Goal: Entertainment & Leisure: Browse casually

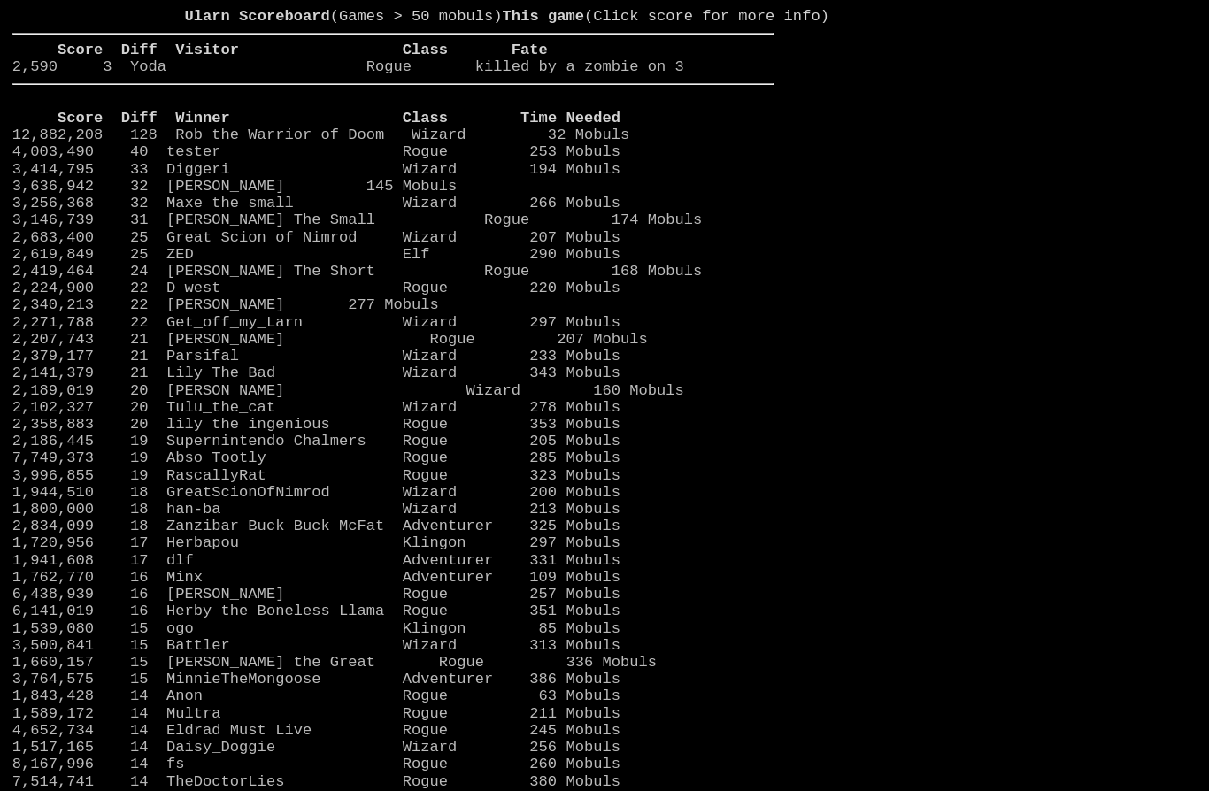
click at [295, 296] on link "2,224,900 22 D west Rogue 220 Mobuls" at bounding box center [316, 288] width 608 height 17
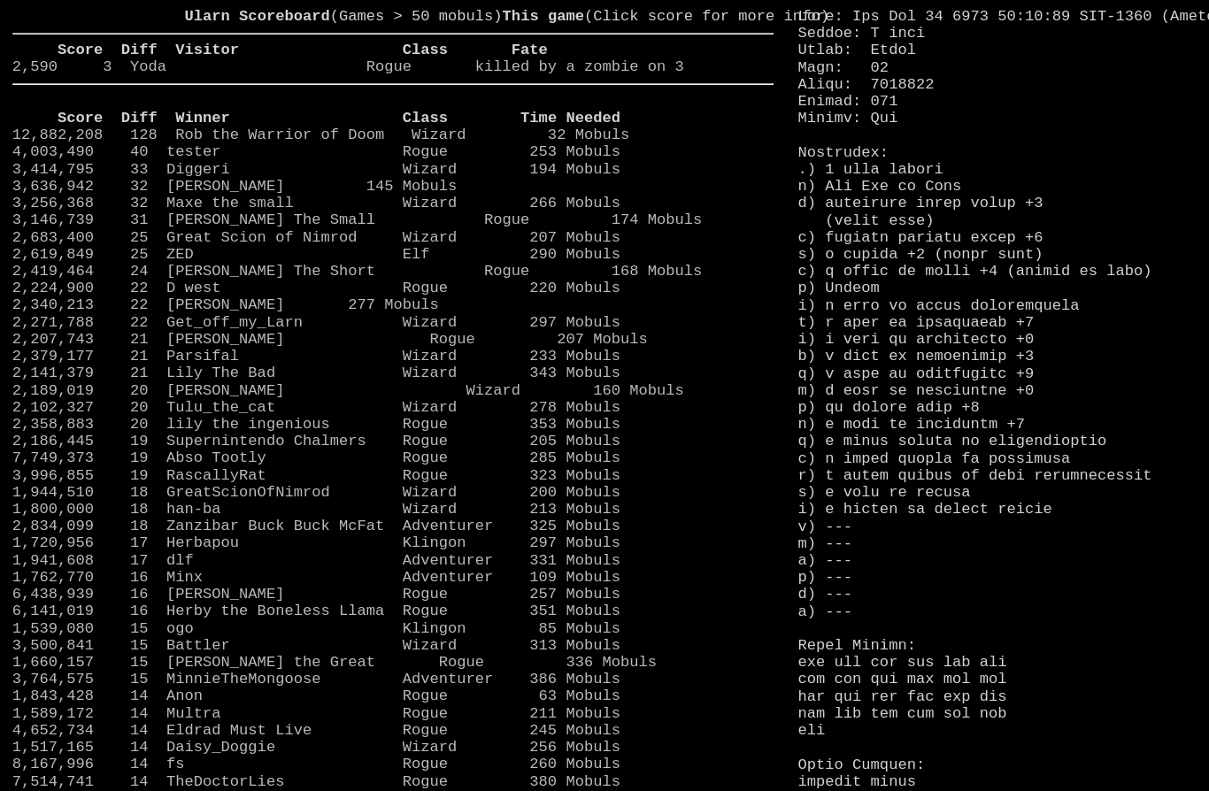
click at [239, 280] on link "2,419,464 24 Moya The Short Rogue 168 Mobuls" at bounding box center [357, 271] width 690 height 17
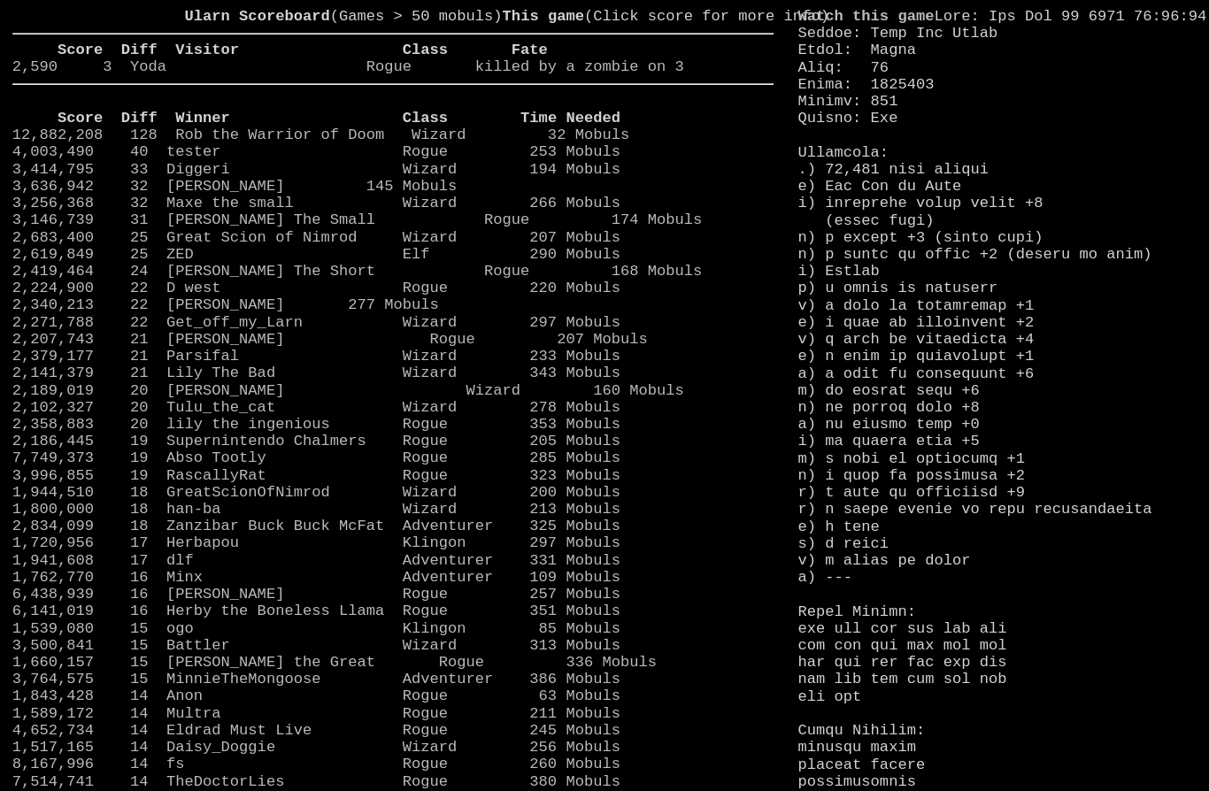
click at [33, 143] on link "12,882,208 128 Rob the Warrior of Doom Wizard 32 Mobuls" at bounding box center [321, 135] width 618 height 17
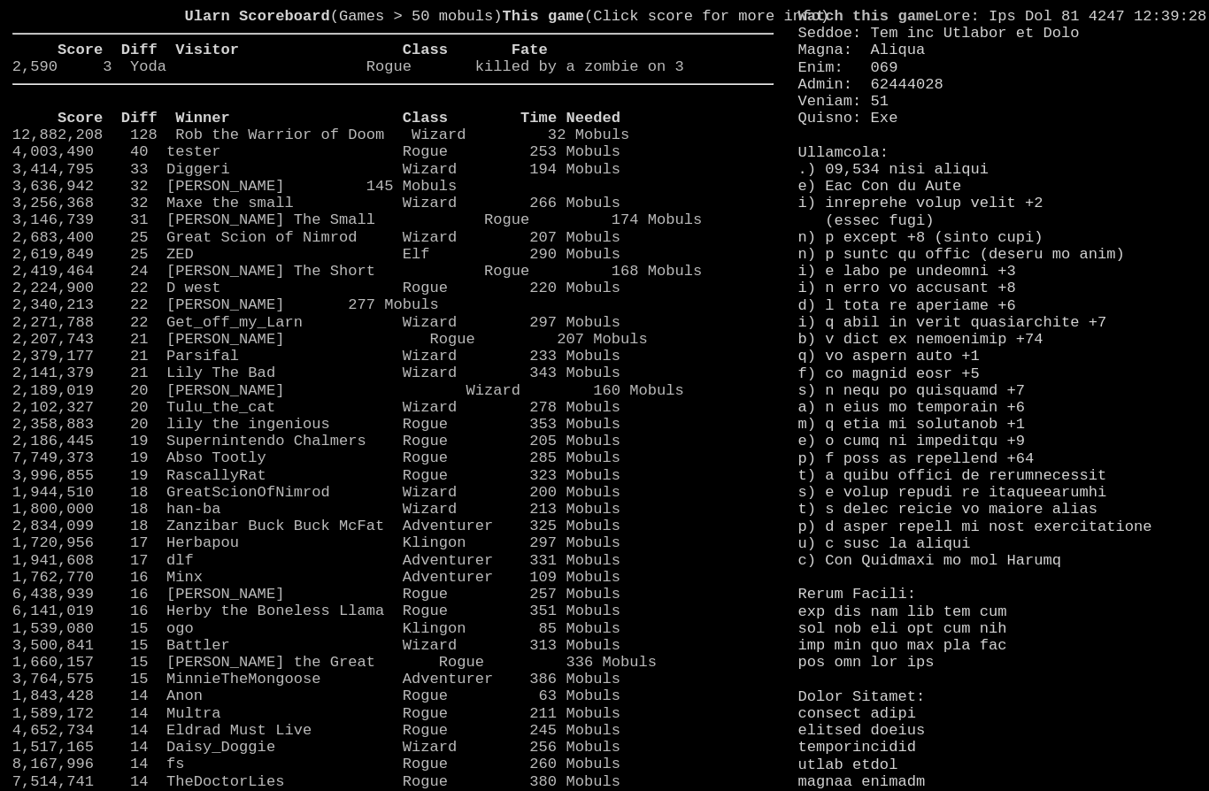
click at [237, 160] on link "4,003,490 40 tester Rogue 253 Mobuls" at bounding box center [316, 151] width 608 height 17
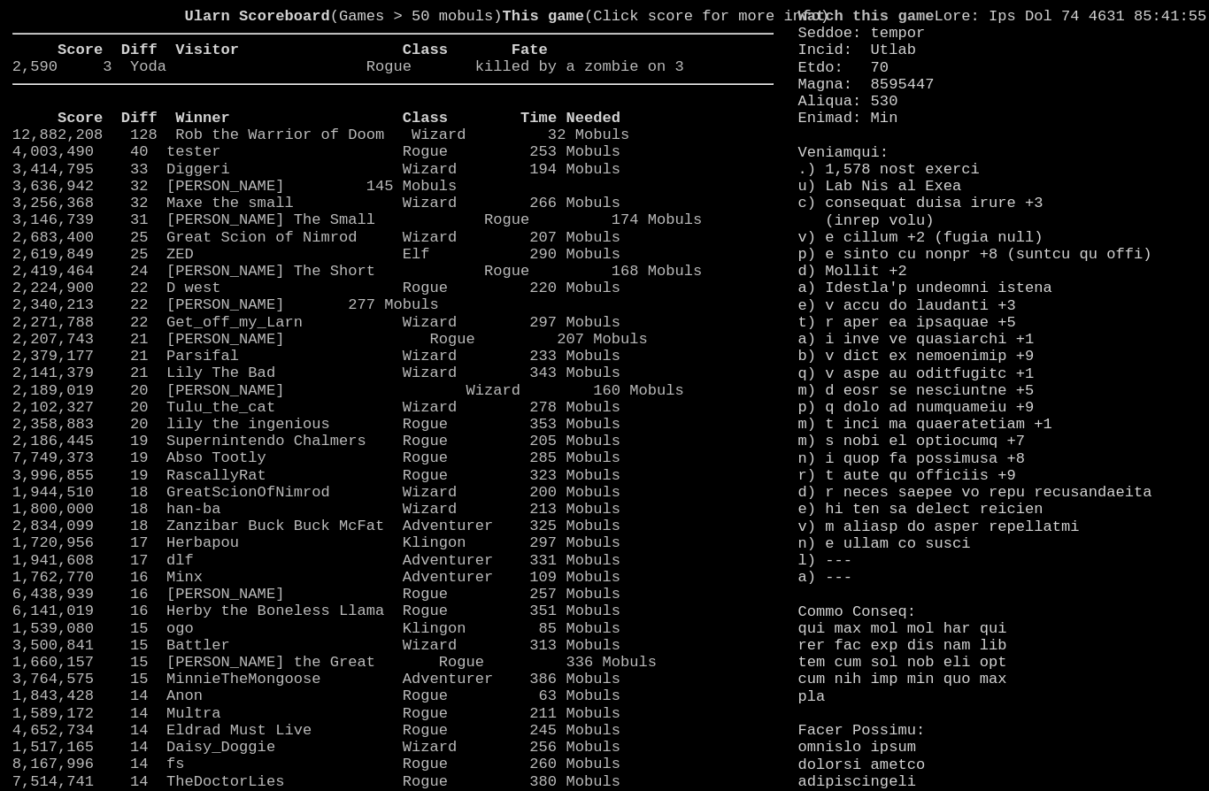
click at [262, 143] on link "12,882,208 128 Rob the Warrior of Doom Wizard 32 Mobuls" at bounding box center [321, 135] width 618 height 17
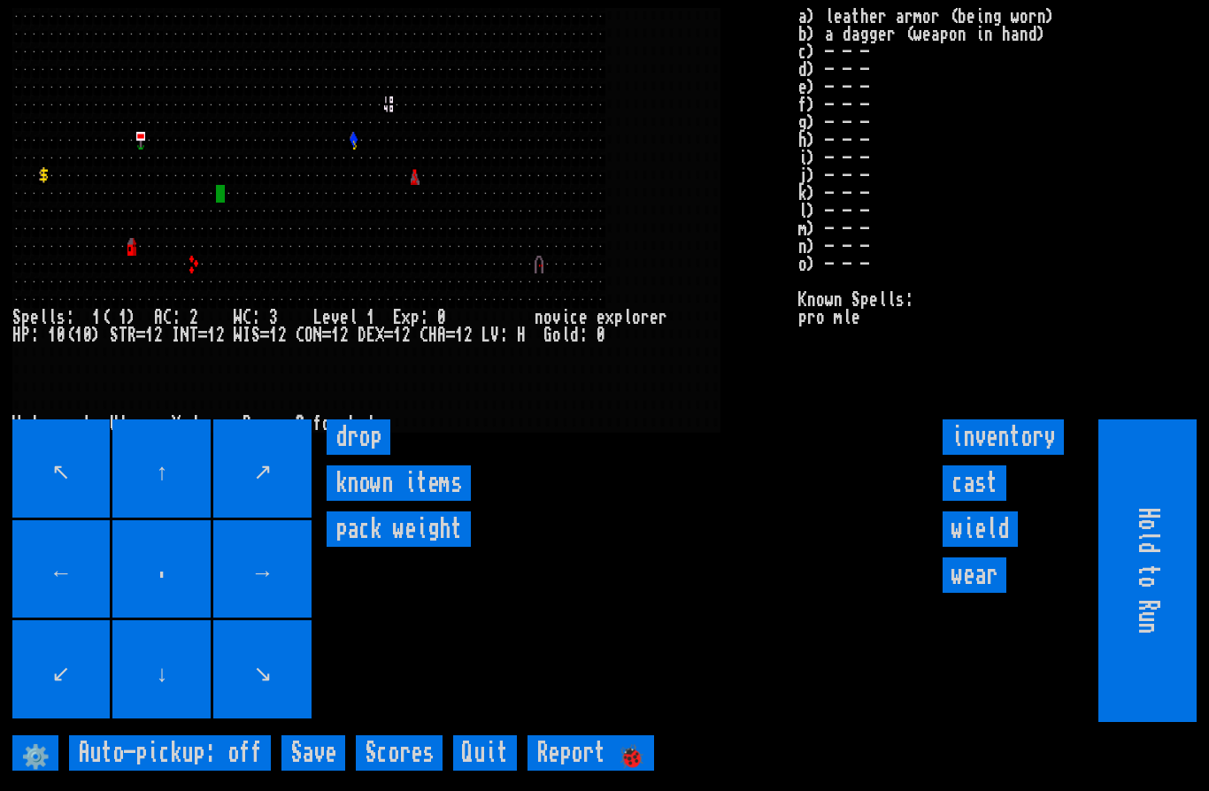
click at [978, 501] on input "cast" at bounding box center [974, 482] width 64 height 35
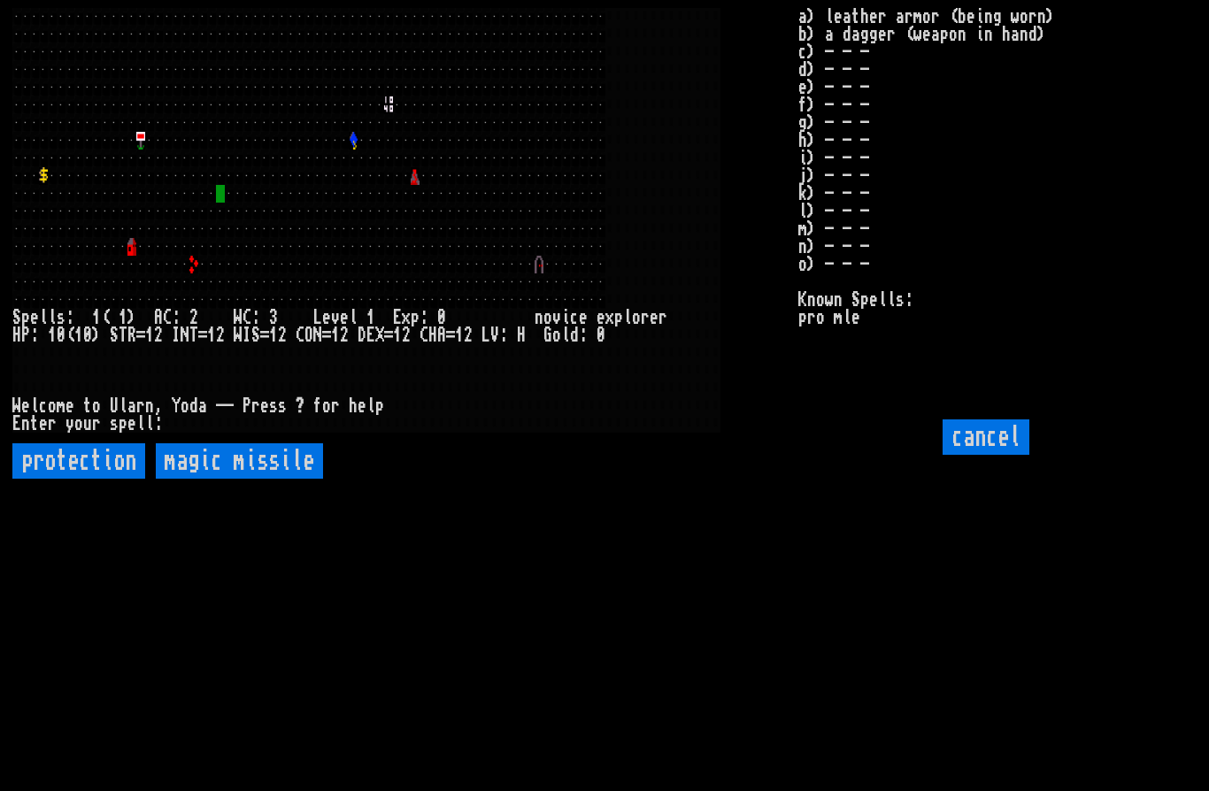
click at [90, 479] on input "protection" at bounding box center [78, 460] width 133 height 35
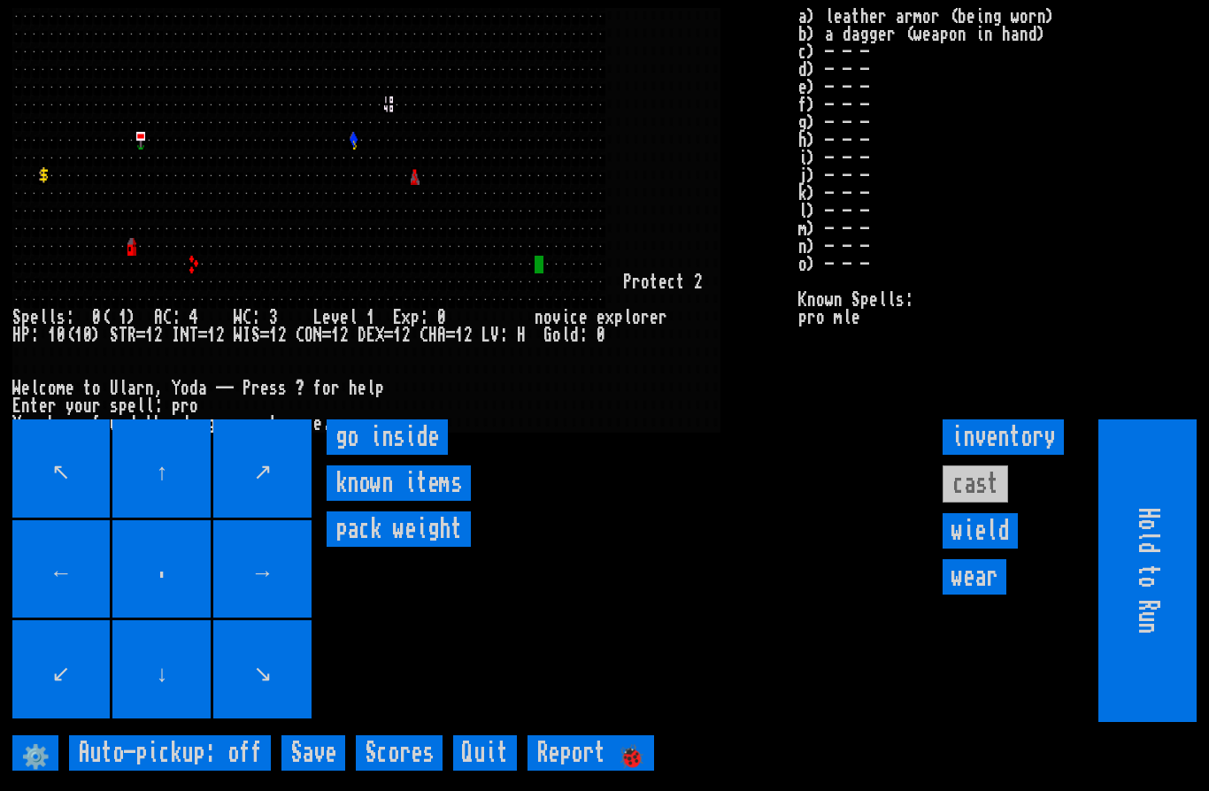
click at [397, 455] on inside "go inside" at bounding box center [387, 436] width 121 height 35
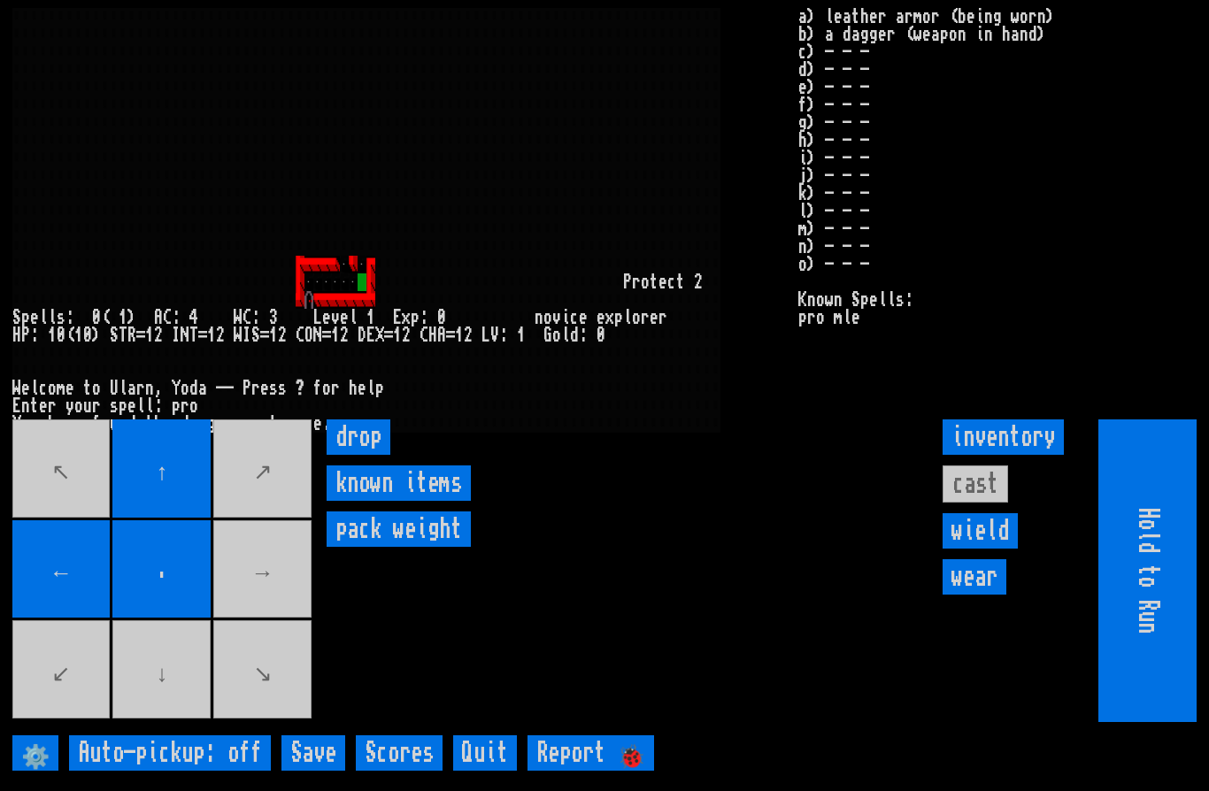
click at [273, 619] on movebuttons "↖ ↑ ↗ ← . → ↙ ↓ ↘" at bounding box center [163, 570] width 303 height 303
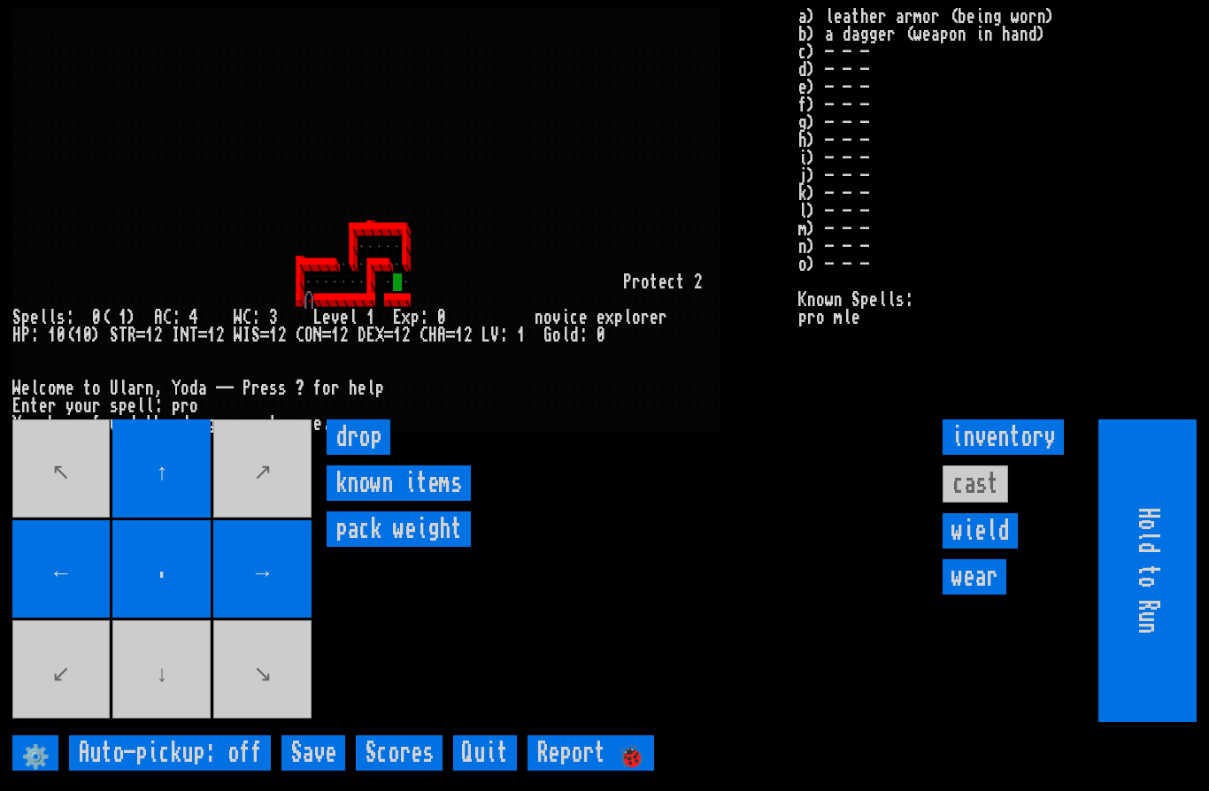
click at [184, 722] on movebuttons "↖ ↑ ↗ ← . → ↙ ↓ ↘" at bounding box center [163, 570] width 303 height 303
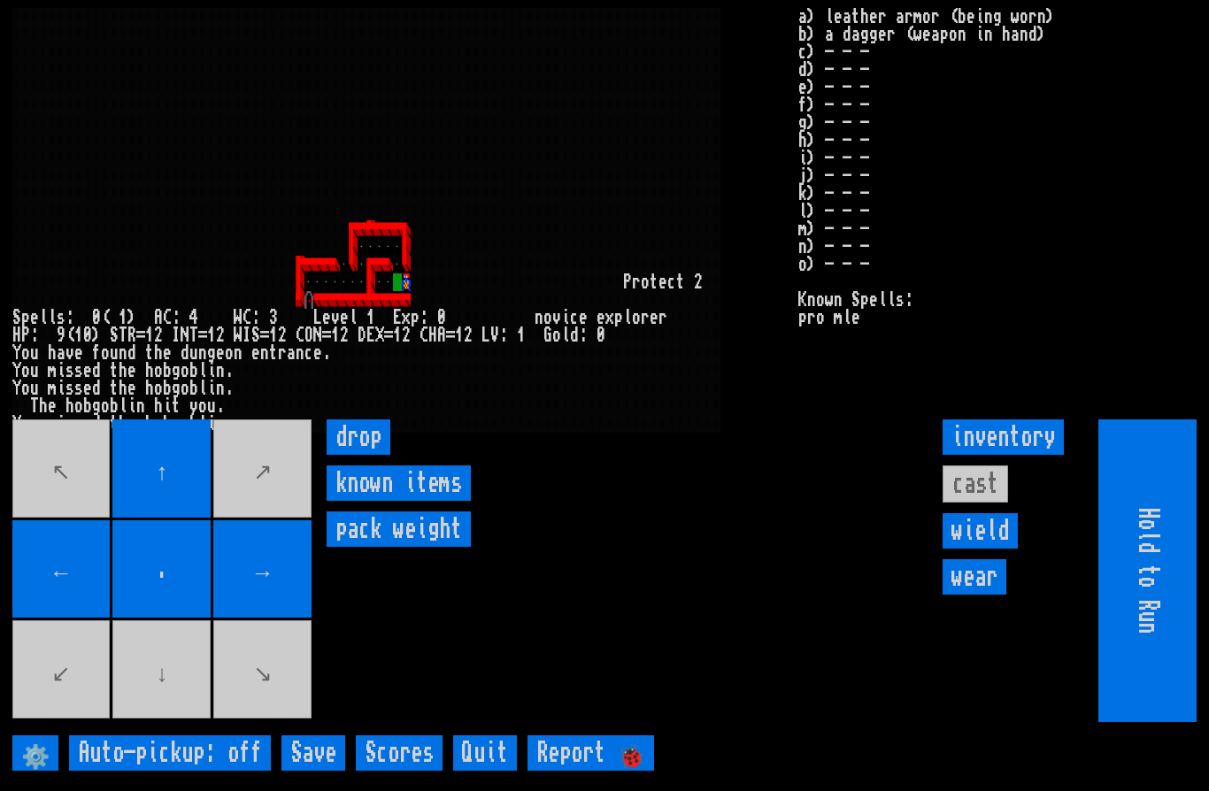
click at [968, 419] on inventorybuttons "inventory cast wield wear" at bounding box center [1032, 419] width 181 height 0
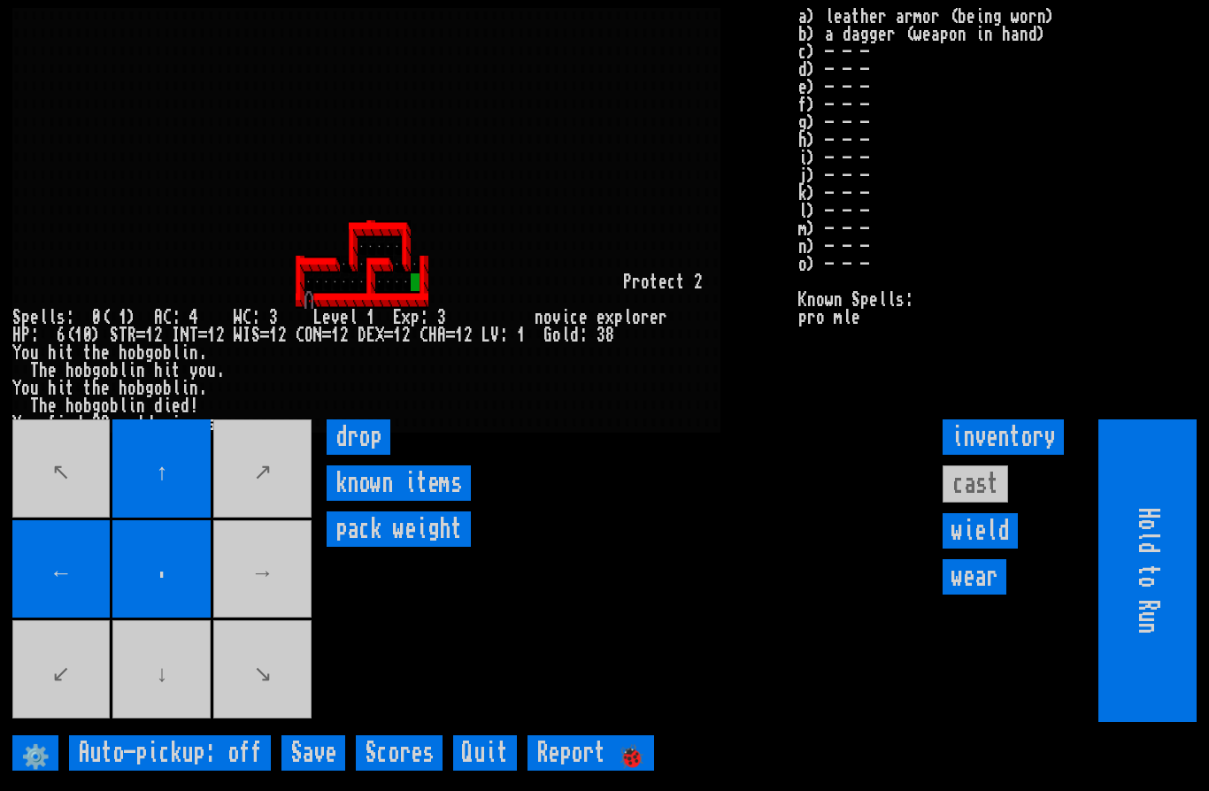
click at [259, 626] on movebuttons "↖ ↑ ↗ ← . → ↙ ↓ ↘" at bounding box center [163, 570] width 303 height 303
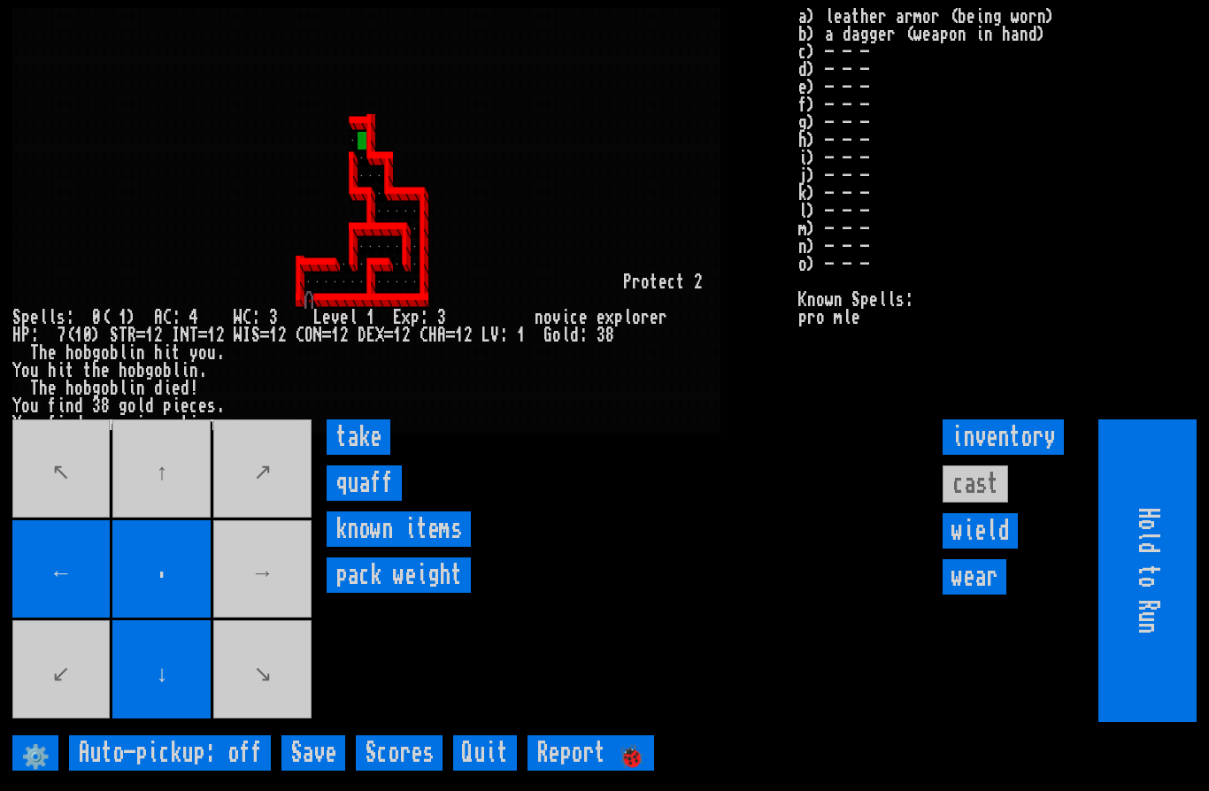
click at [358, 455] on input "take" at bounding box center [359, 436] width 64 height 35
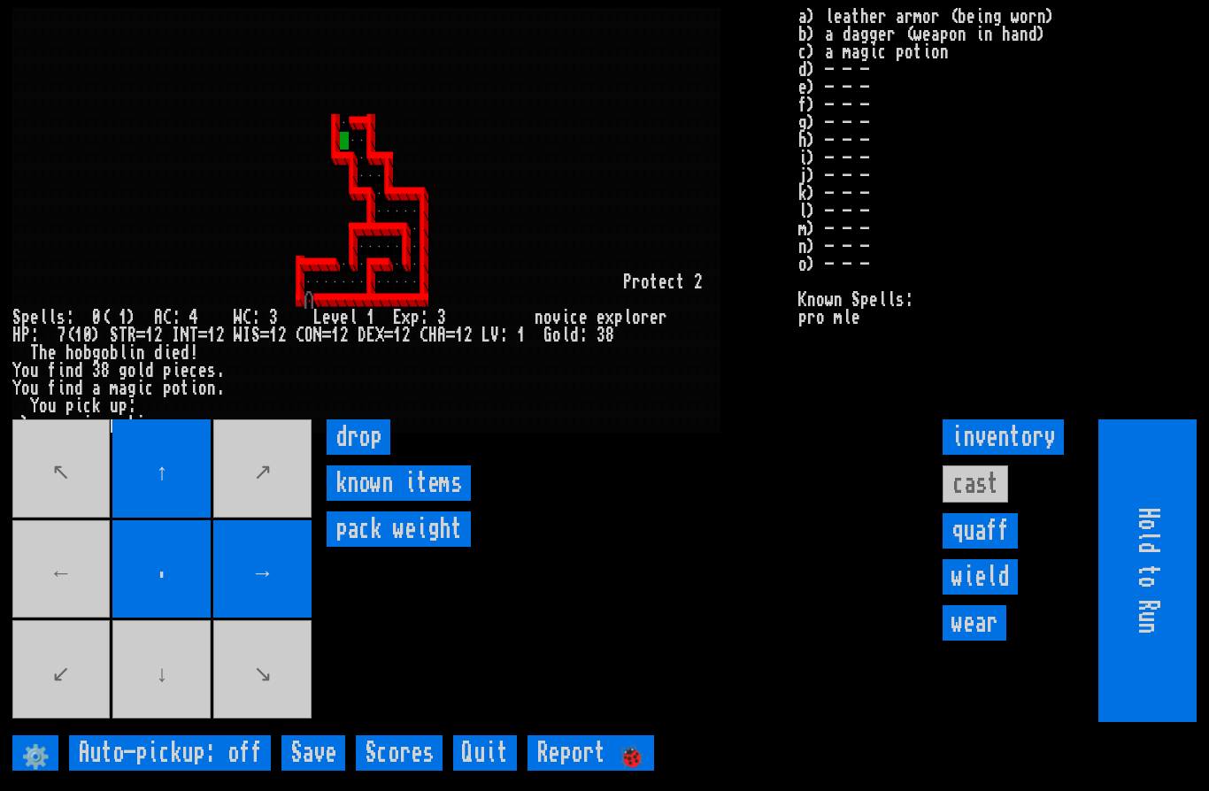
click at [80, 606] on movebuttons "↖ ↑ ↗ ← . → ↙ ↓ ↘" at bounding box center [163, 570] width 303 height 303
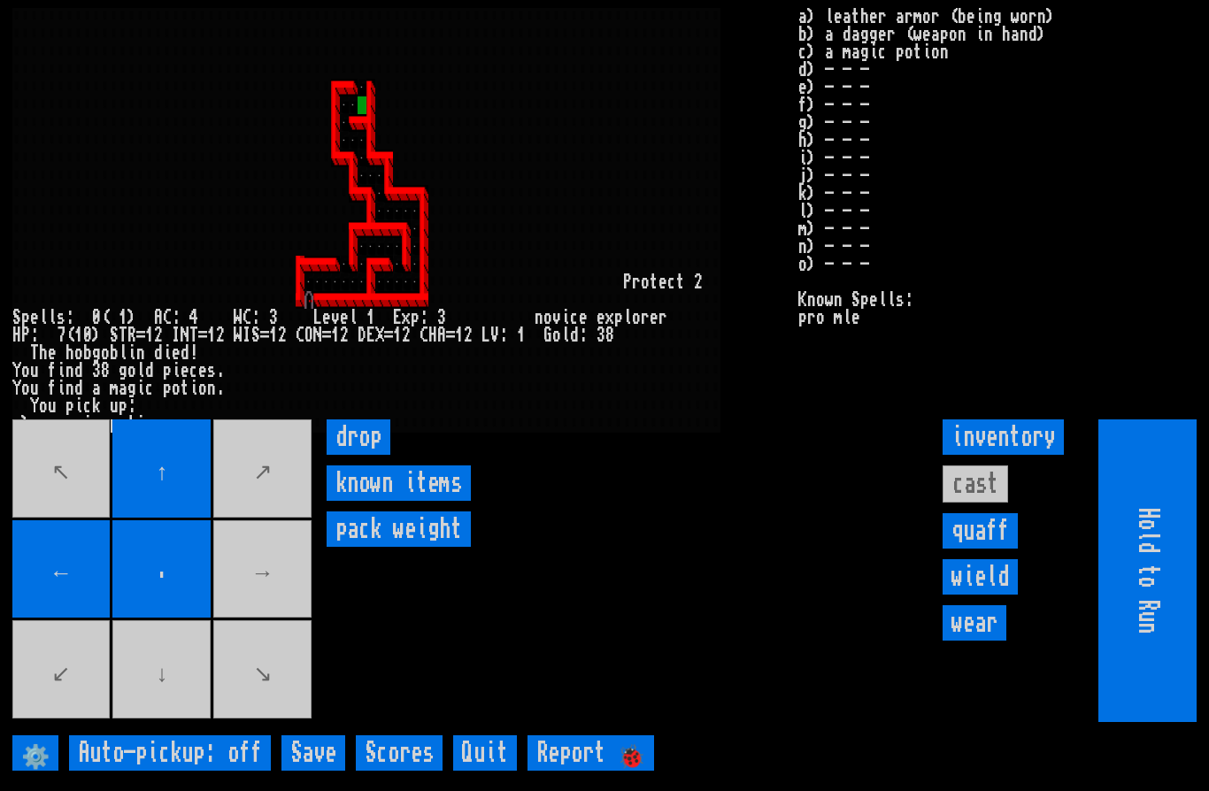
click at [275, 609] on movebuttons "↖ ↑ ↗ ← . → ↙ ↓ ↘" at bounding box center [163, 570] width 303 height 303
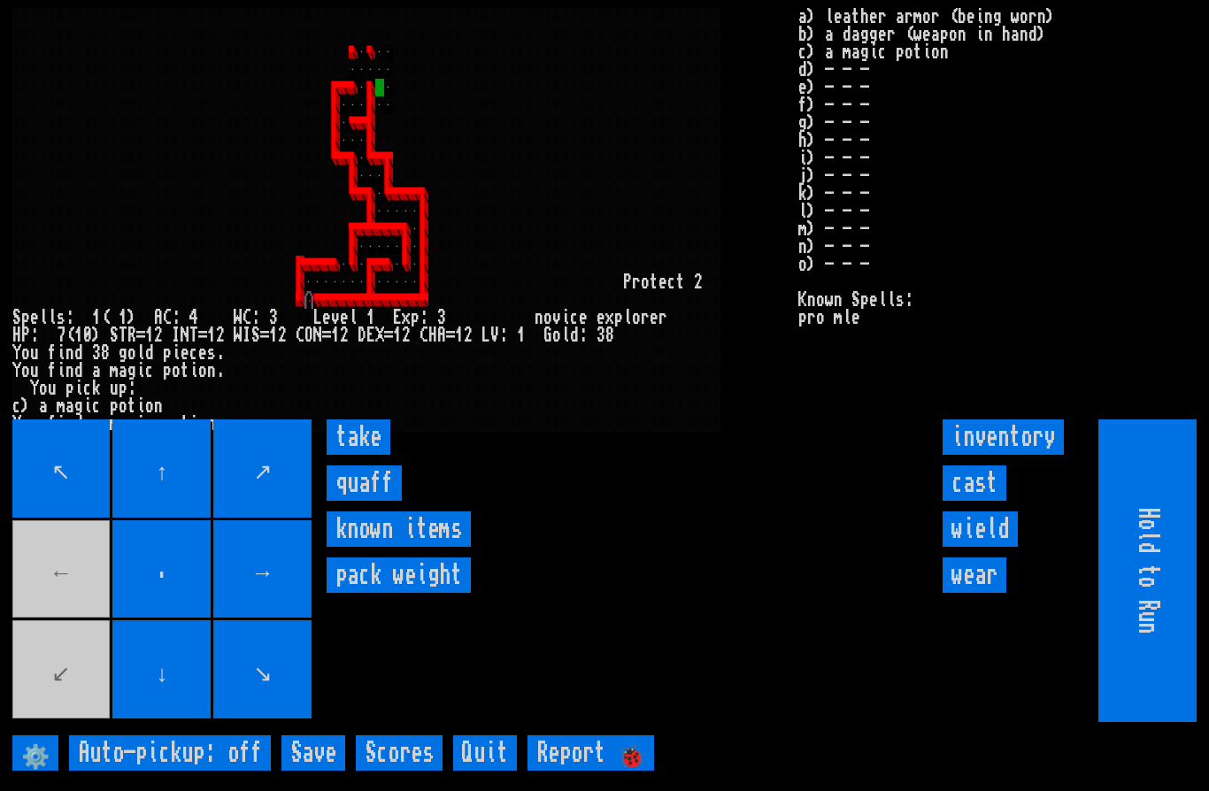
click at [365, 455] on input "take" at bounding box center [359, 436] width 64 height 35
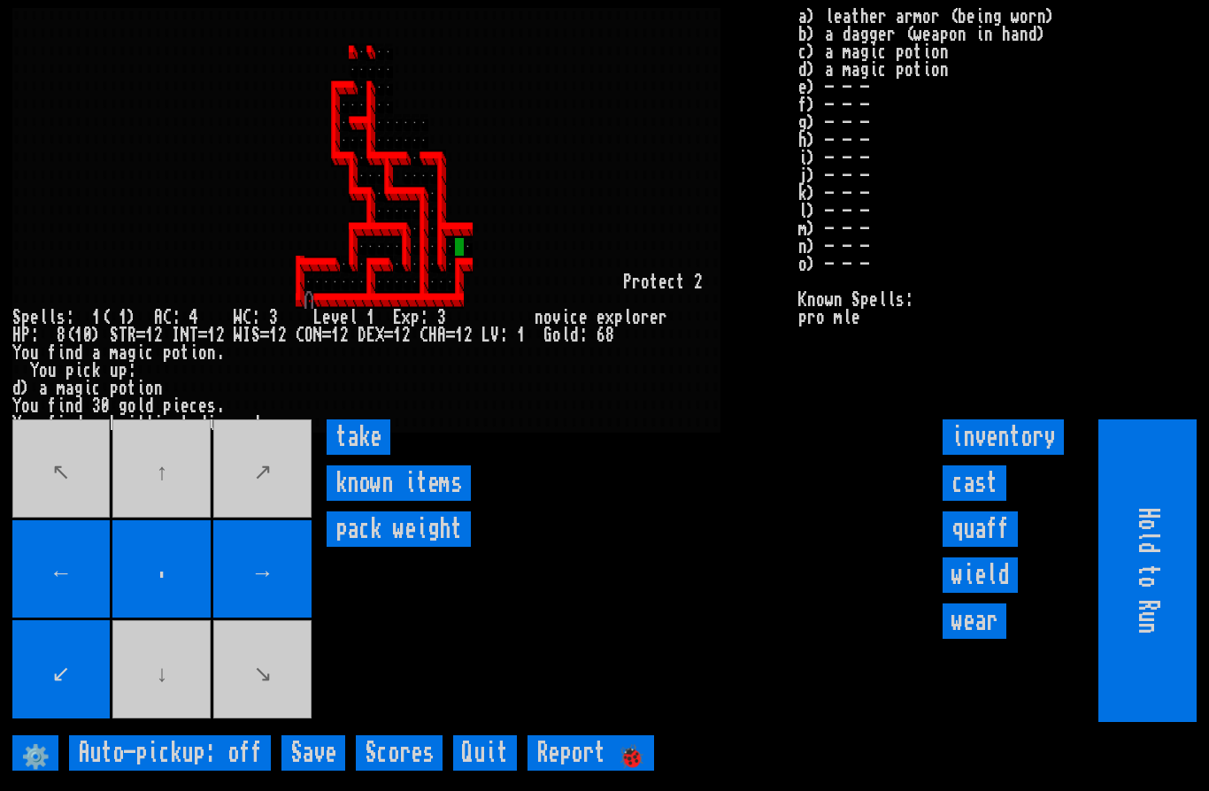
click at [356, 455] on input "take" at bounding box center [359, 436] width 64 height 35
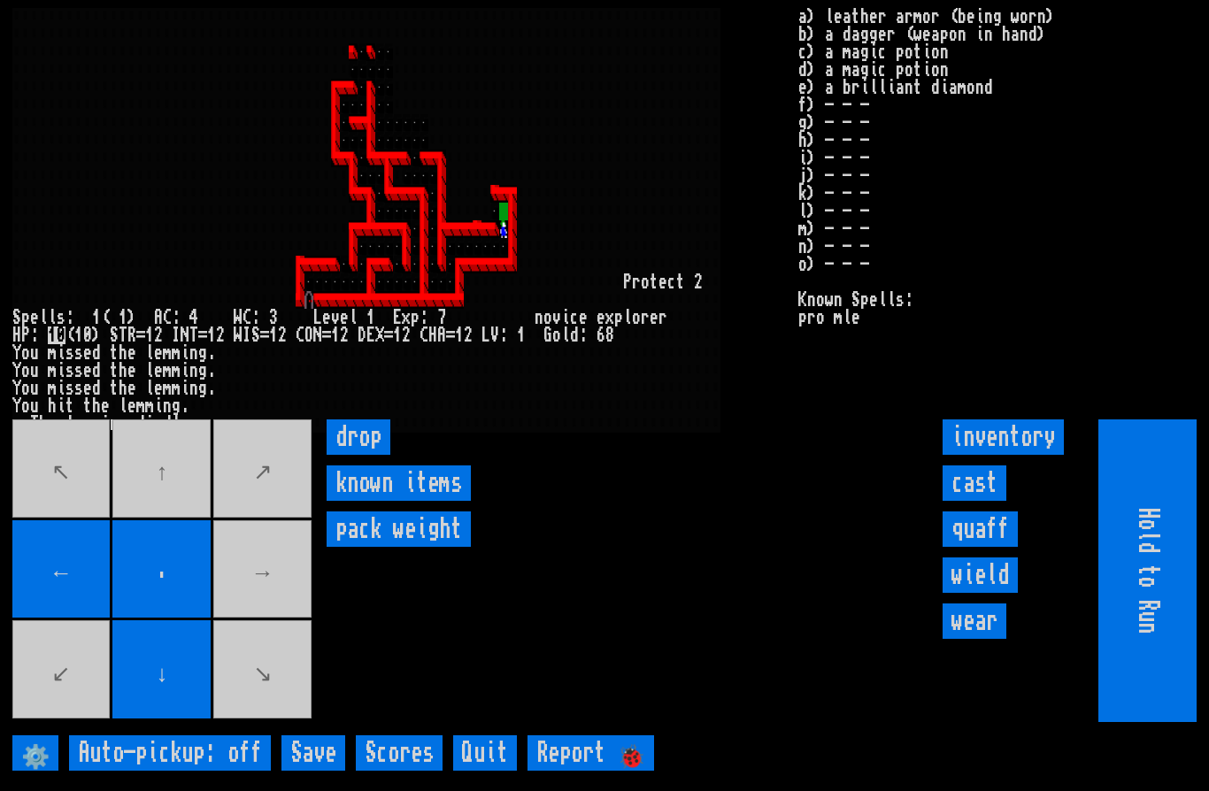
click at [167, 532] on movebuttons "↖ ↑ ↗ ← . → ↙ ↓ ↘" at bounding box center [163, 570] width 303 height 303
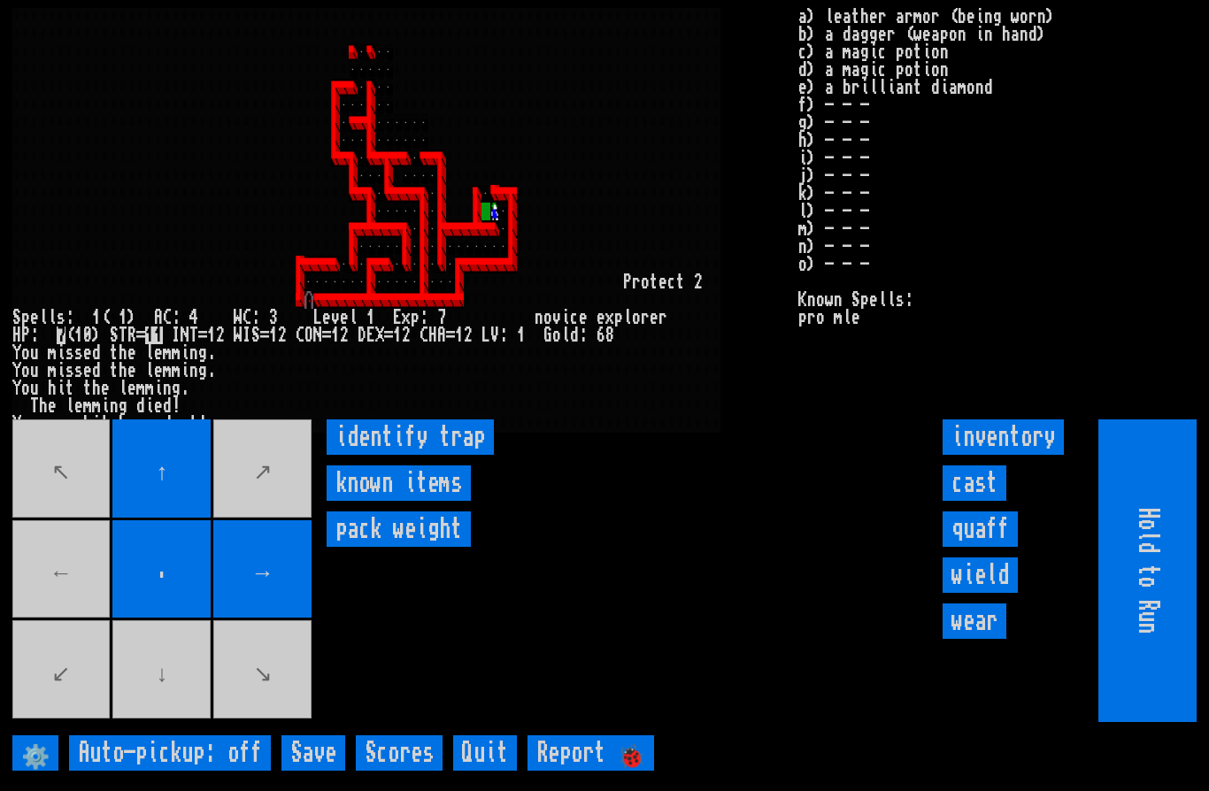
click at [65, 627] on movebuttons "↖ ↑ ↗ ← . → ↙ ↓ ↘" at bounding box center [163, 570] width 303 height 303
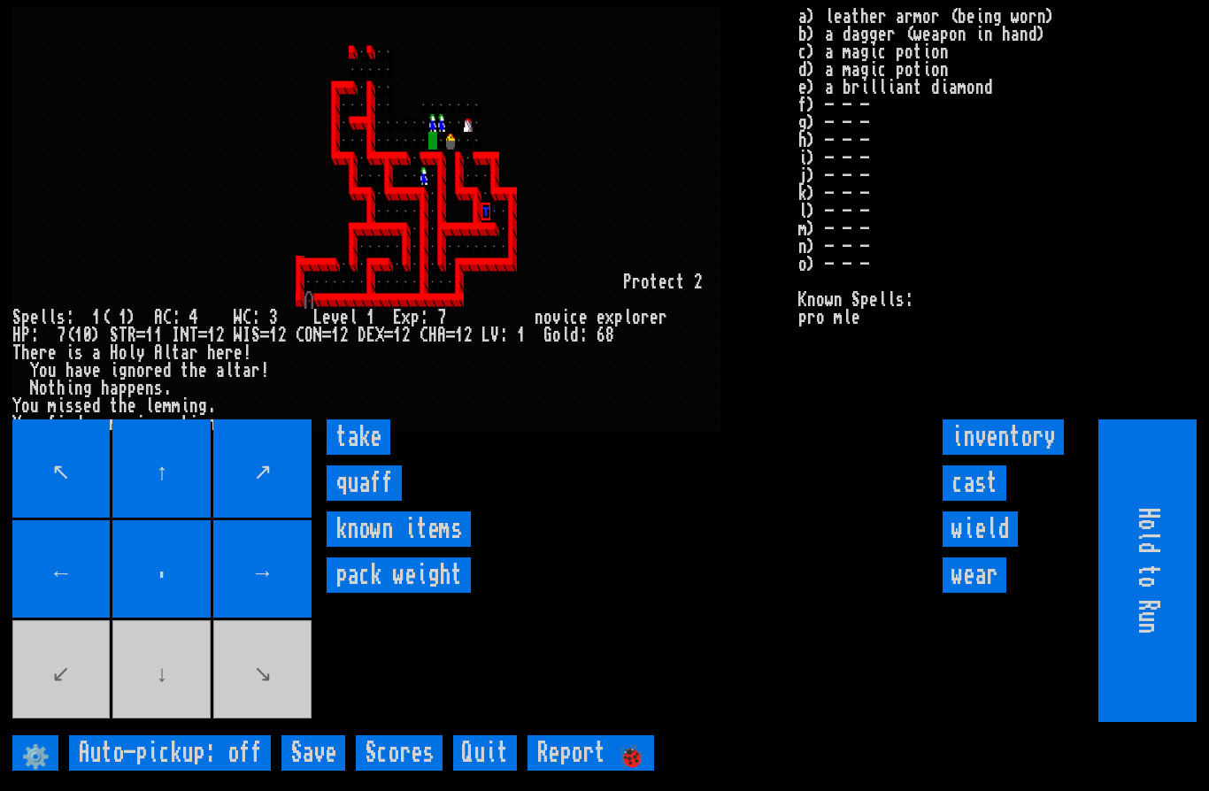
click at [366, 455] on input "take" at bounding box center [359, 436] width 64 height 35
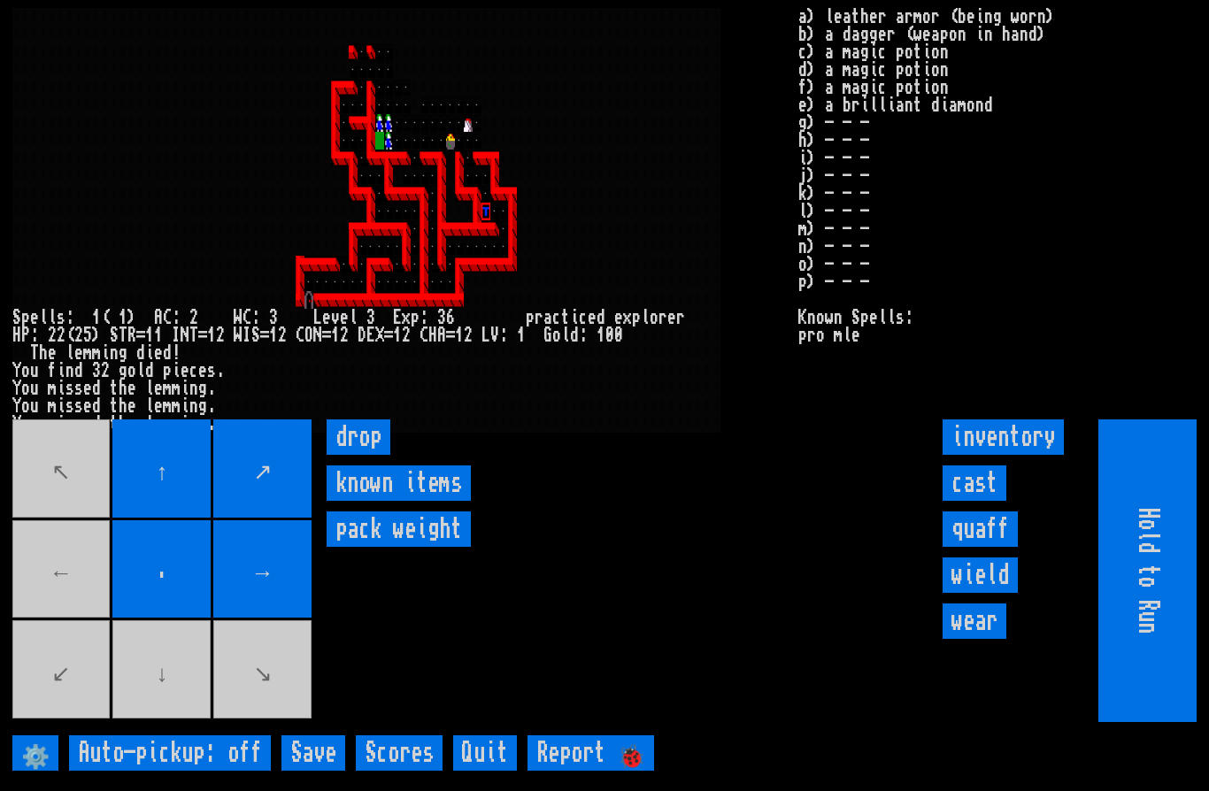
click at [249, 619] on input "→" at bounding box center [262, 569] width 98 height 98
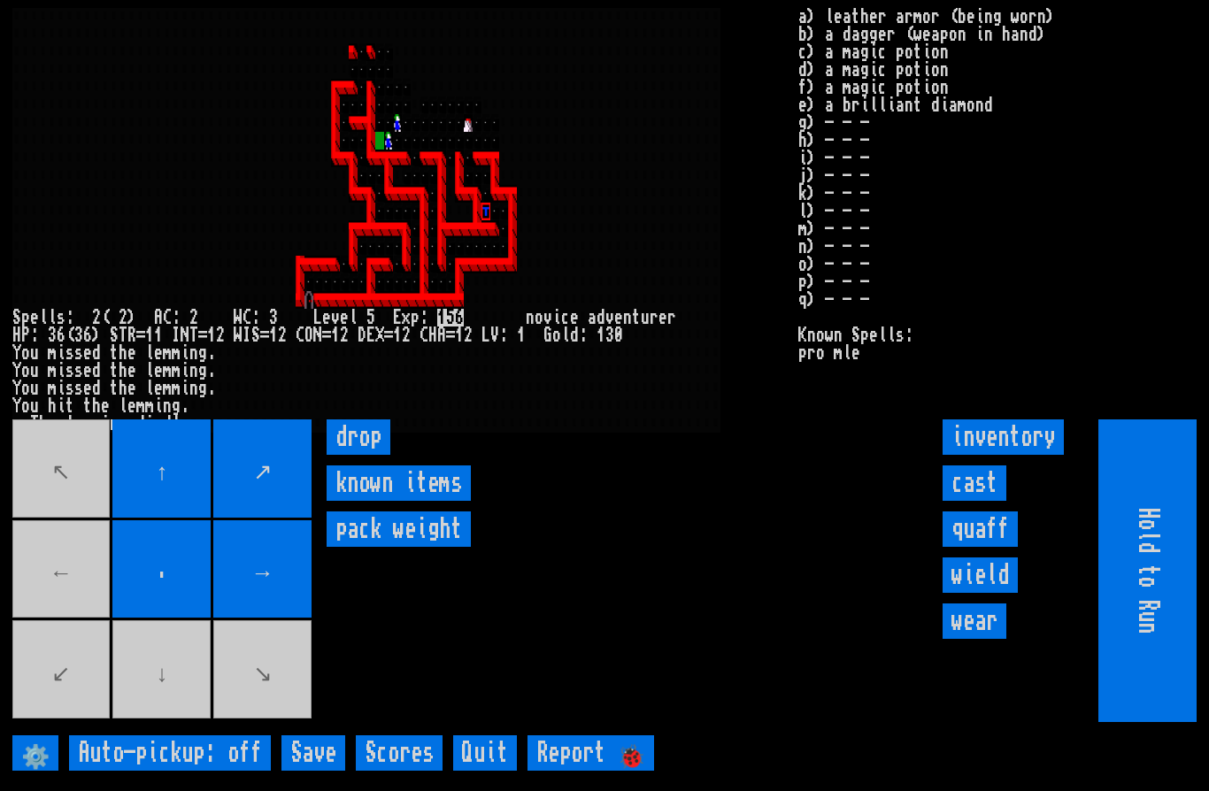
click at [51, 618] on movebuttons "↖ ↑ ↗ ← . → ↙ ↓ ↘" at bounding box center [163, 570] width 303 height 303
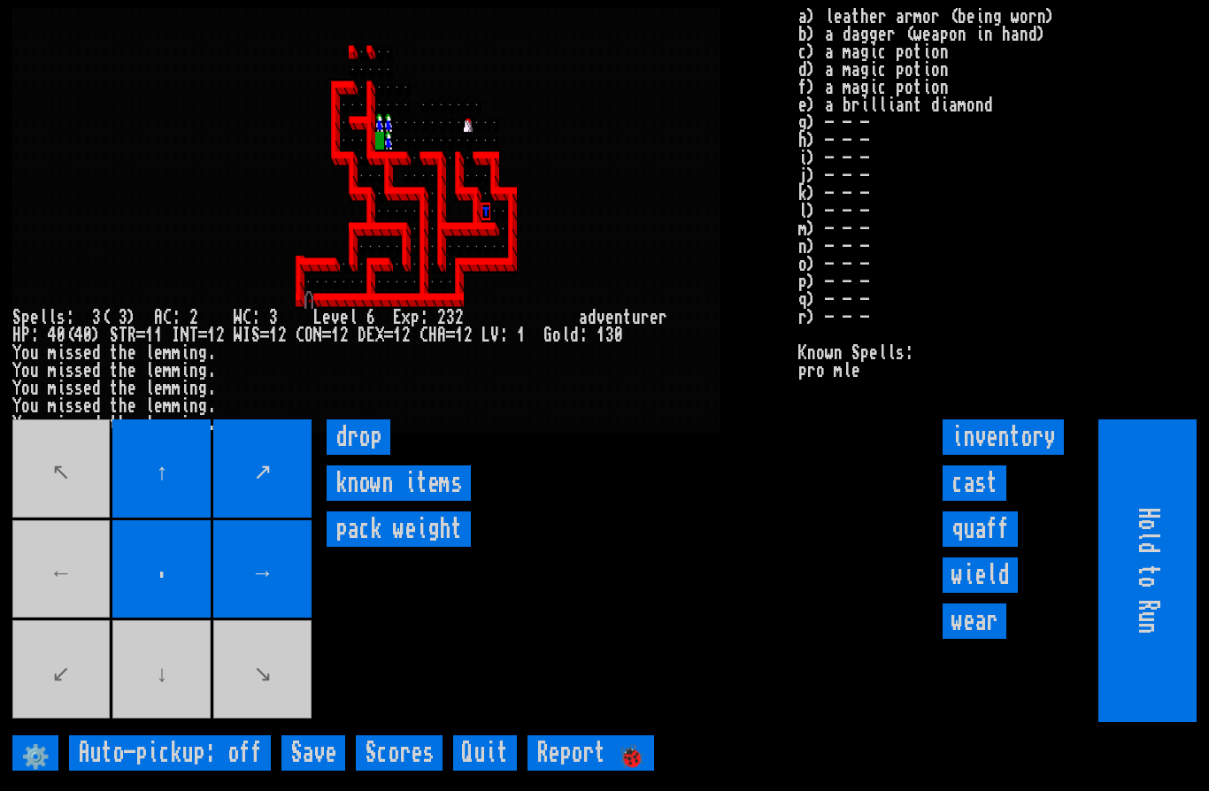
click at [49, 608] on movebuttons "↖ ↑ ↗ ← . → ↙ ↓ ↘" at bounding box center [163, 570] width 303 height 303
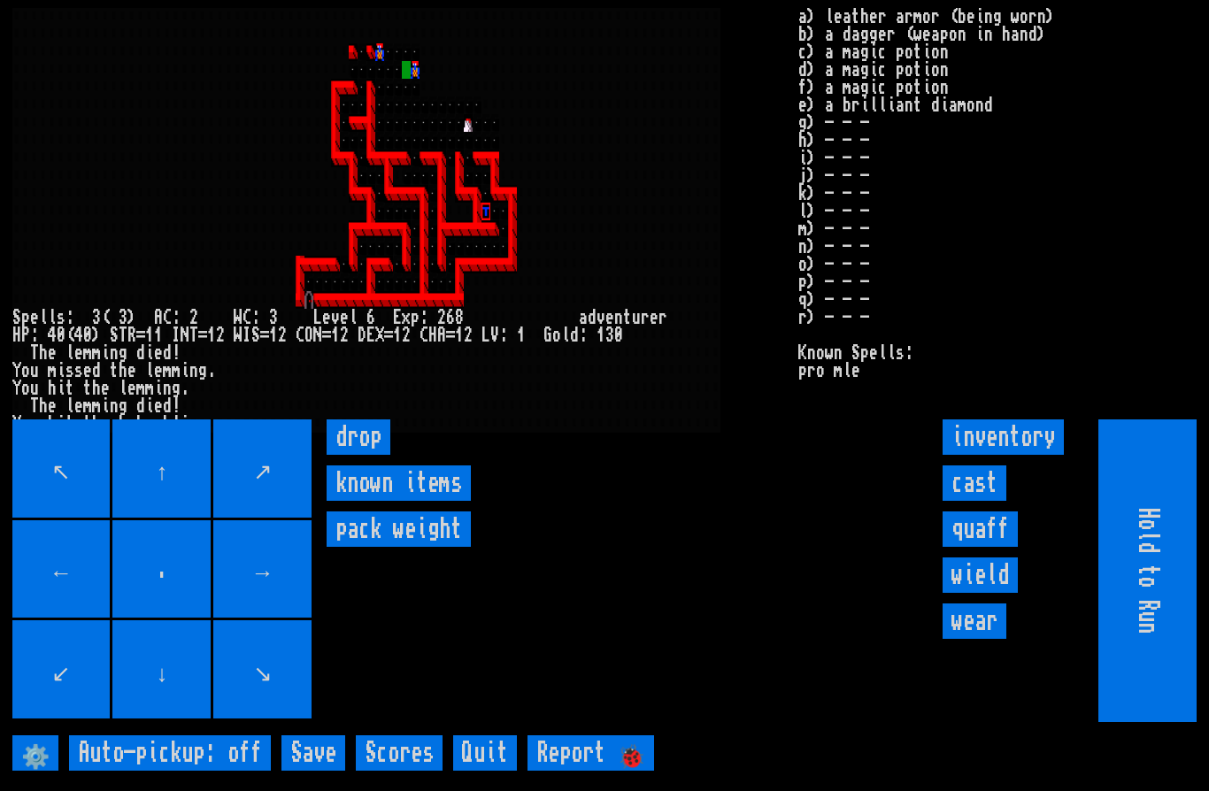
click at [978, 501] on input "cast" at bounding box center [974, 482] width 64 height 35
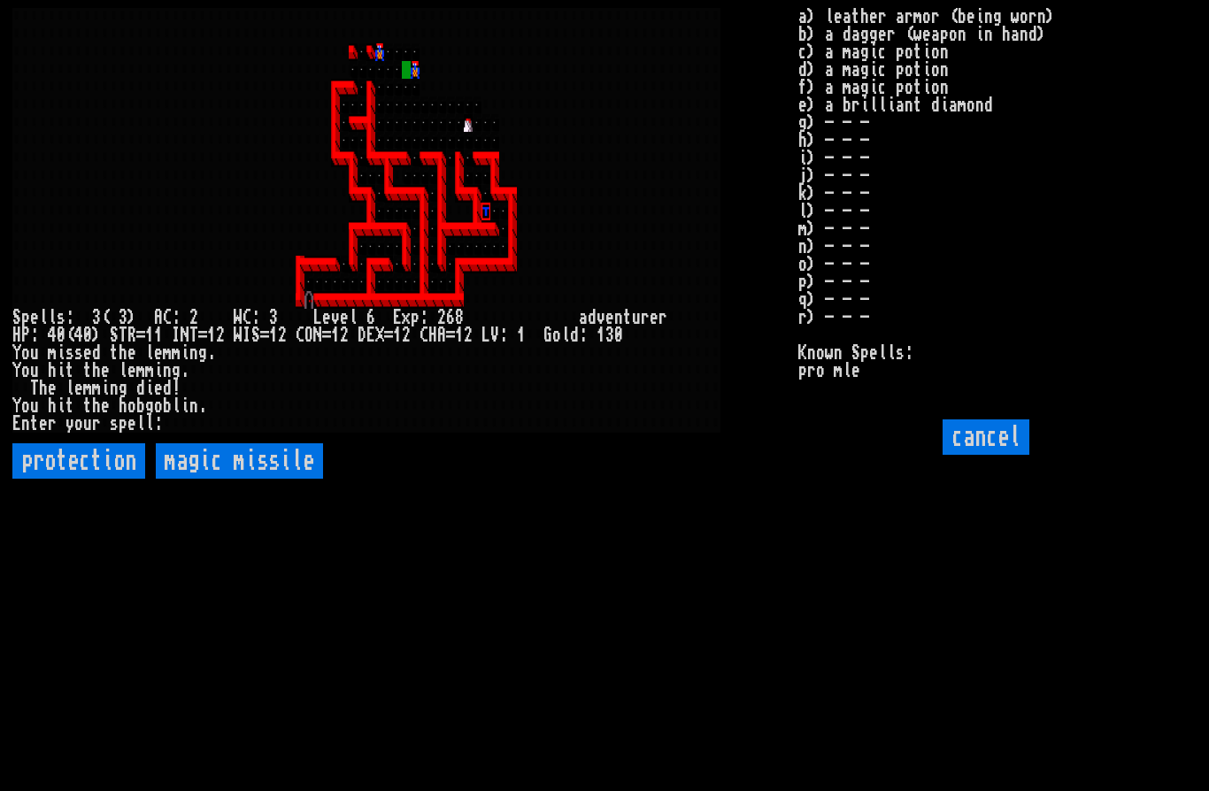
click at [257, 479] on missile "magic missile" at bounding box center [239, 460] width 167 height 35
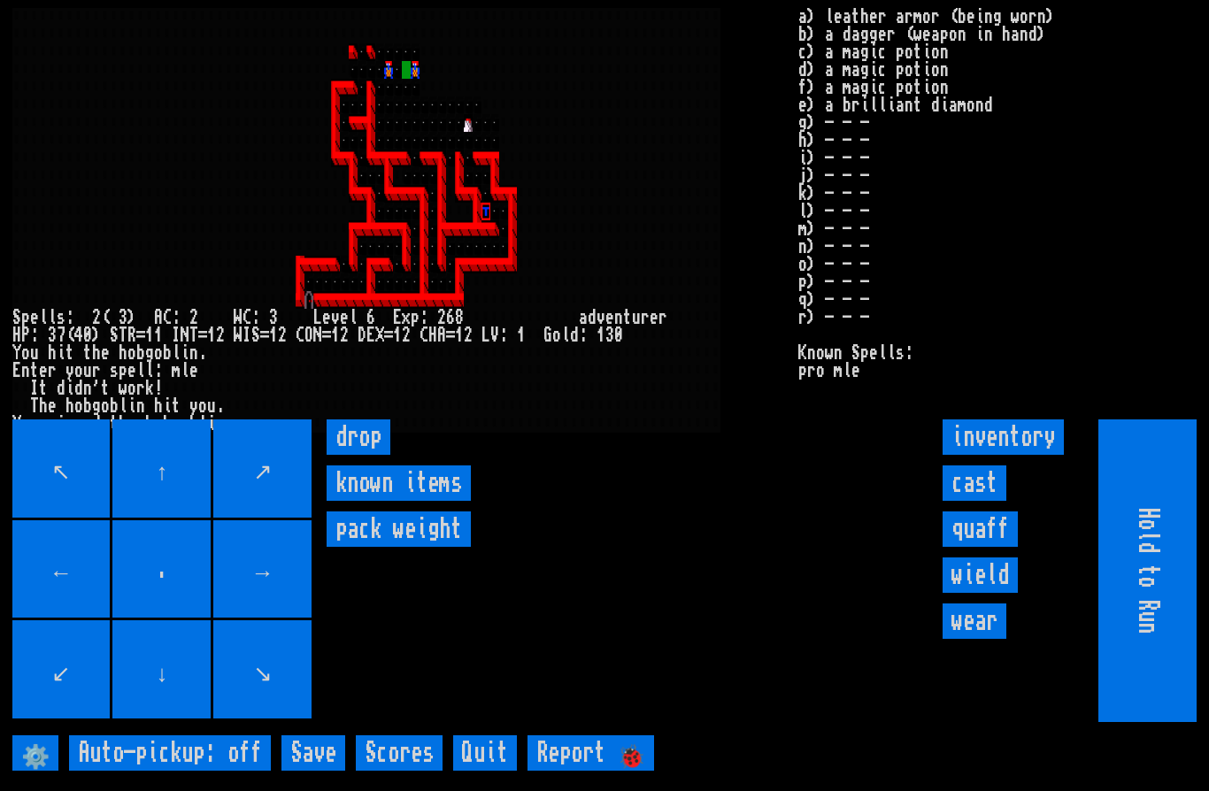
click at [977, 501] on input "cast" at bounding box center [974, 482] width 64 height 35
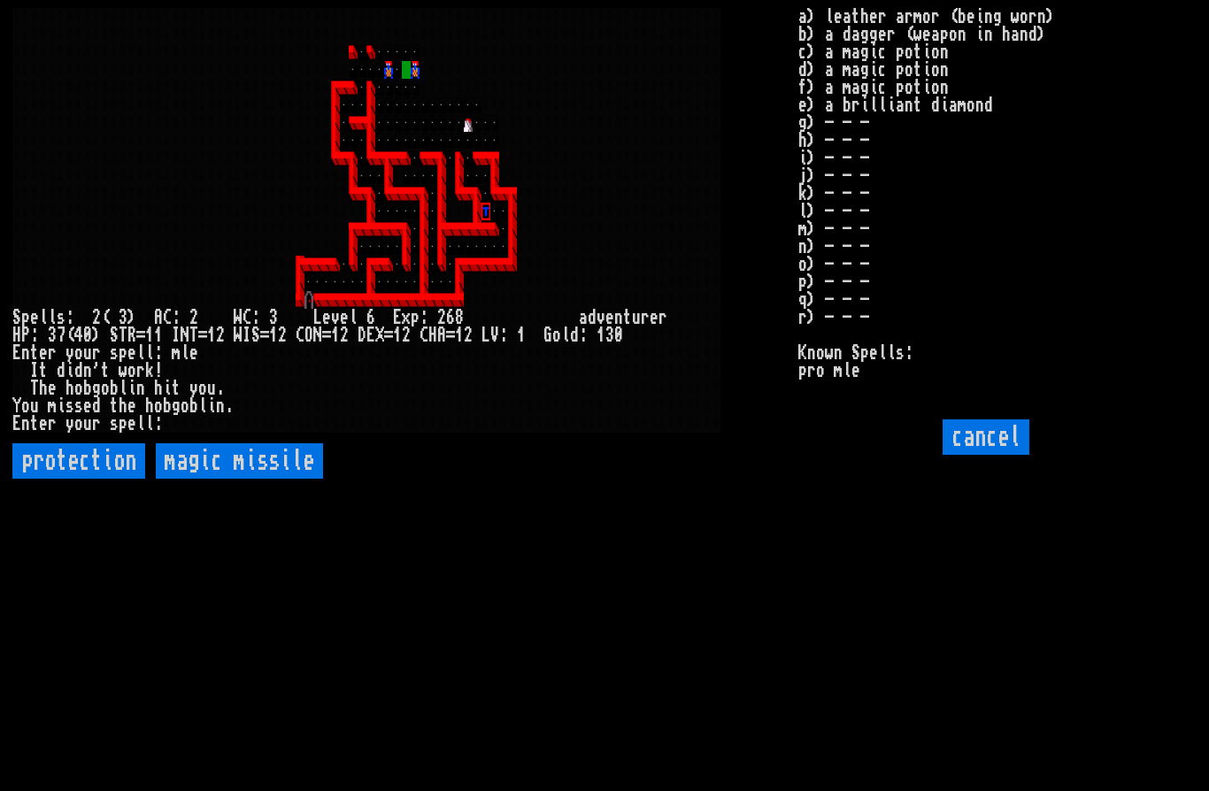
click at [264, 479] on missile "magic missile" at bounding box center [239, 460] width 167 height 35
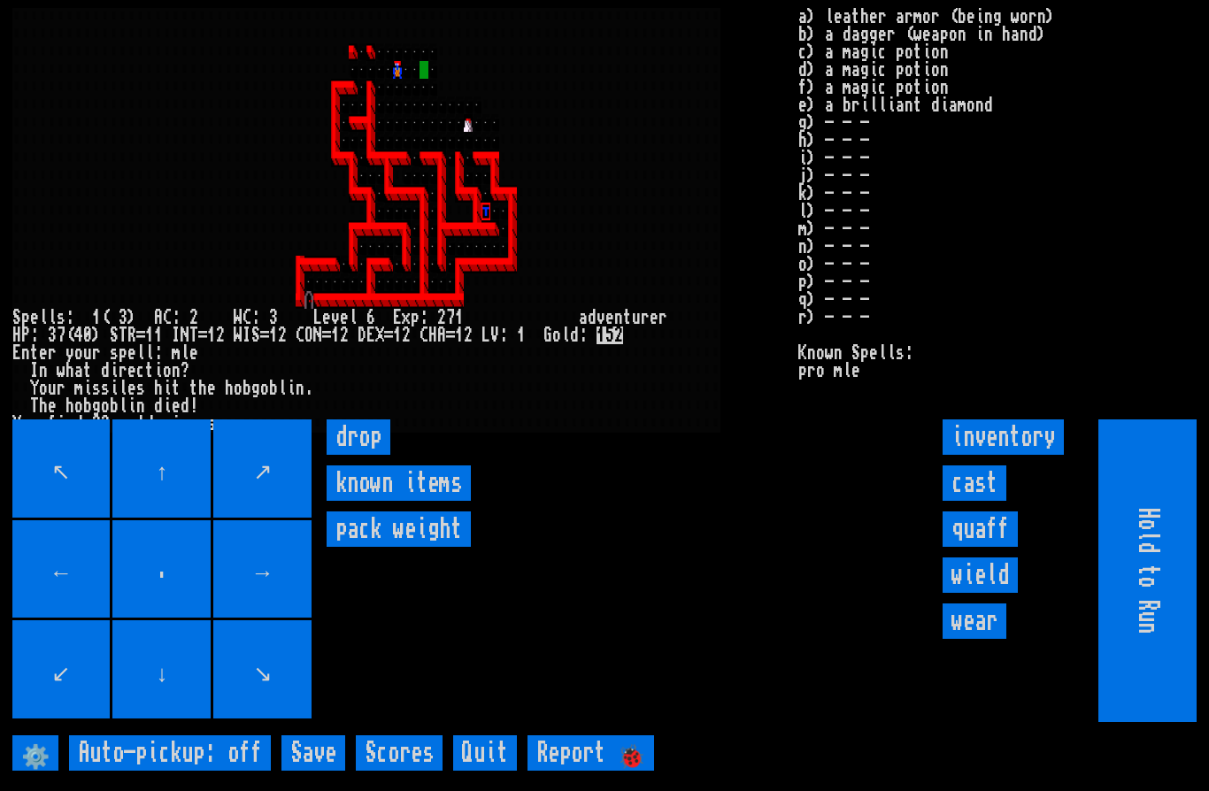
click at [988, 501] on input "cast" at bounding box center [974, 482] width 64 height 35
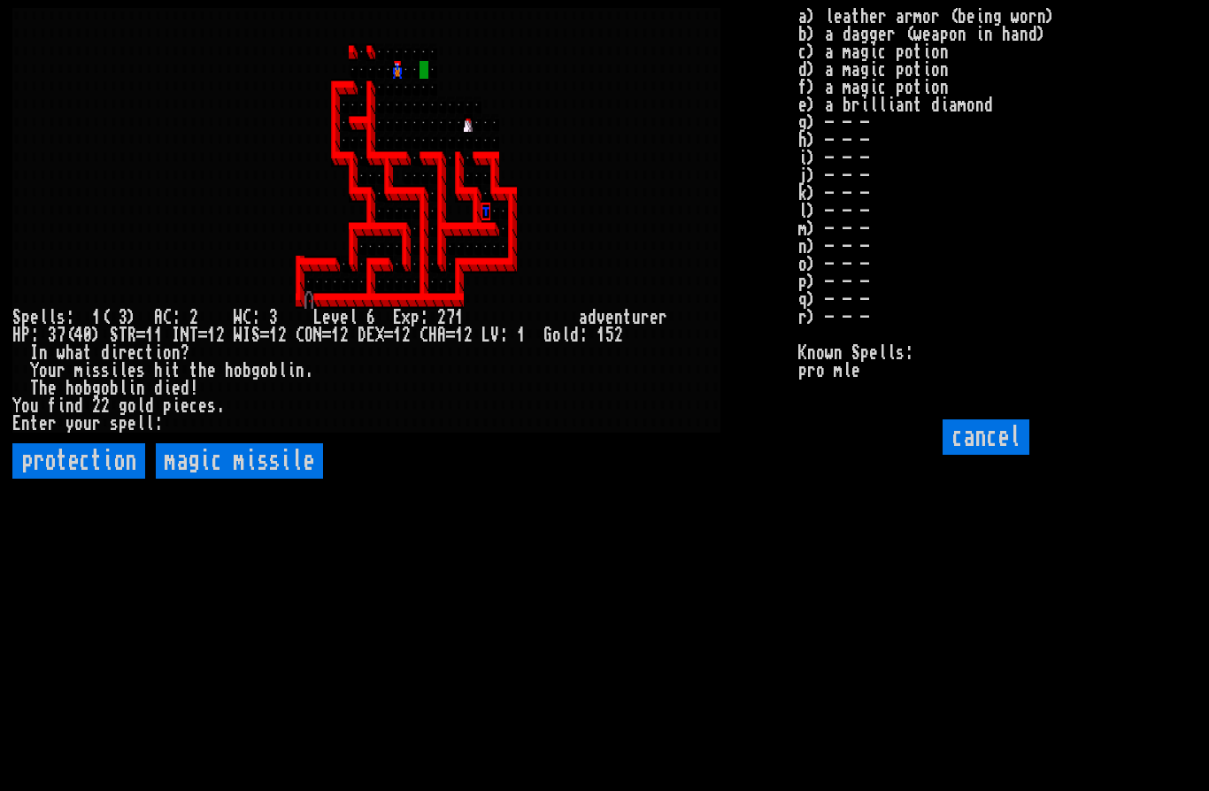
click at [217, 479] on missile "magic missile" at bounding box center [239, 460] width 167 height 35
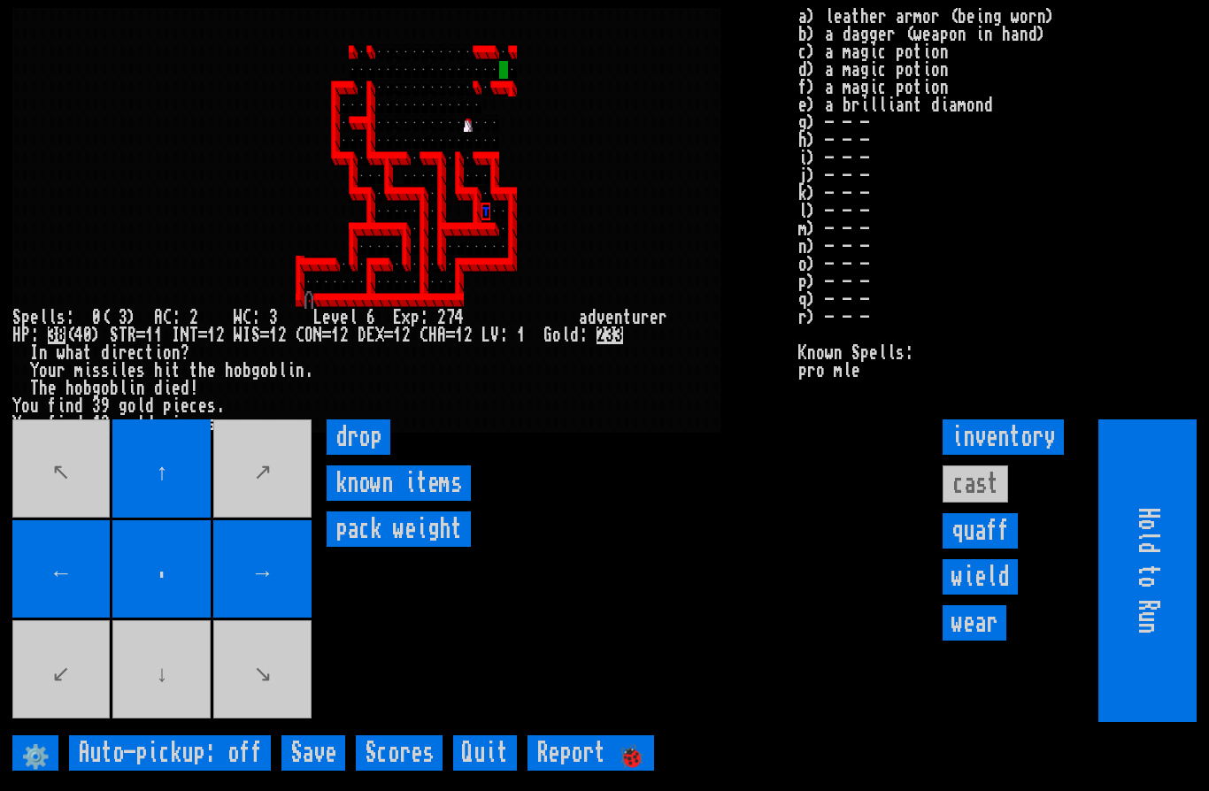
click at [311, 619] on input "→" at bounding box center [262, 569] width 98 height 98
click at [312, 621] on movebuttons "↖ ↑ ↗ ← . → ↙ ↓ ↘" at bounding box center [163, 570] width 303 height 303
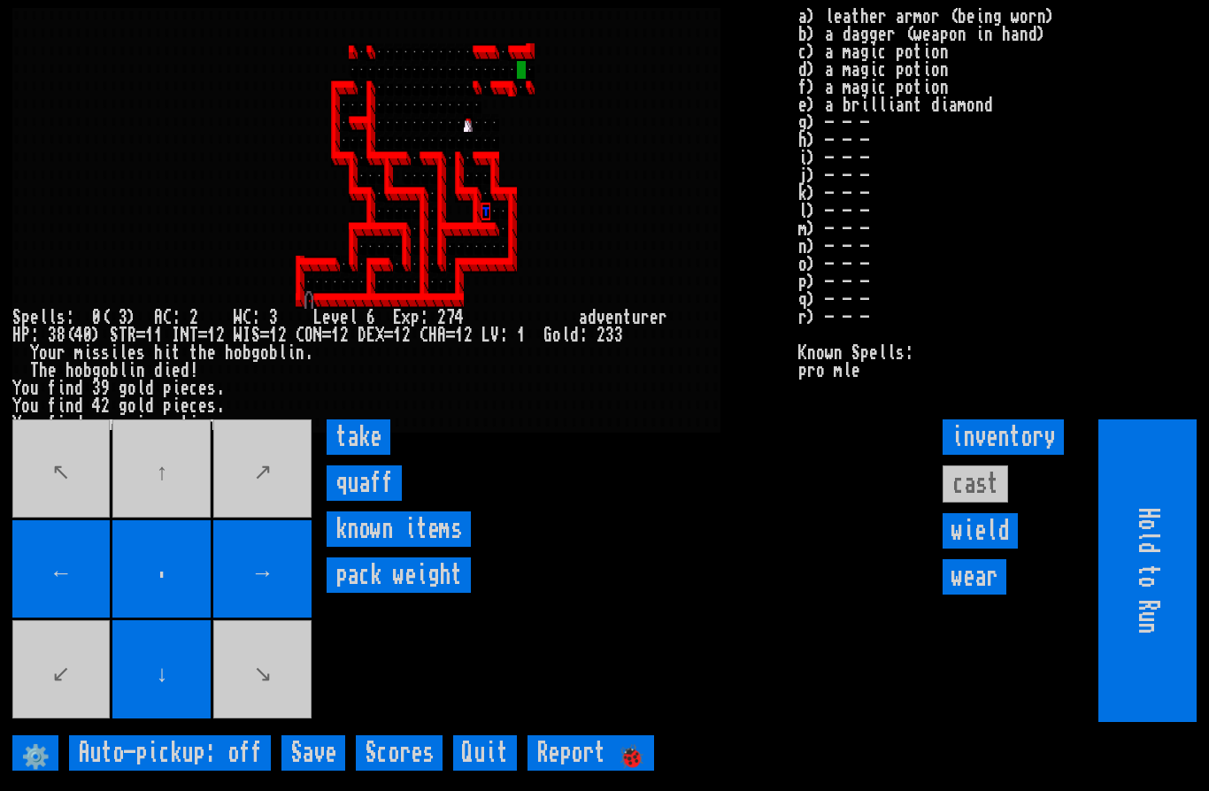
click at [356, 455] on input "take" at bounding box center [359, 436] width 64 height 35
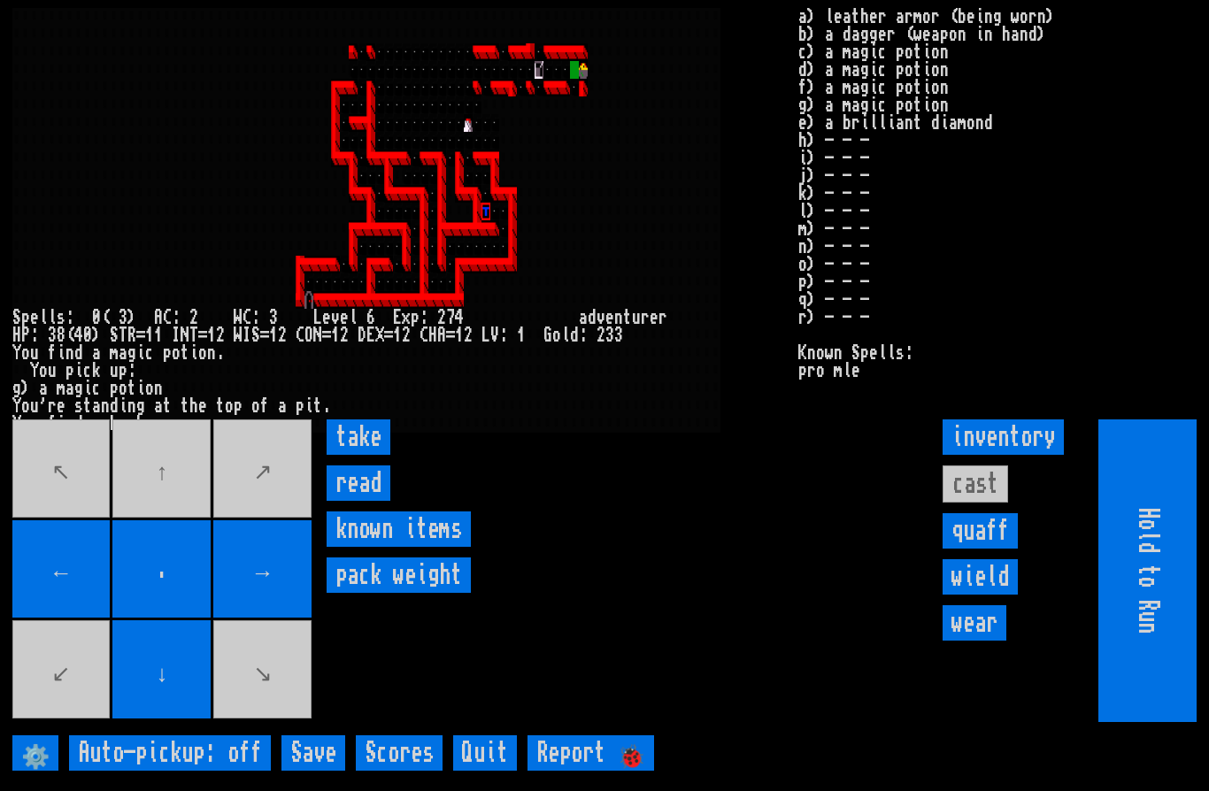
click at [362, 501] on input "read" at bounding box center [359, 482] width 64 height 35
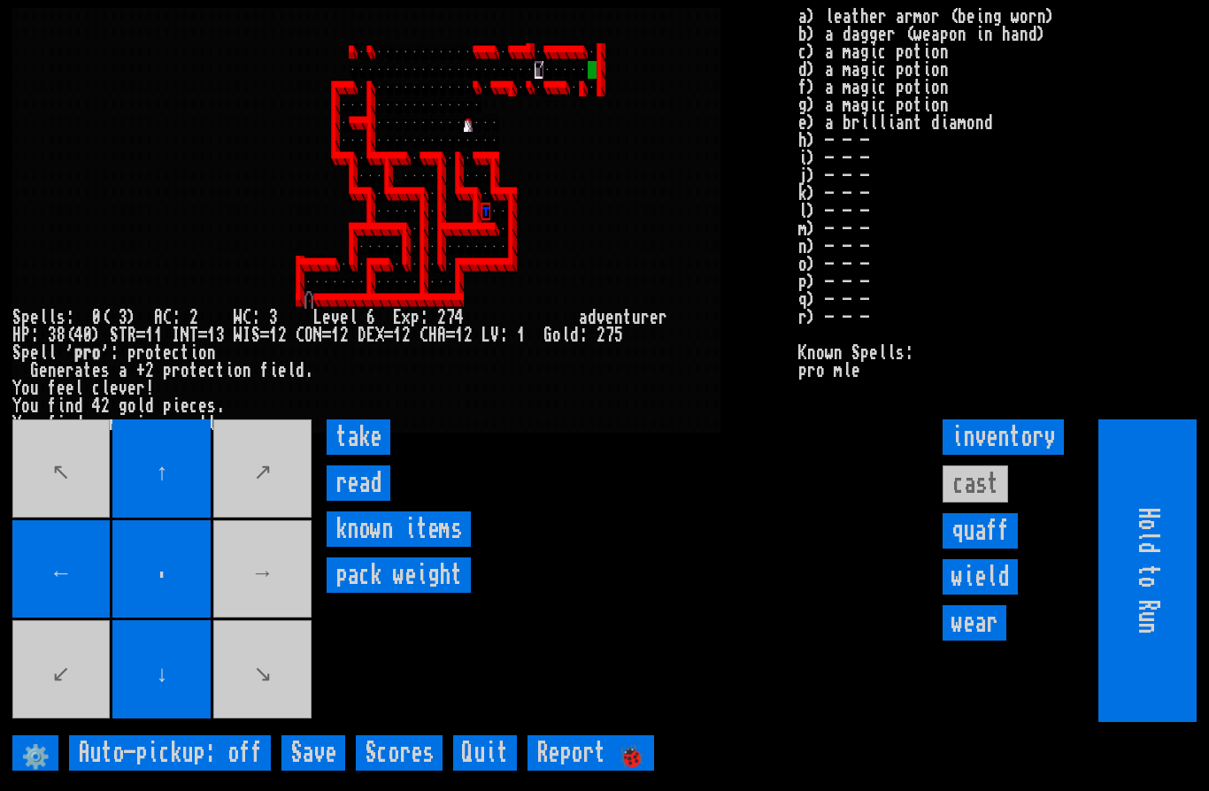
click at [357, 455] on input "take" at bounding box center [359, 436] width 64 height 35
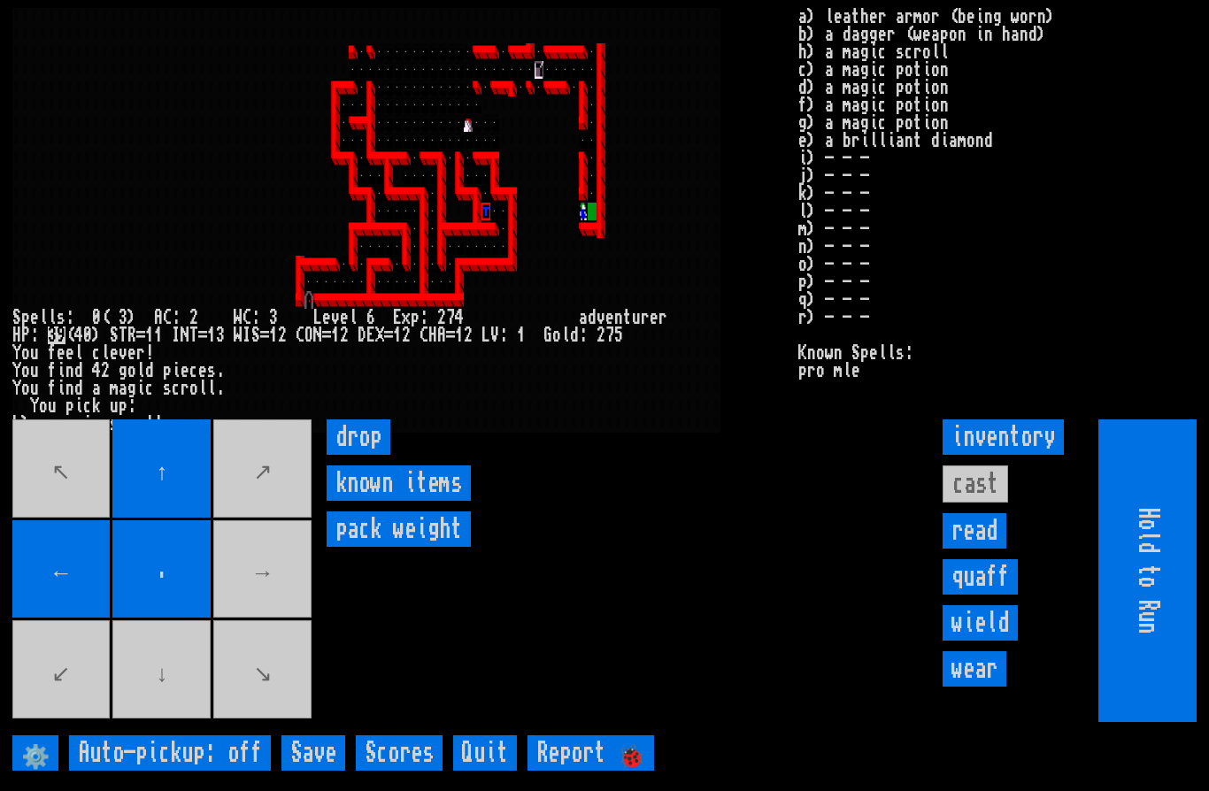
click at [196, 713] on movebuttons "↖ ↑ ↗ ← . → ↙ ↓ ↘" at bounding box center [163, 570] width 303 height 303
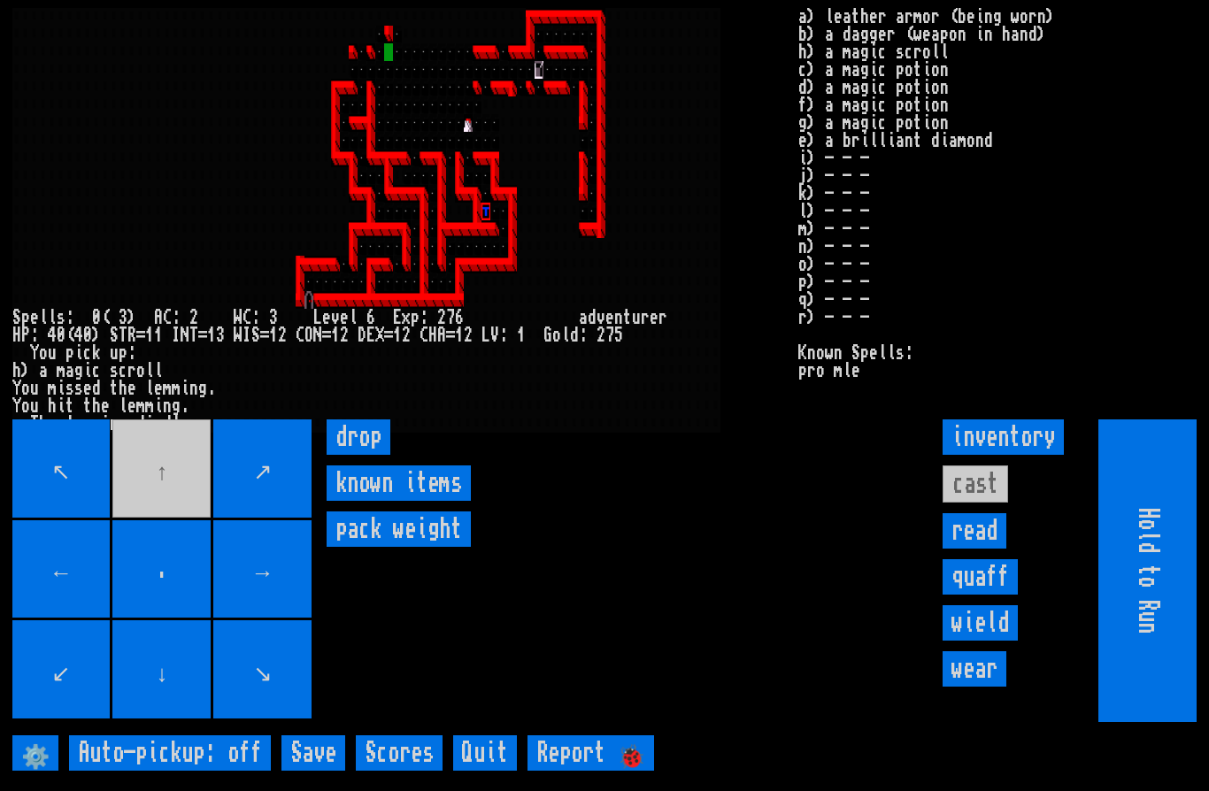
click at [172, 492] on movebuttons "↖ ↑ ↗ ← . → ↙ ↓ ↘" at bounding box center [163, 570] width 303 height 303
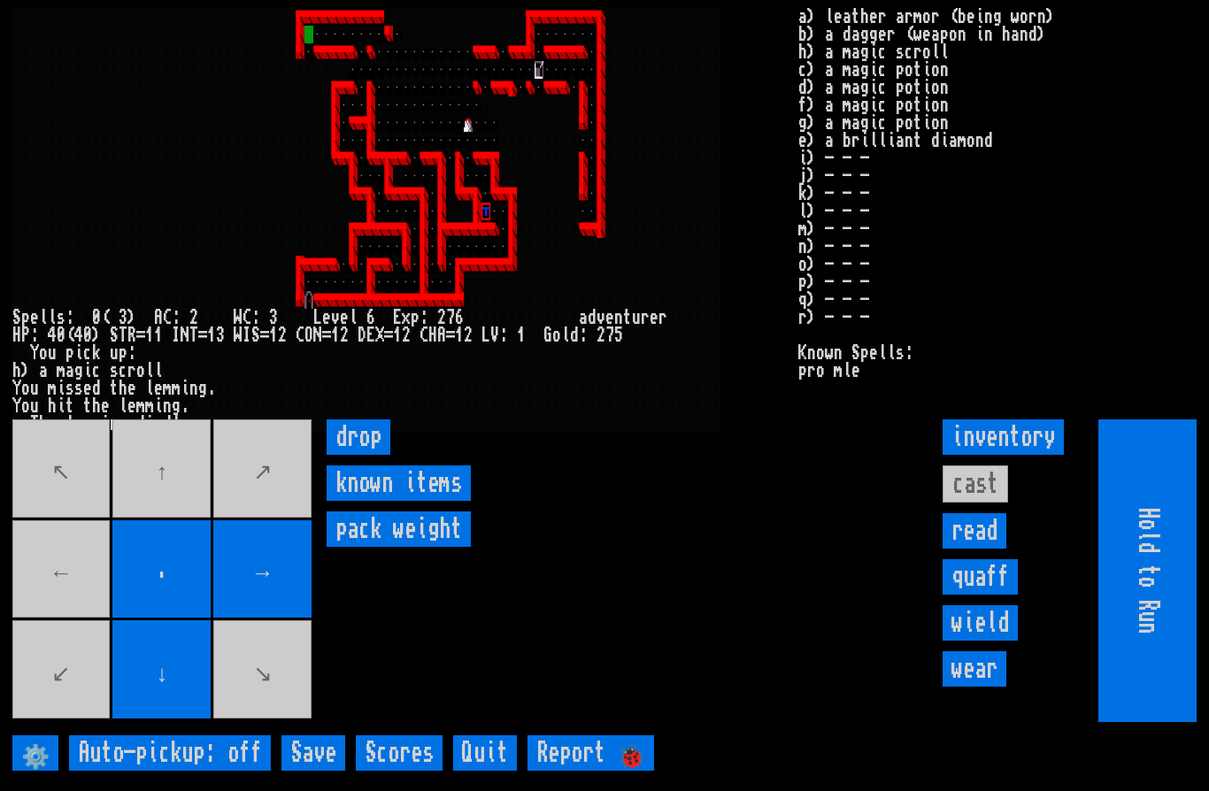
click at [70, 603] on movebuttons "↖ ↑ ↗ ← . → ↙ ↓ ↘" at bounding box center [163, 570] width 303 height 303
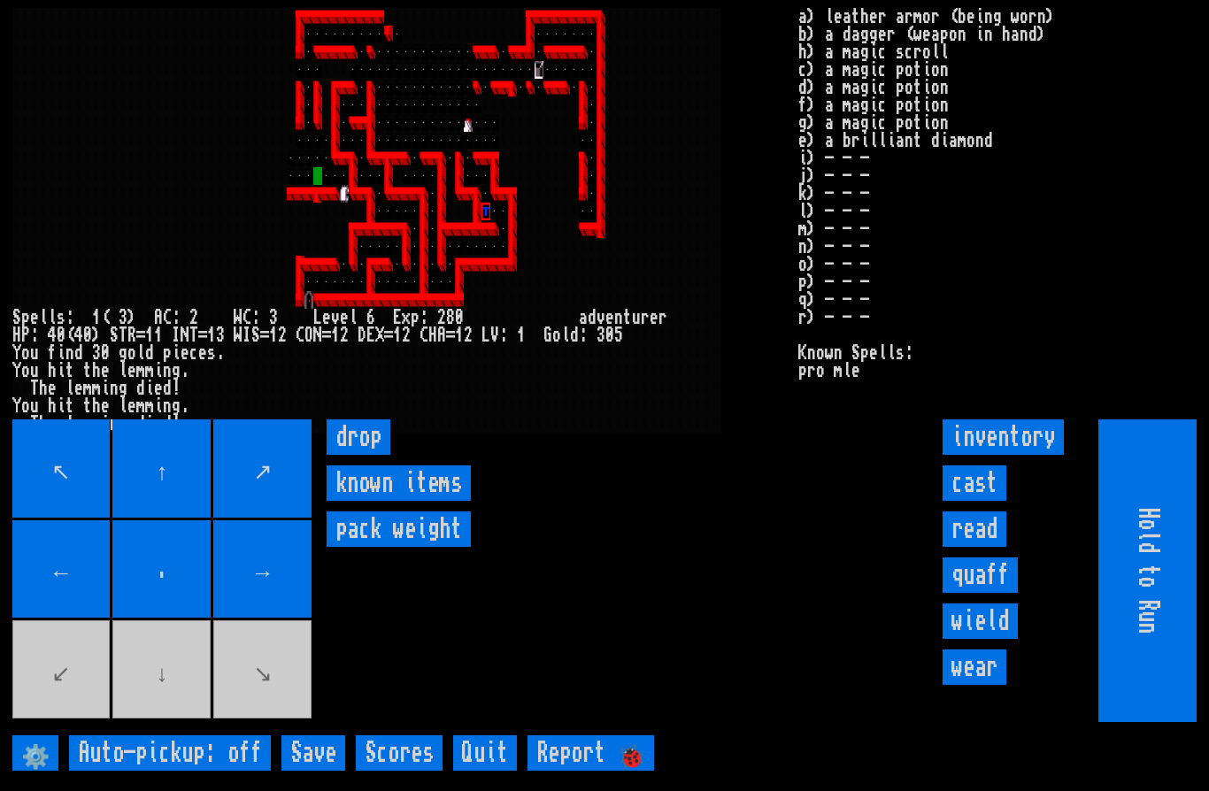
click at [150, 711] on movebuttons "↖ ↑ ↗ ← . → ↙ ↓ ↘" at bounding box center [163, 570] width 303 height 303
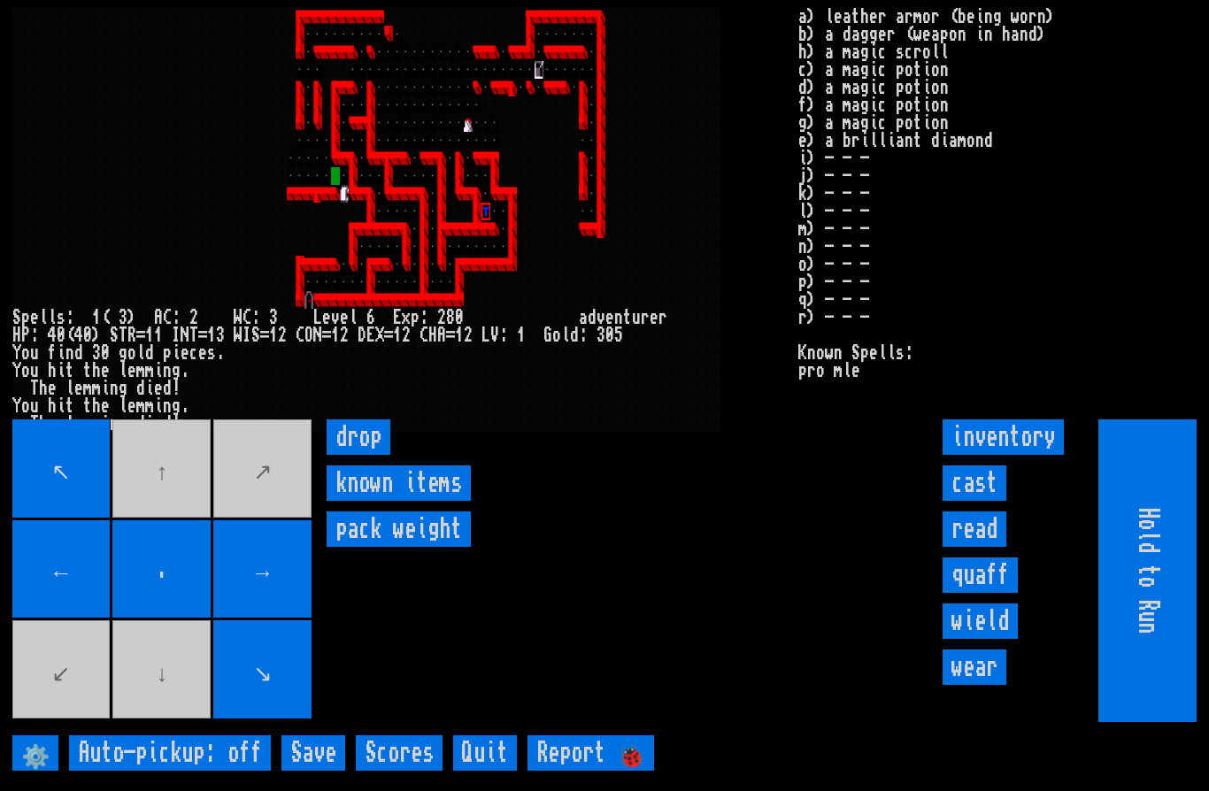
click at [132, 713] on movebuttons "↖ ↑ ↗ ← . → ↙ ↓ ↘" at bounding box center [163, 570] width 303 height 303
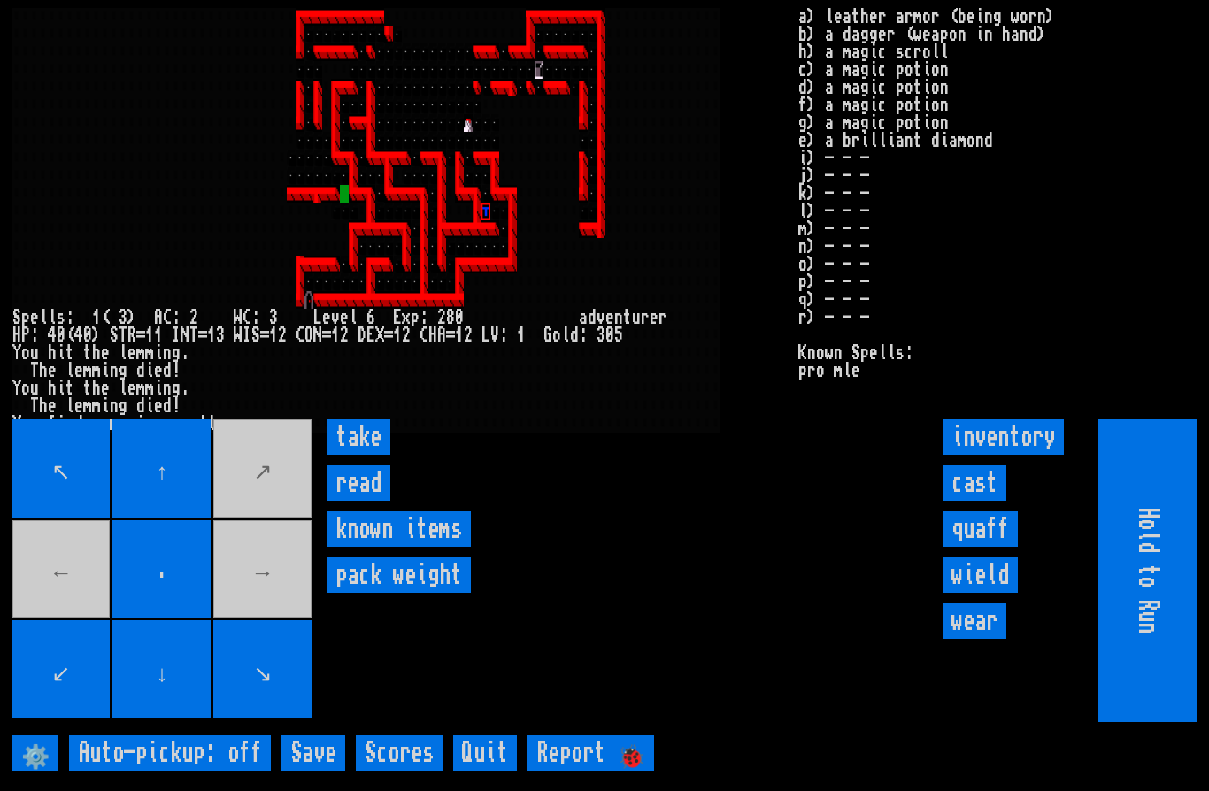
click at [355, 455] on input "take" at bounding box center [359, 436] width 64 height 35
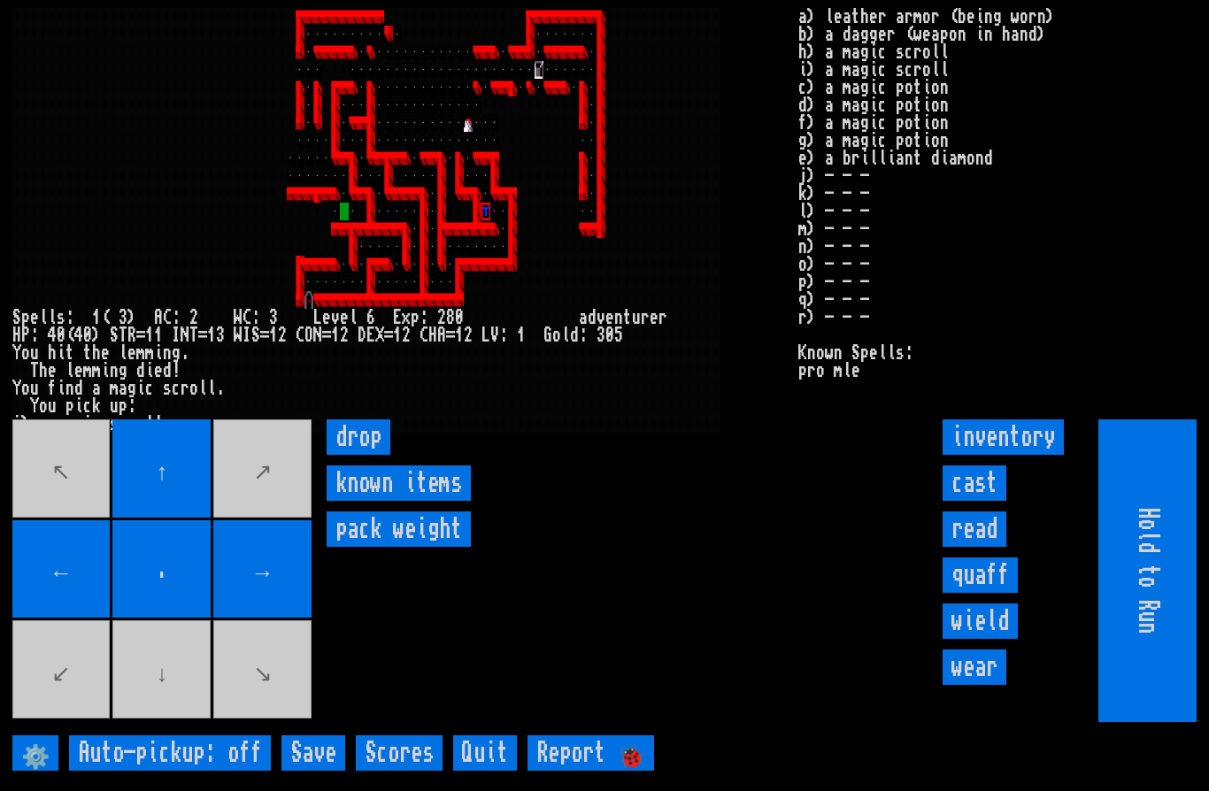
click at [65, 707] on movebuttons "↖ ↑ ↗ ← . → ↙ ↓ ↘" at bounding box center [163, 570] width 303 height 303
click at [64, 706] on movebuttons "↖ ↑ ↗ ← . → ↙ ↓ ↘" at bounding box center [163, 570] width 303 height 303
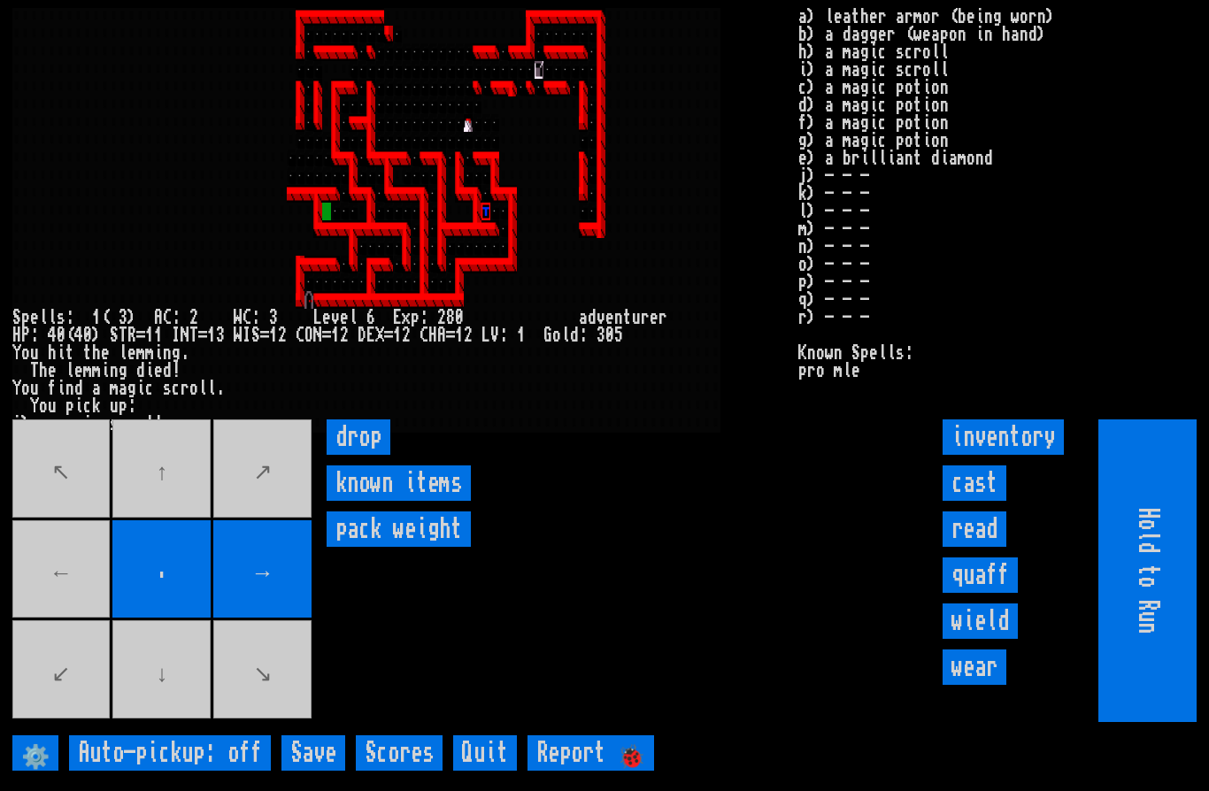
click at [76, 596] on movebuttons "↖ ↑ ↗ ← . → ↙ ↓ ↘" at bounding box center [163, 570] width 303 height 303
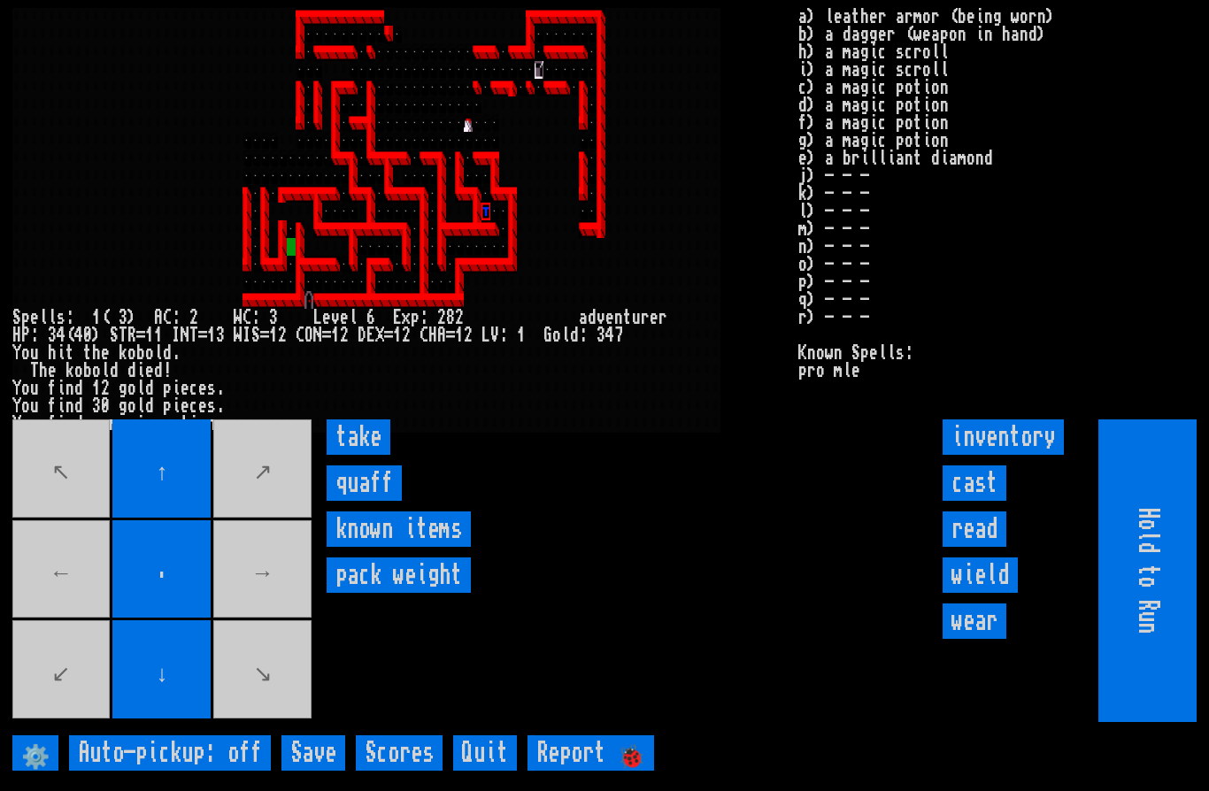
click at [362, 455] on input "take" at bounding box center [359, 436] width 64 height 35
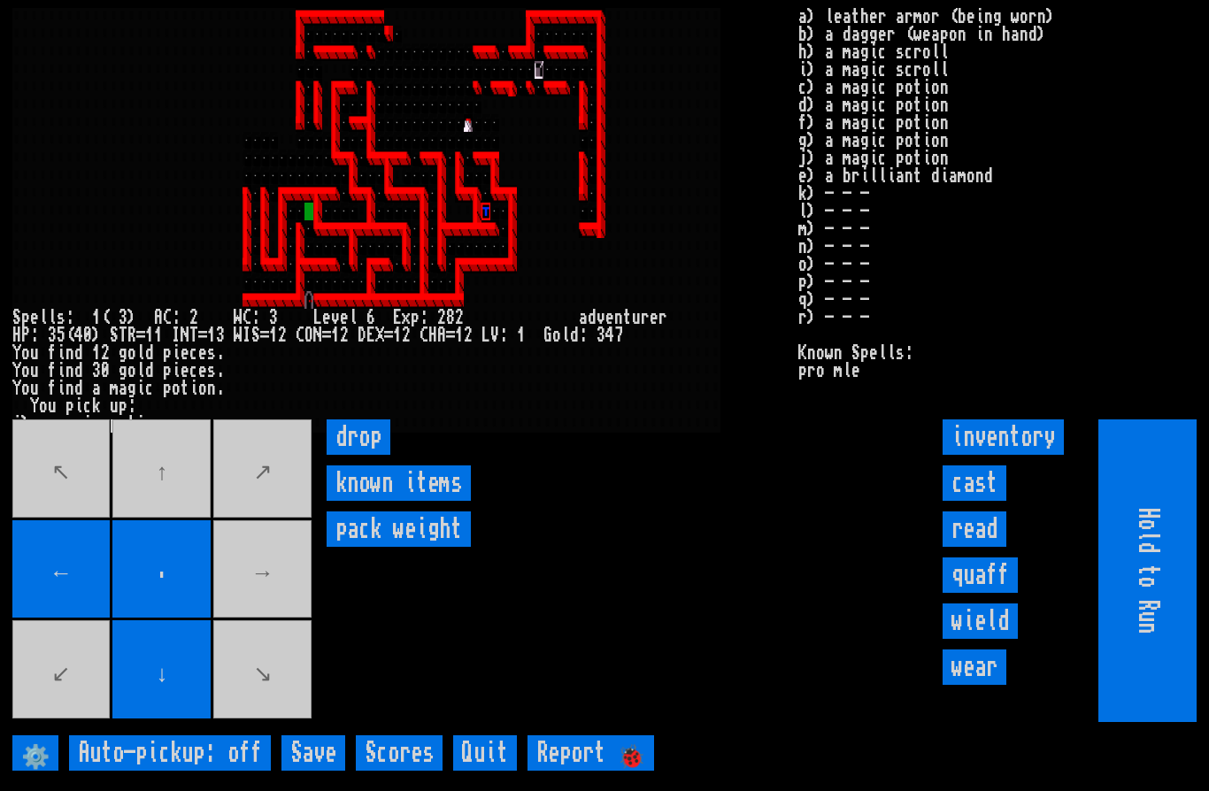
click at [176, 511] on movebuttons "↖ ↑ ↗ ← . → ↙ ↓ ↘" at bounding box center [163, 570] width 303 height 303
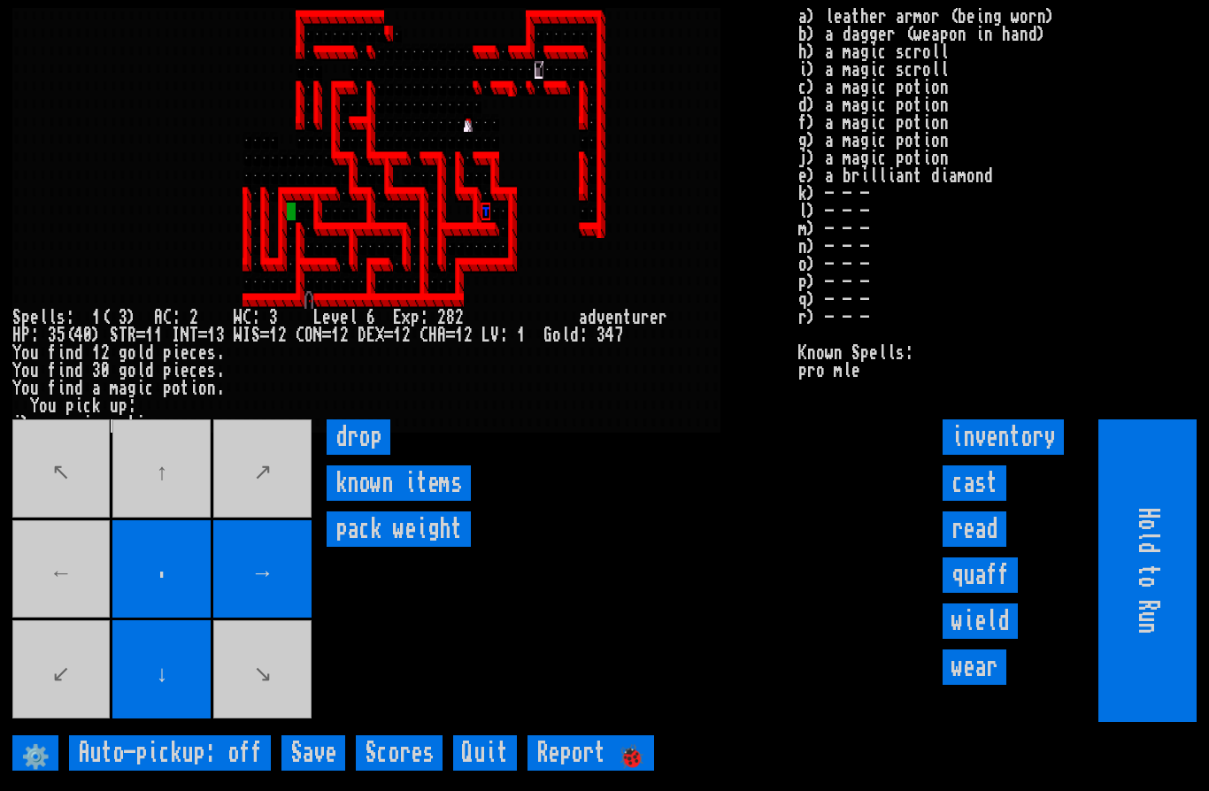
click at [69, 610] on movebuttons "↖ ↑ ↗ ← . → ↙ ↓ ↘" at bounding box center [163, 570] width 303 height 303
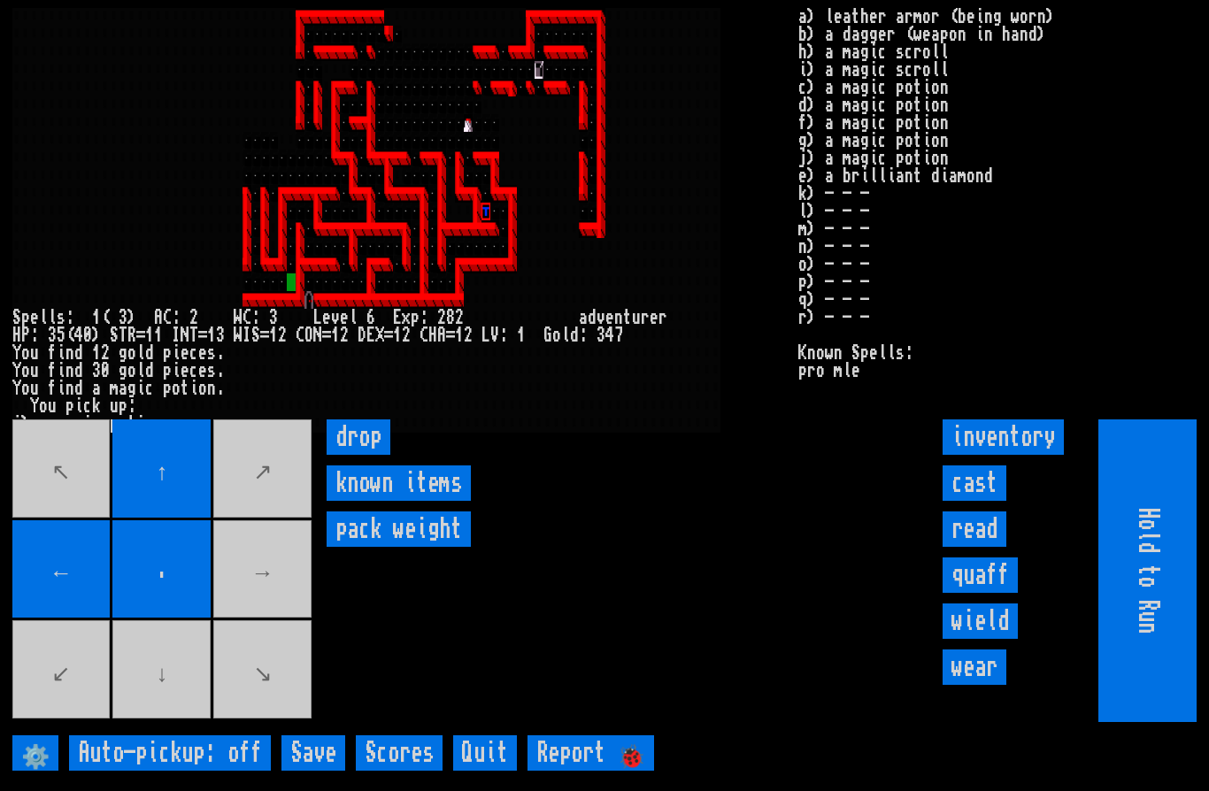
click at [159, 707] on movebuttons "↖ ↑ ↗ ← . → ↙ ↓ ↘" at bounding box center [163, 570] width 303 height 303
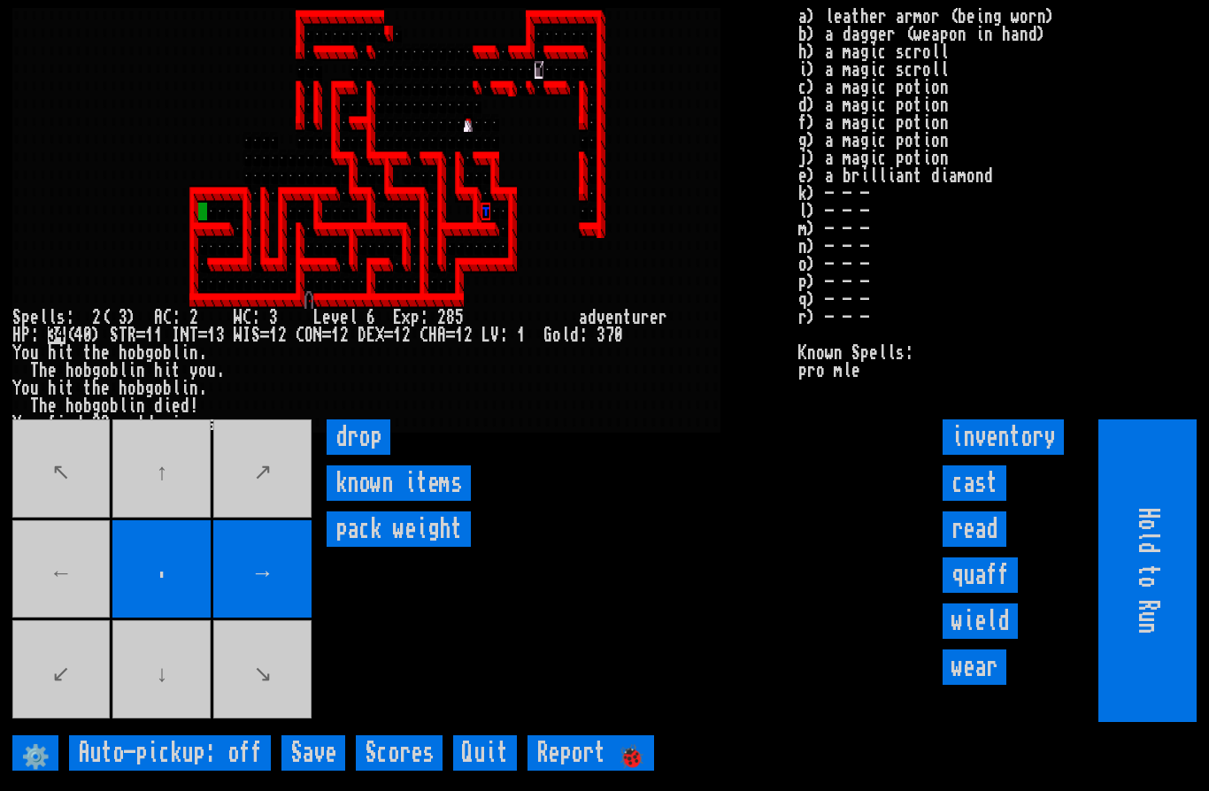
click at [57, 626] on movebuttons "↖ ↑ ↗ ← . → ↙ ↓ ↘" at bounding box center [163, 570] width 303 height 303
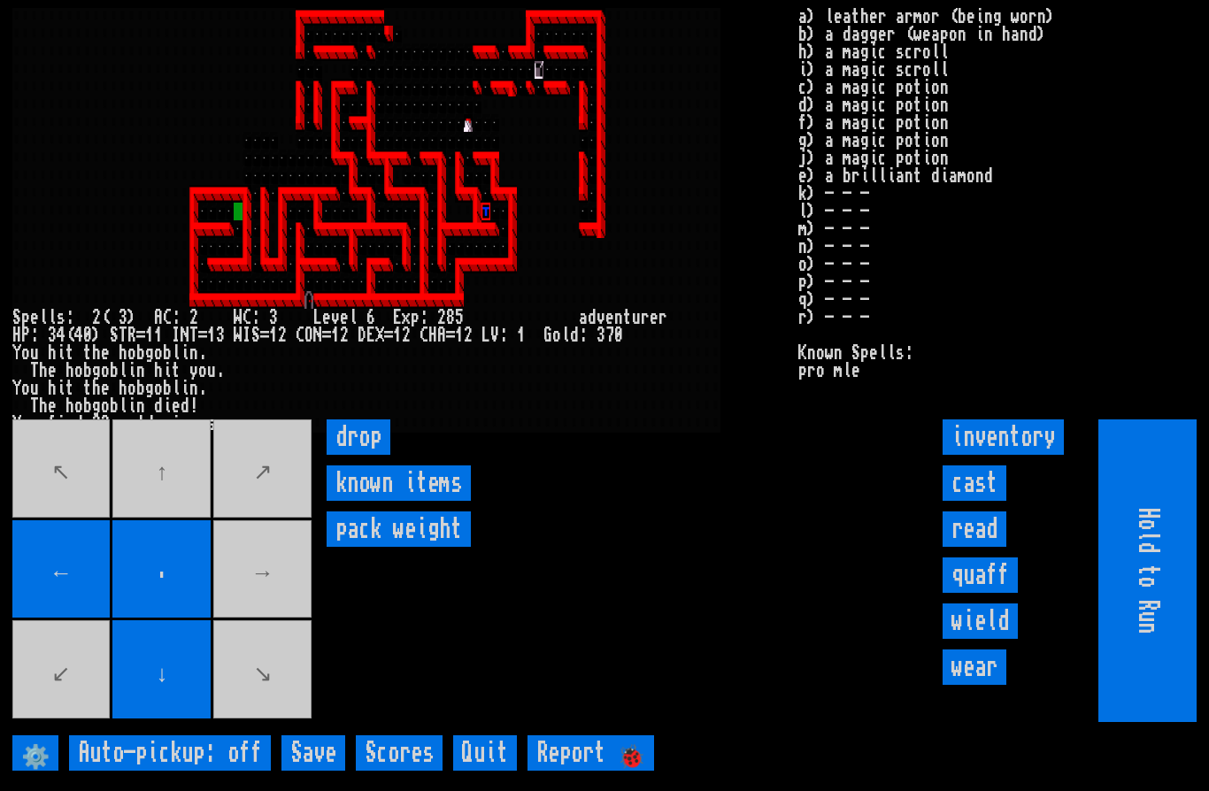
click at [108, 710] on movebuttons "↖ ↑ ↗ ← . → ↙ ↓ ↘" at bounding box center [163, 570] width 303 height 303
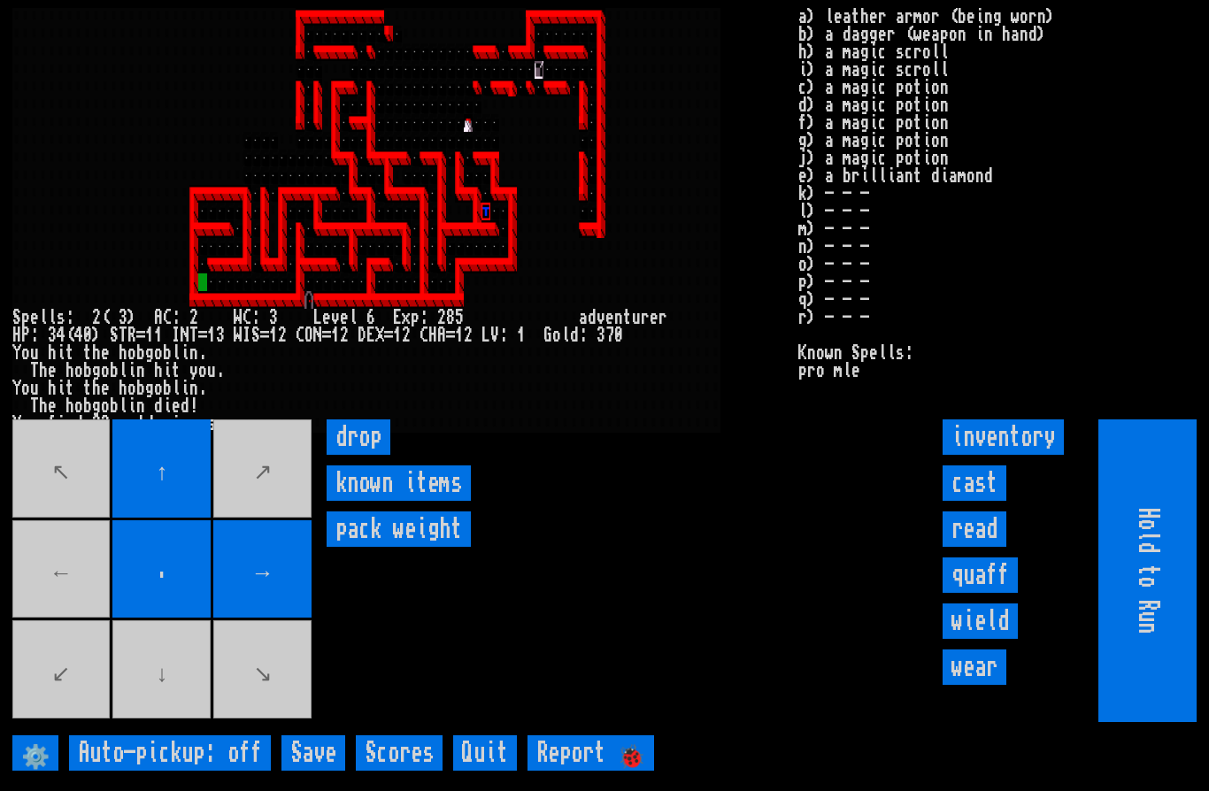
click at [149, 719] on movebuttons "↖ ↑ ↗ ← . → ↙ ↓ ↘" at bounding box center [163, 570] width 303 height 303
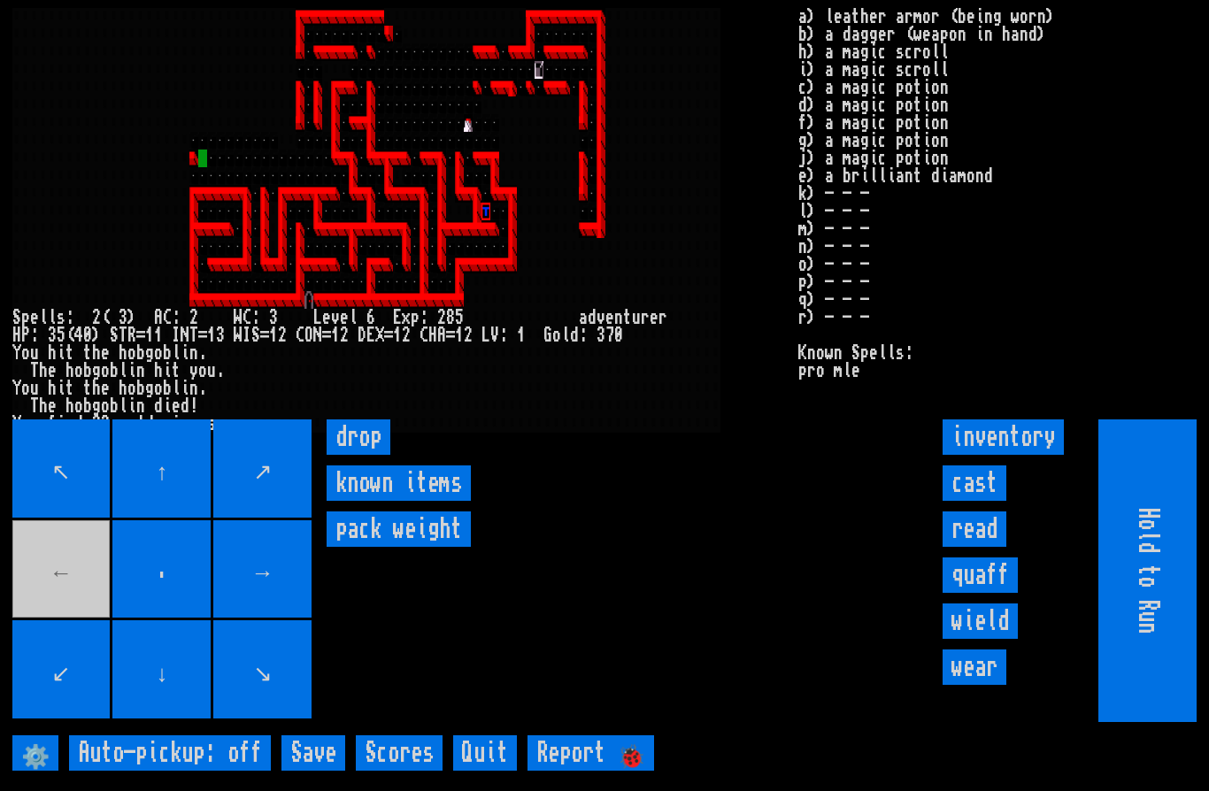
click at [88, 596] on movebuttons "↖ ↑ ↗ ← . → ↙ ↓ ↘" at bounding box center [163, 570] width 303 height 303
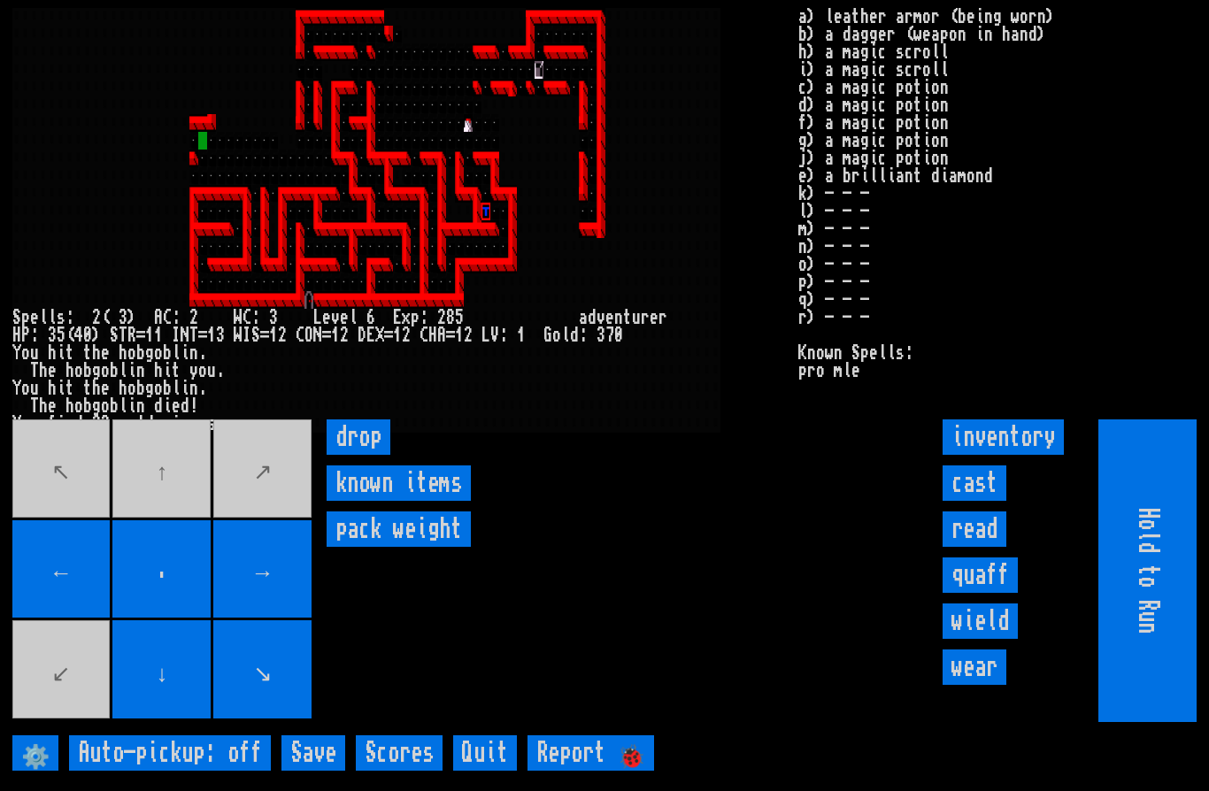
click at [165, 501] on movebuttons "↖ ↑ ↗ ← . → ↙ ↓ ↘" at bounding box center [163, 570] width 303 height 303
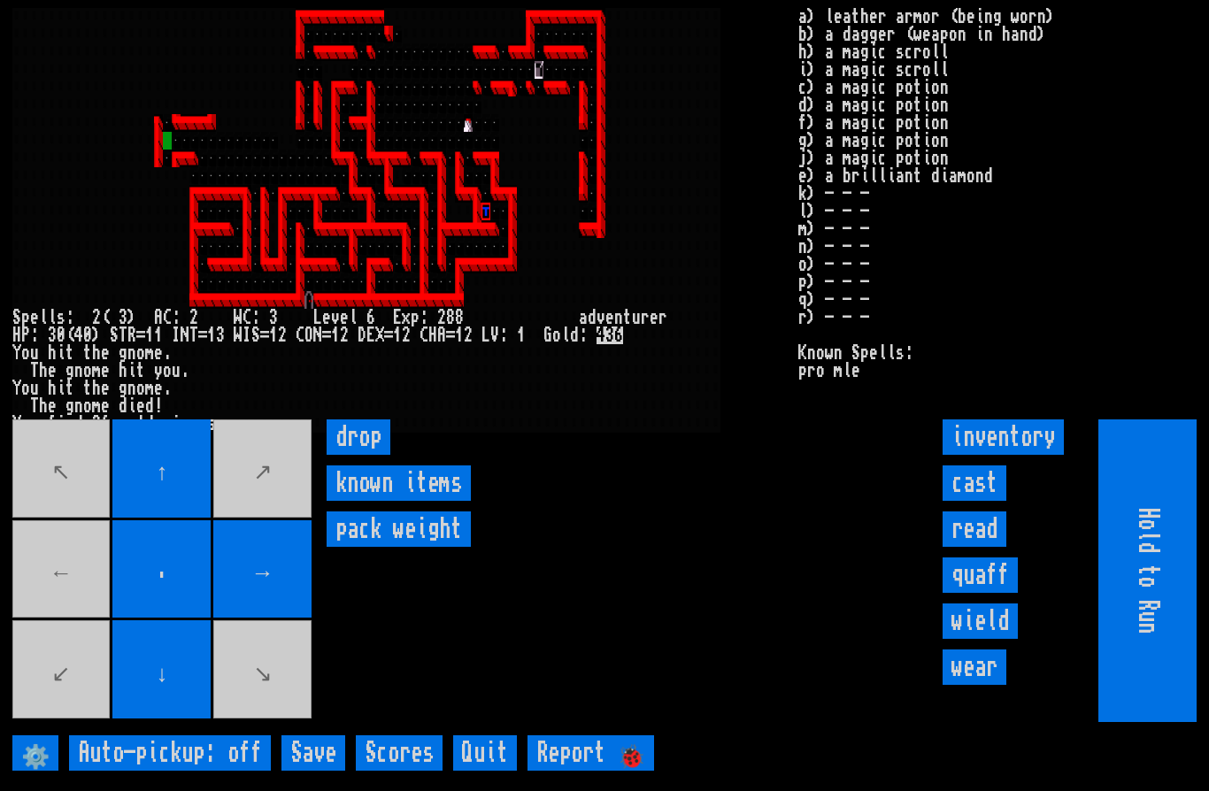
click at [56, 622] on movebuttons "↖ ↑ ↗ ← . → ↙ ↓ ↘" at bounding box center [163, 570] width 303 height 303
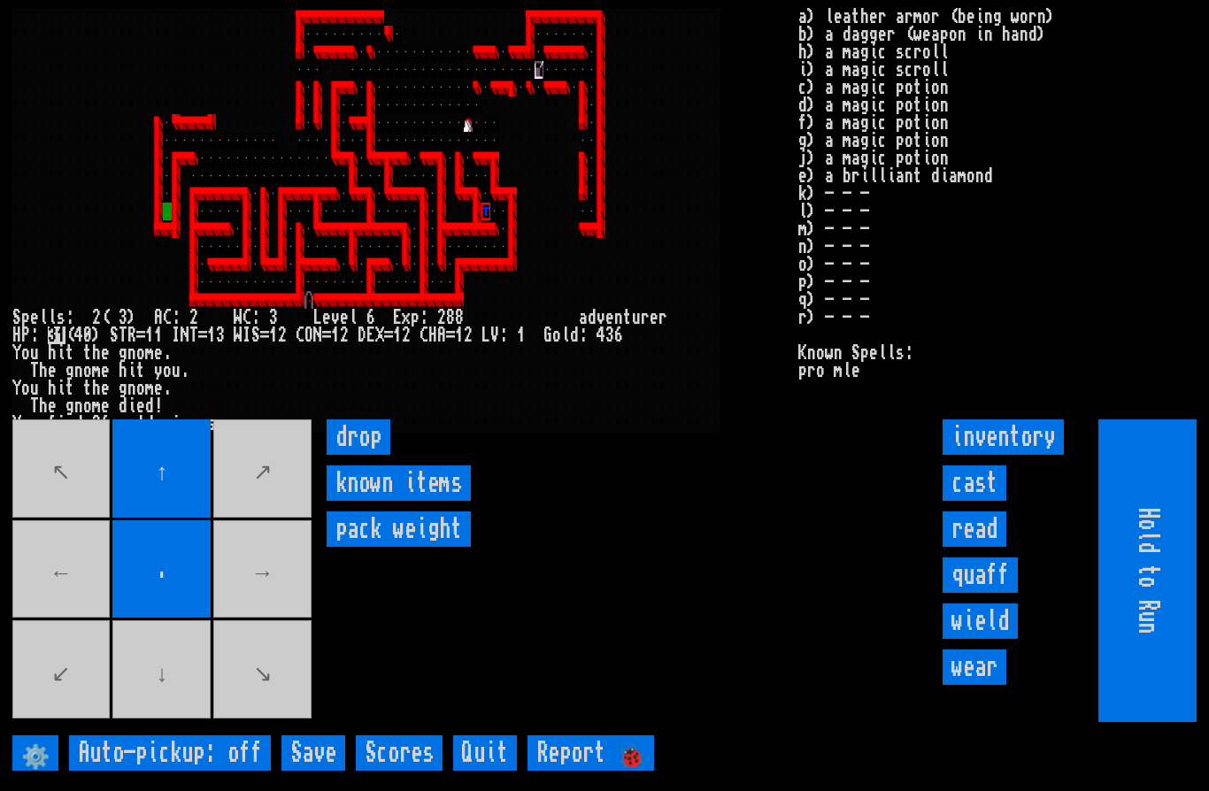
click at [156, 709] on movebuttons "↖ ↑ ↗ ← . → ↙ ↓ ↘" at bounding box center [163, 570] width 303 height 303
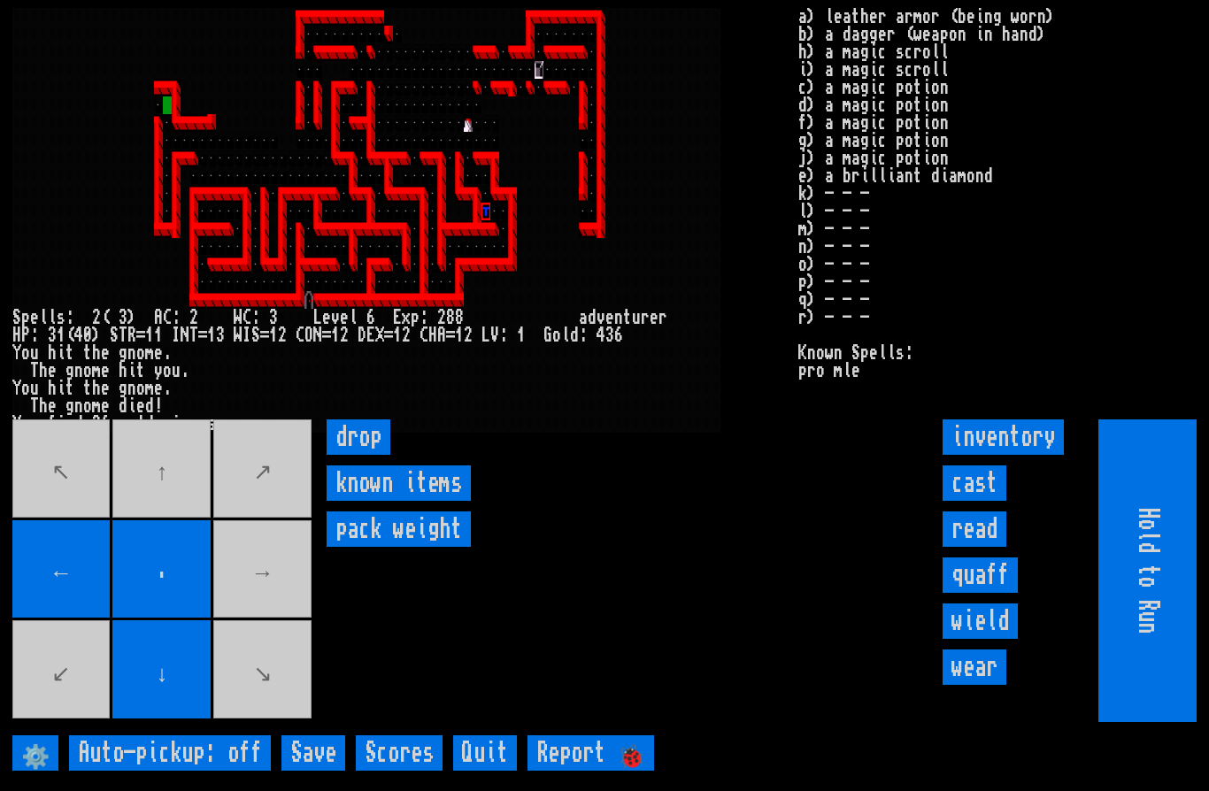
click at [165, 535] on movebuttons "↖ ↑ ↗ ← . → ↙ ↓ ↘" at bounding box center [163, 570] width 303 height 303
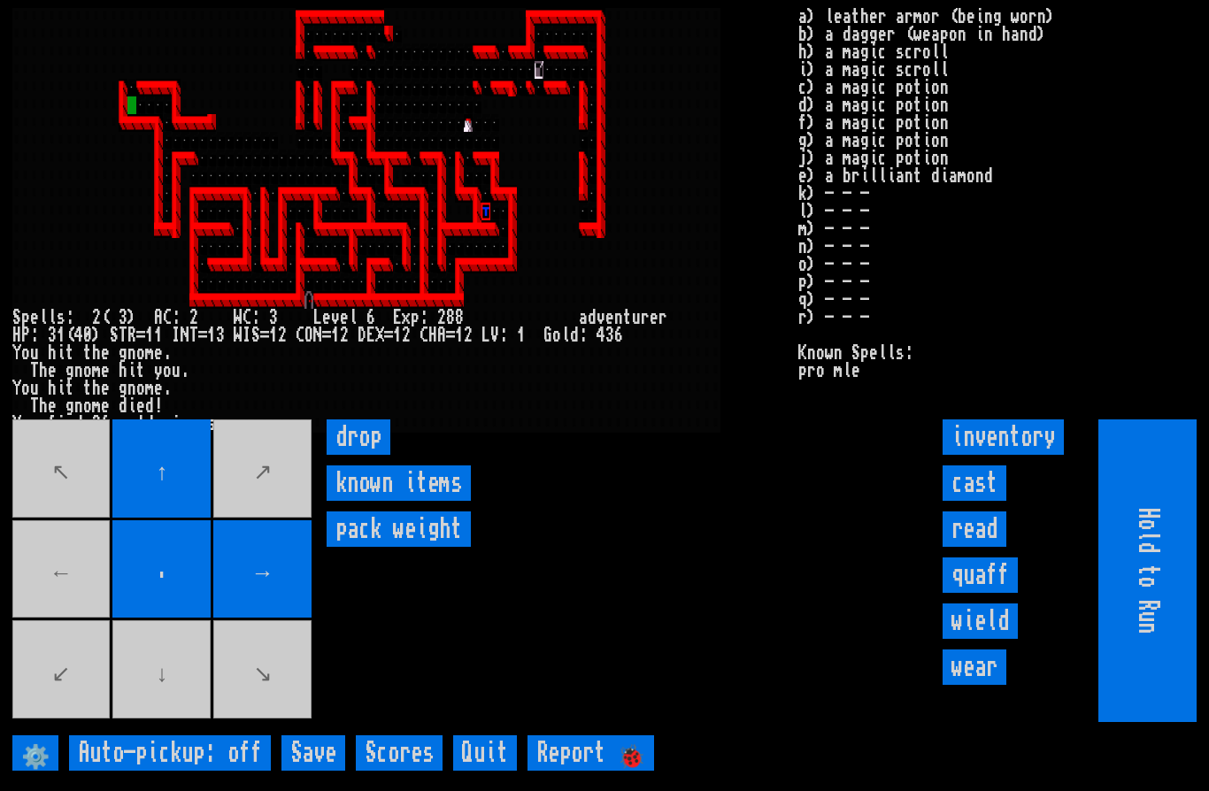
click at [72, 621] on movebuttons "↖ ↑ ↗ ← . → ↙ ↓ ↘" at bounding box center [163, 570] width 303 height 303
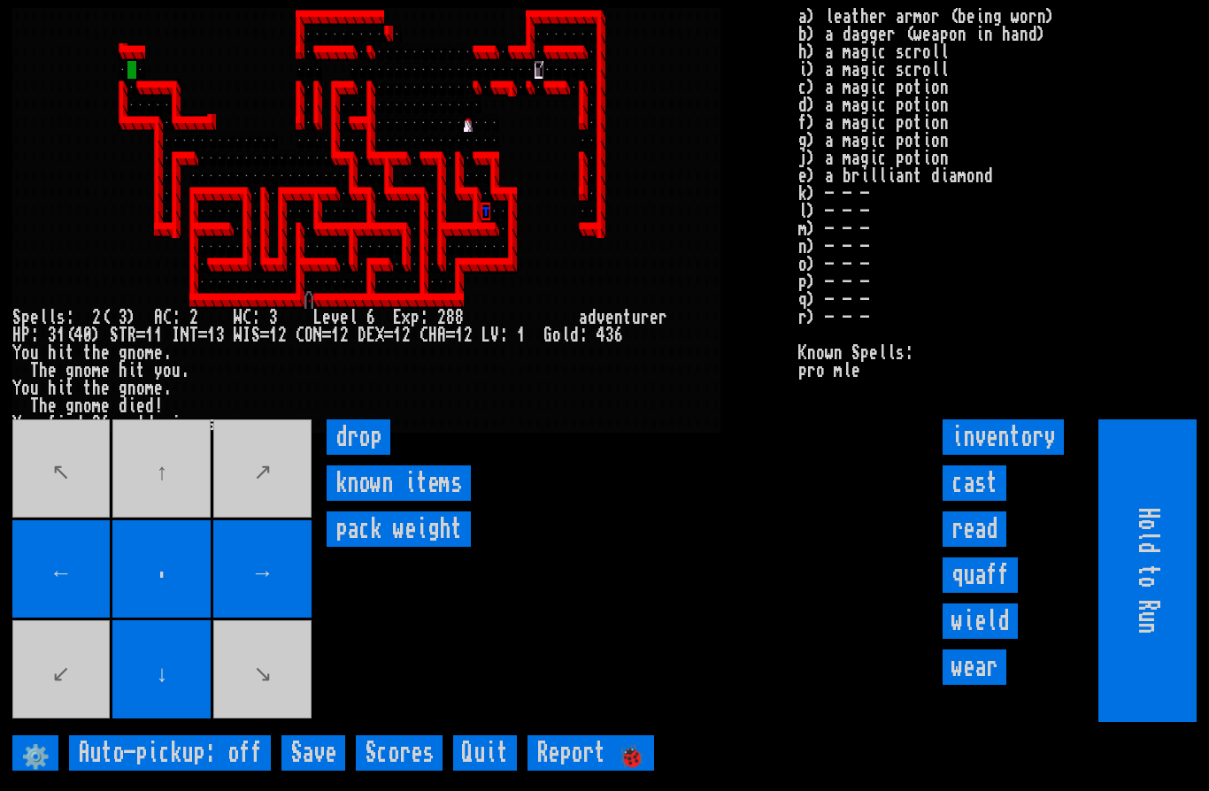
click at [156, 545] on movebuttons "↖ ↑ ↗ ← . → ↙ ↓ ↘" at bounding box center [163, 570] width 303 height 303
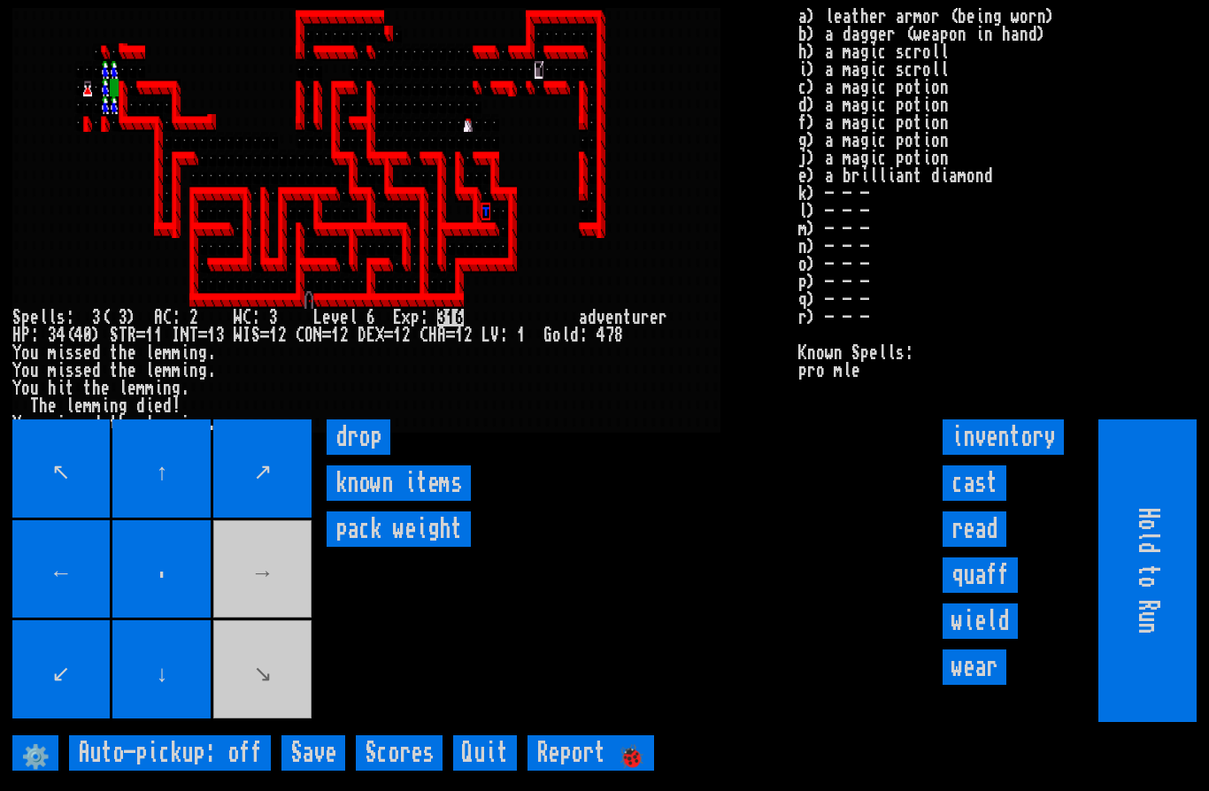
click at [243, 599] on movebuttons "↖ ↑ ↗ ← . → ↙ ↓ ↘" at bounding box center [163, 570] width 303 height 303
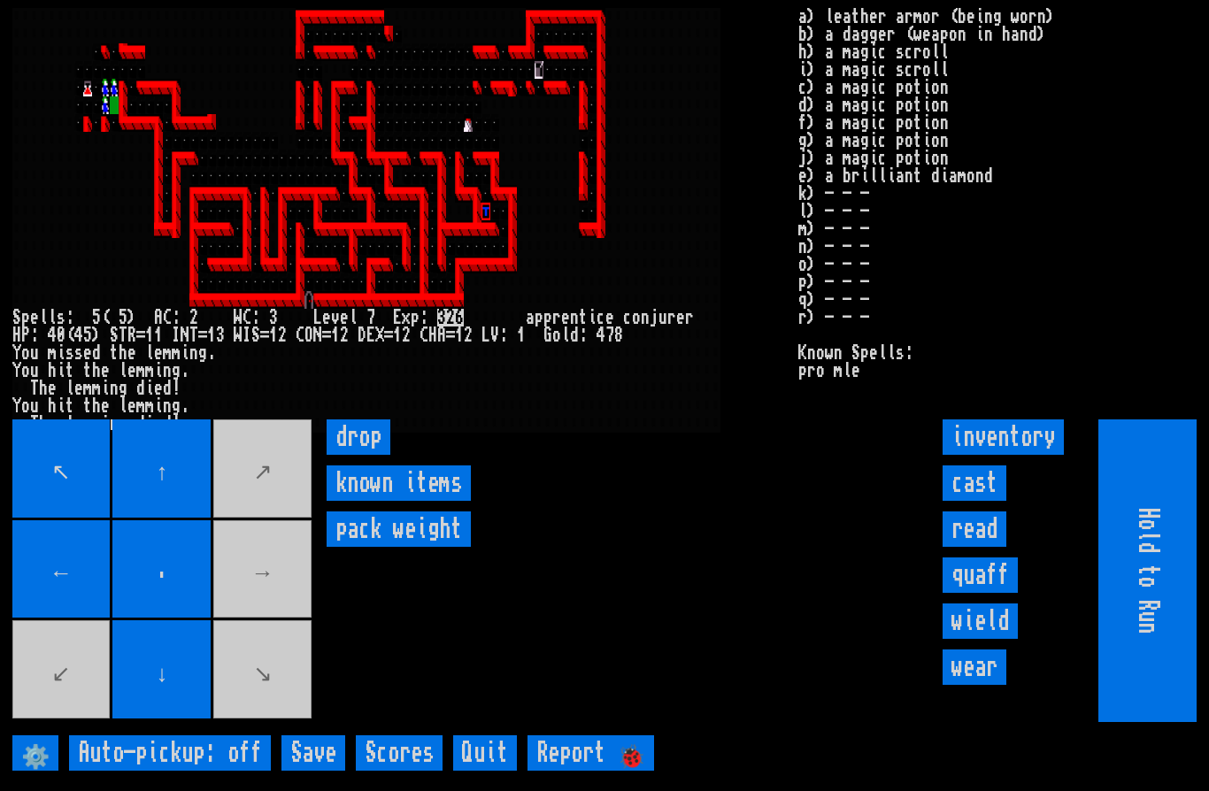
click at [268, 608] on movebuttons "↖ ↑ ↗ ← . → ↙ ↓ ↘" at bounding box center [163, 570] width 303 height 303
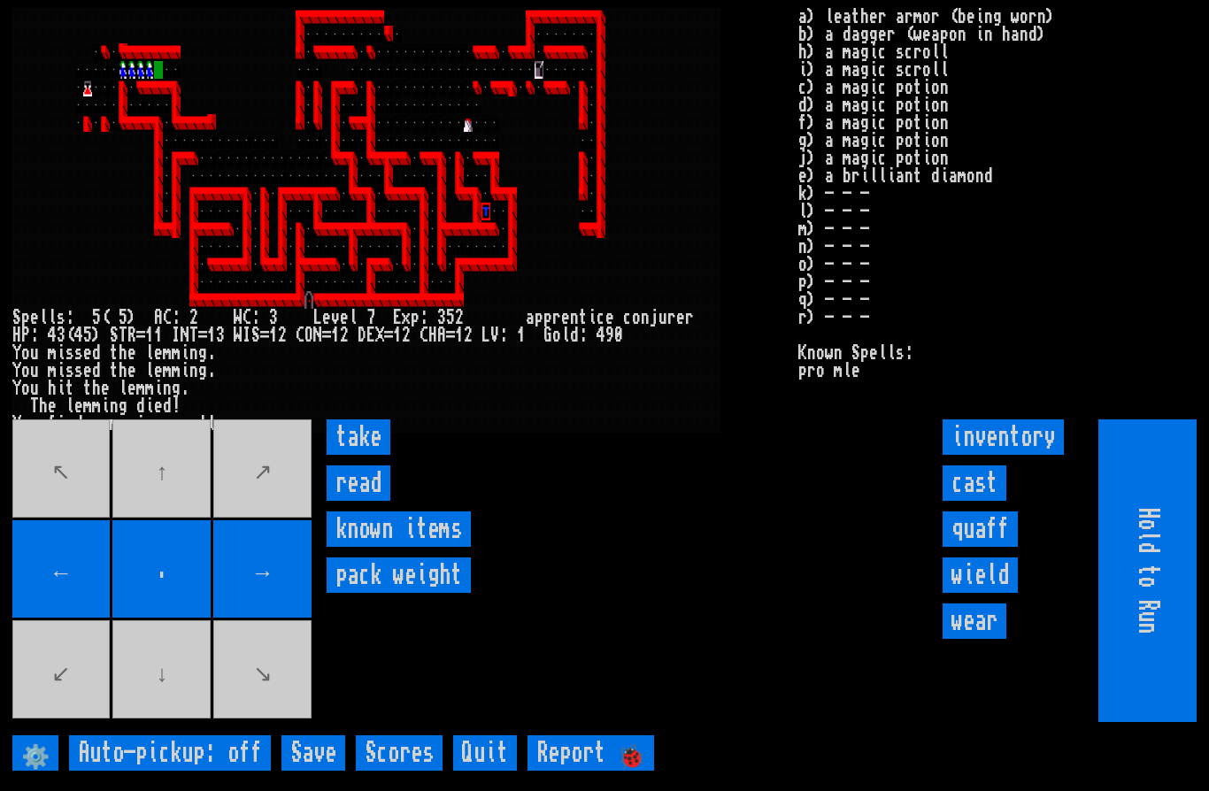
click at [365, 455] on input "take" at bounding box center [359, 436] width 64 height 35
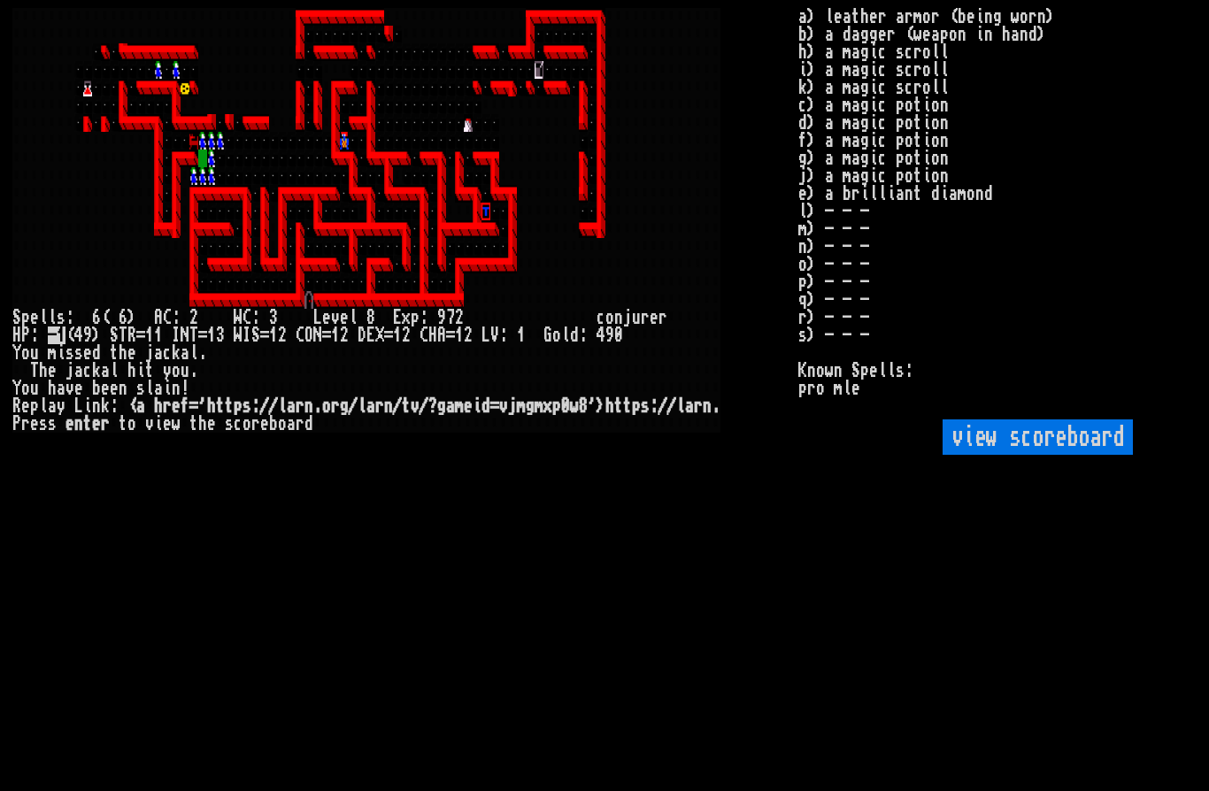
click at [957, 455] on scoreboard "view scoreboard" at bounding box center [1037, 436] width 190 height 35
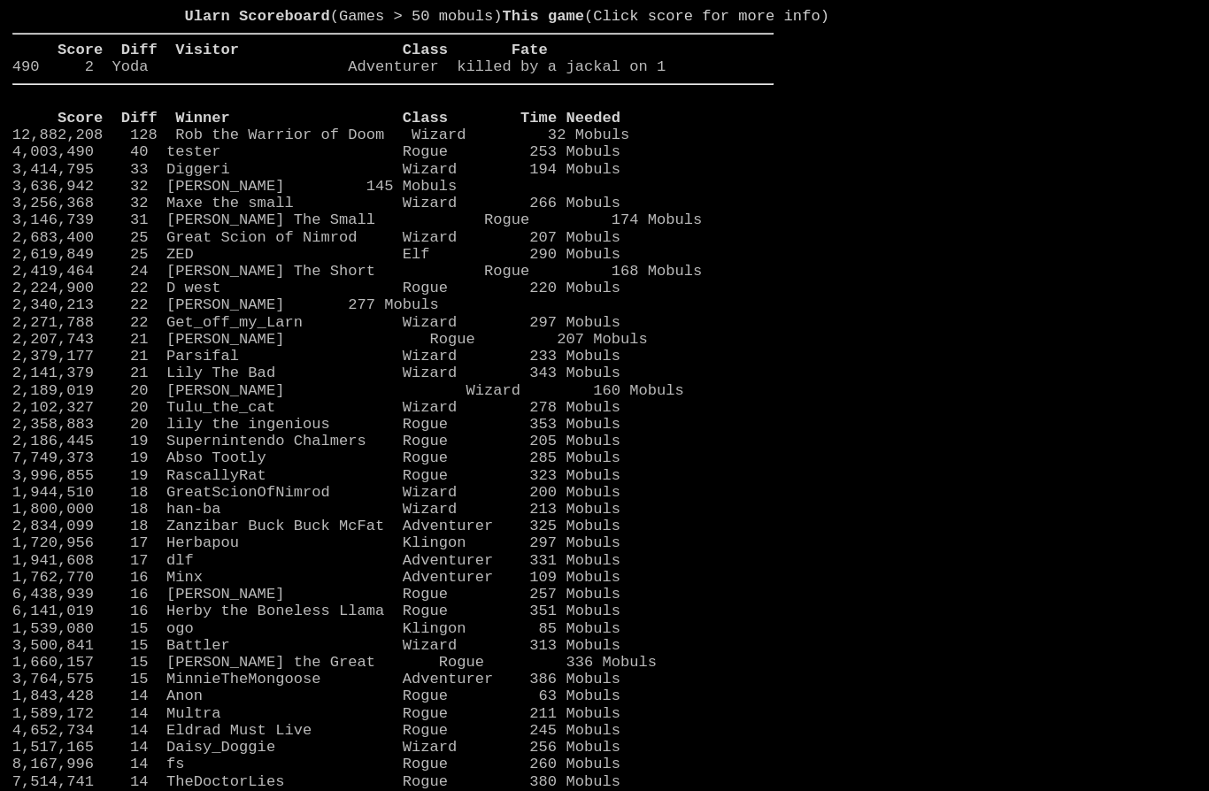
click at [168, 75] on link "490 2 Yoda Adventurer killed by a jackal on 1" at bounding box center [339, 66] width 654 height 17
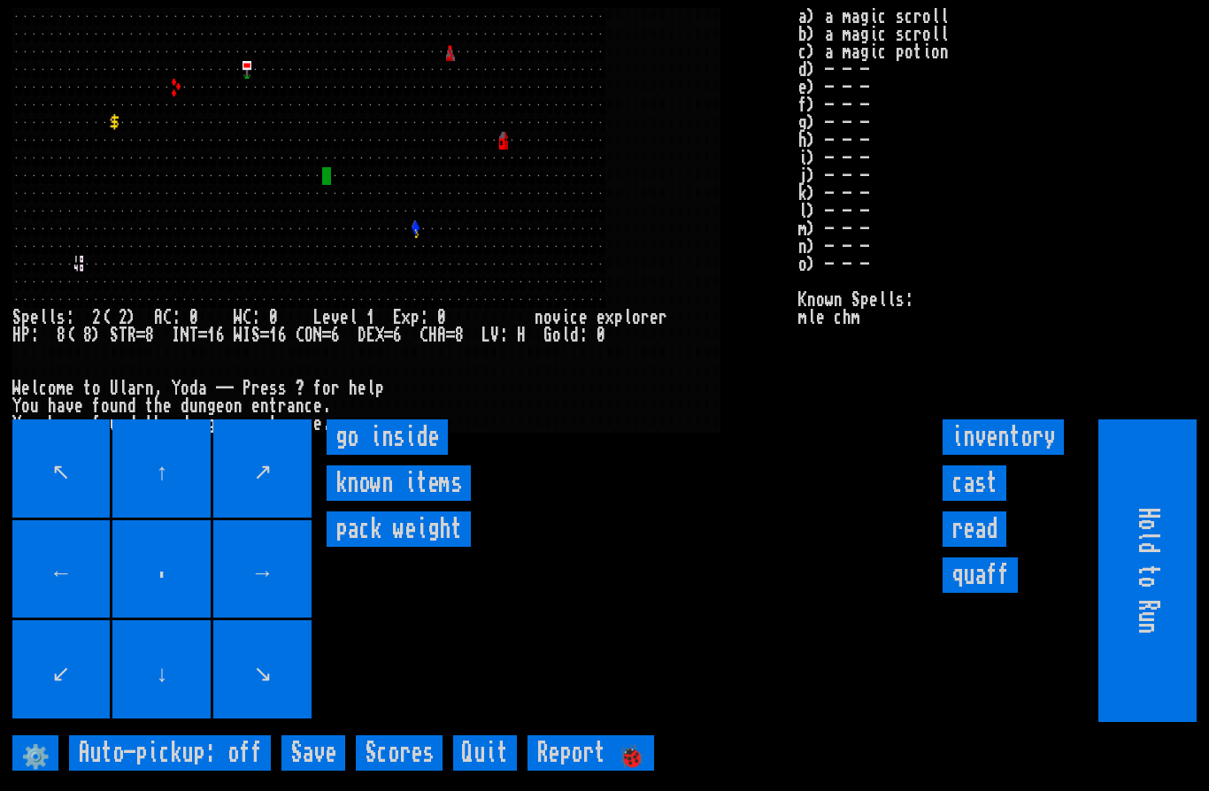
click at [376, 455] on inside "go inside" at bounding box center [387, 436] width 121 height 35
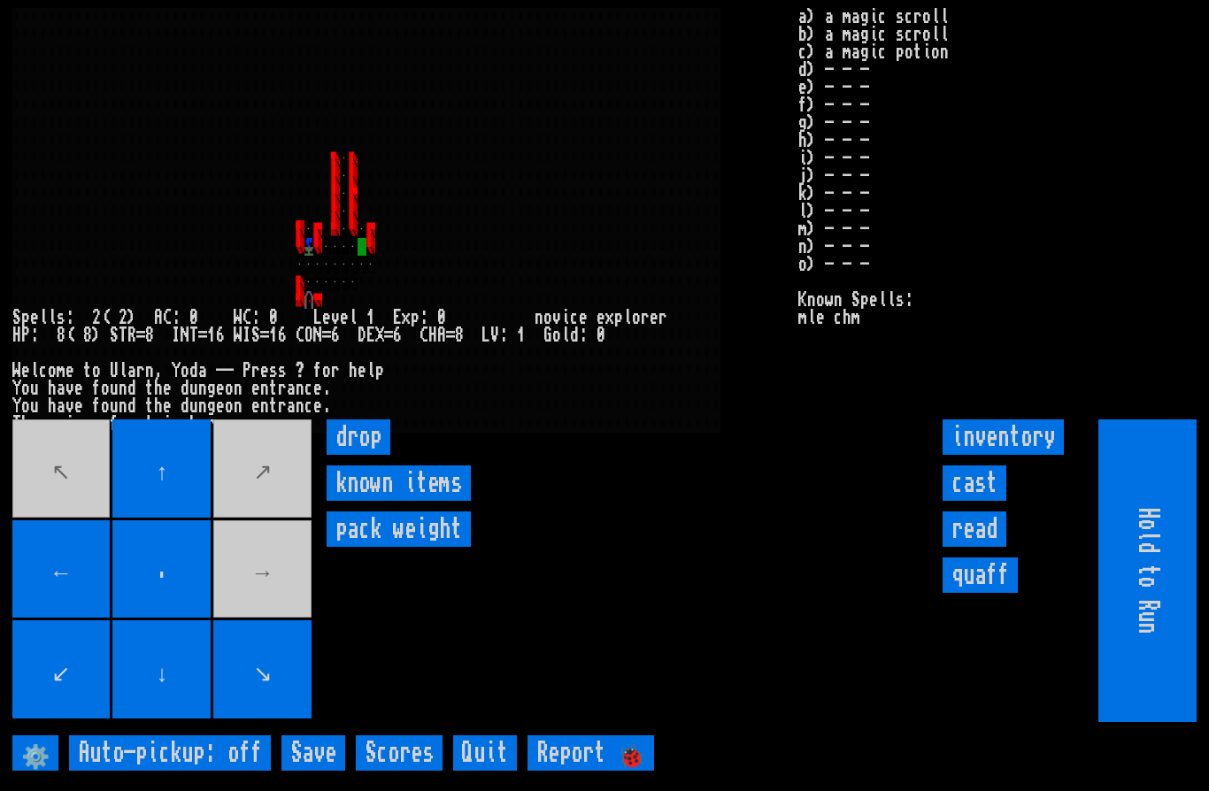
click at [265, 620] on movebuttons "↖ ↑ ↗ ← . → ↙ ↓ ↘" at bounding box center [163, 570] width 303 height 303
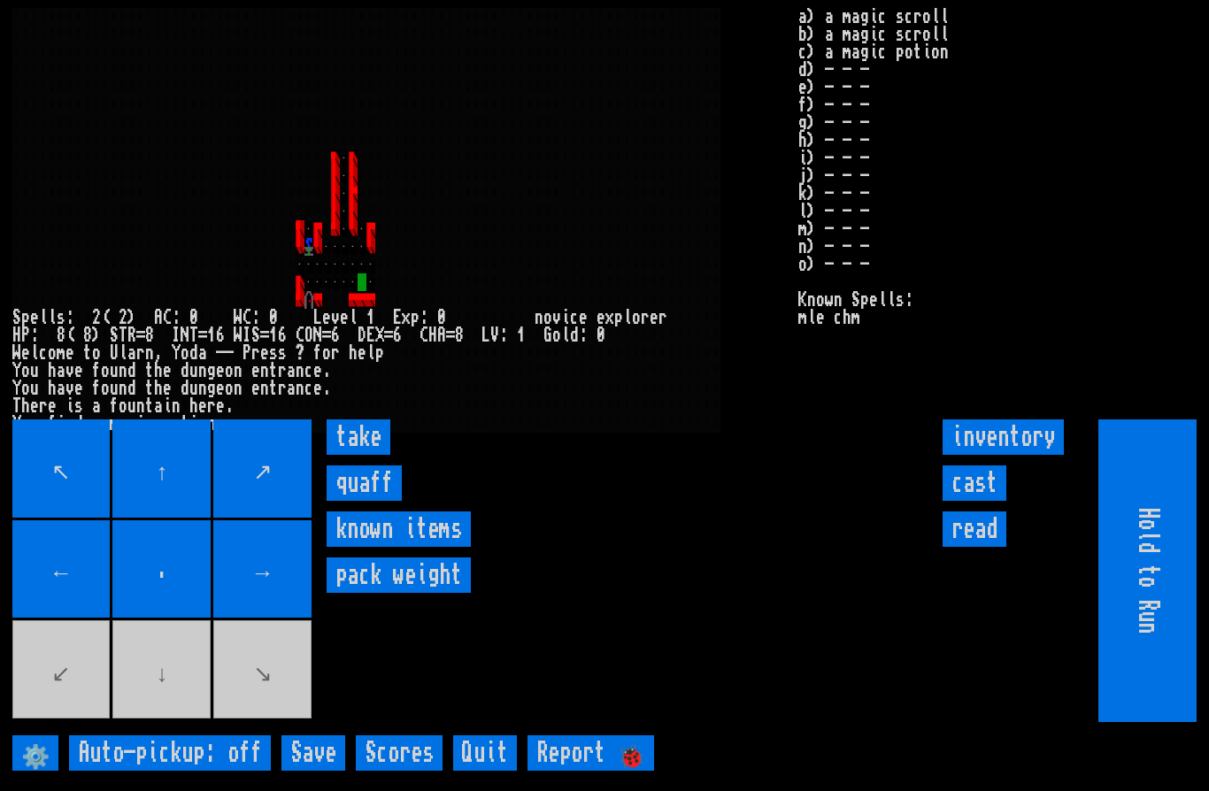
click at [356, 455] on input "take" at bounding box center [359, 436] width 64 height 35
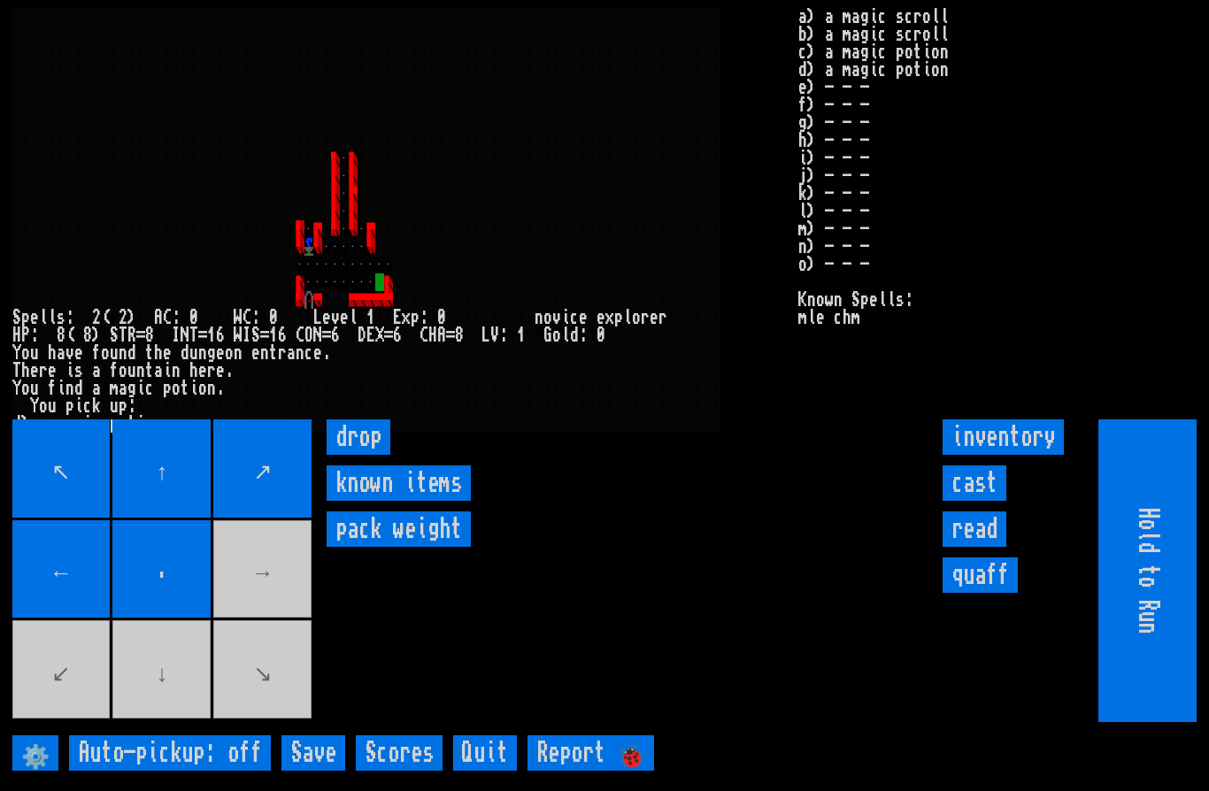
click at [275, 611] on movebuttons "↖ ↑ ↗ ← . → ↙ ↓ ↘" at bounding box center [163, 570] width 303 height 303
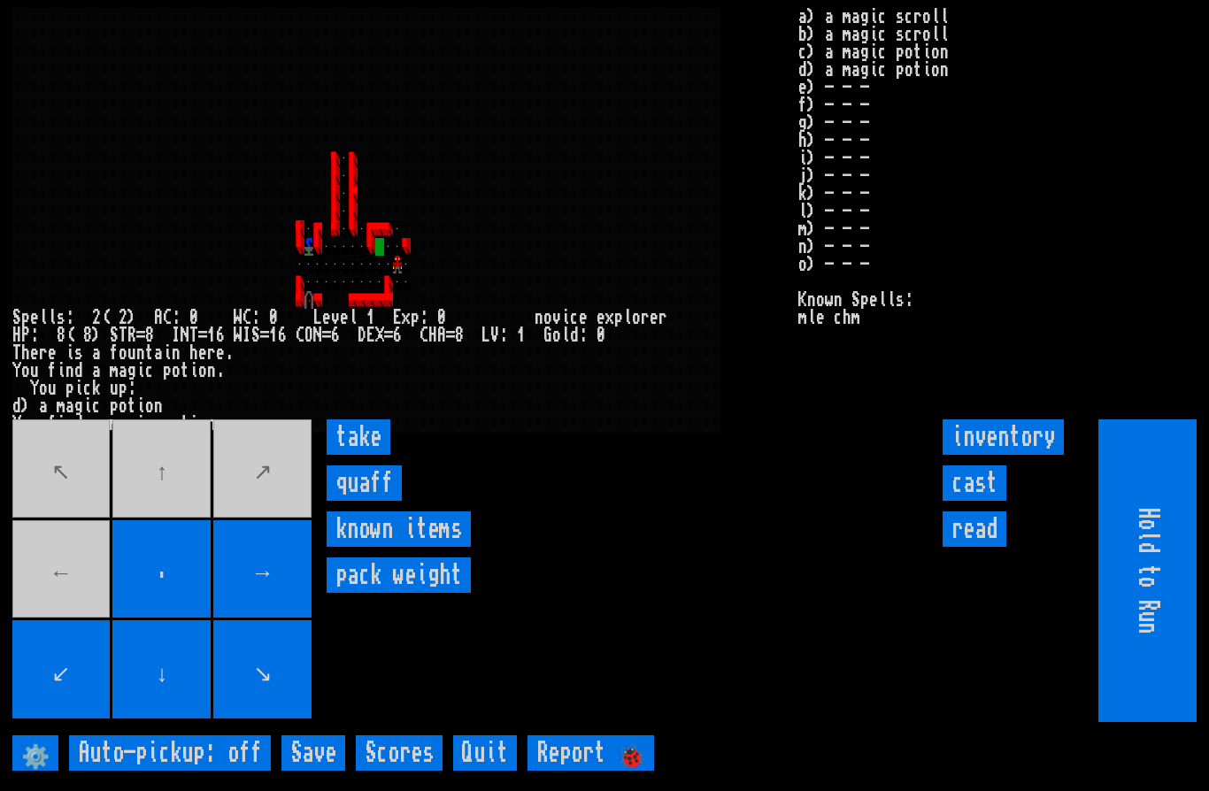
click at [357, 455] on input "take" at bounding box center [359, 436] width 64 height 35
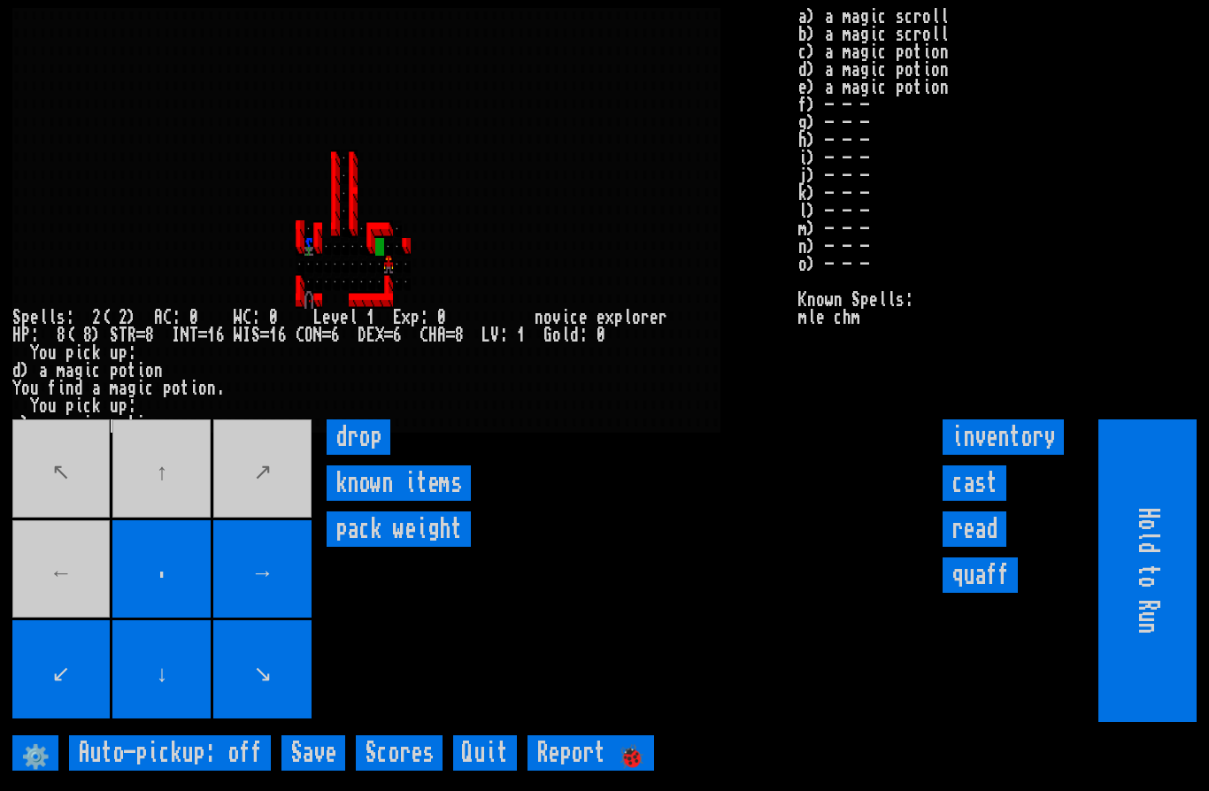
click at [959, 501] on input "cast" at bounding box center [974, 482] width 64 height 35
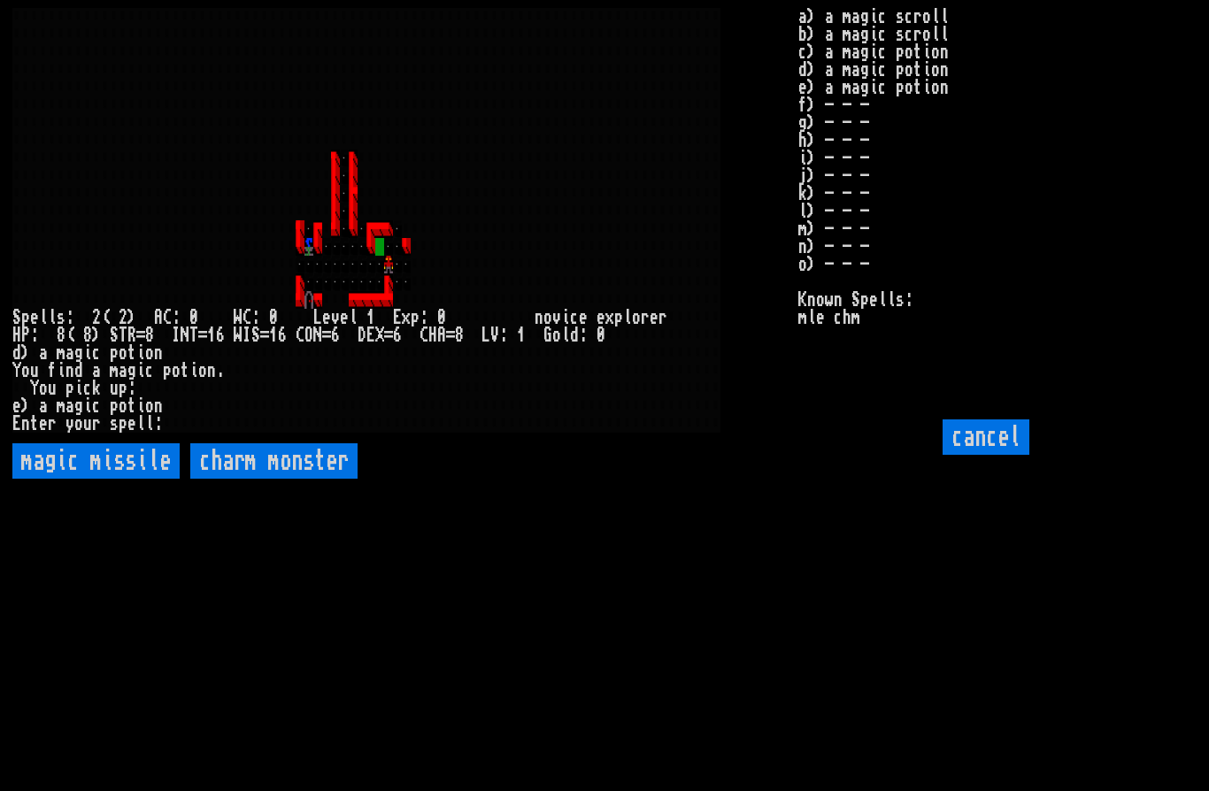
click at [135, 479] on missile "magic missile" at bounding box center [95, 460] width 167 height 35
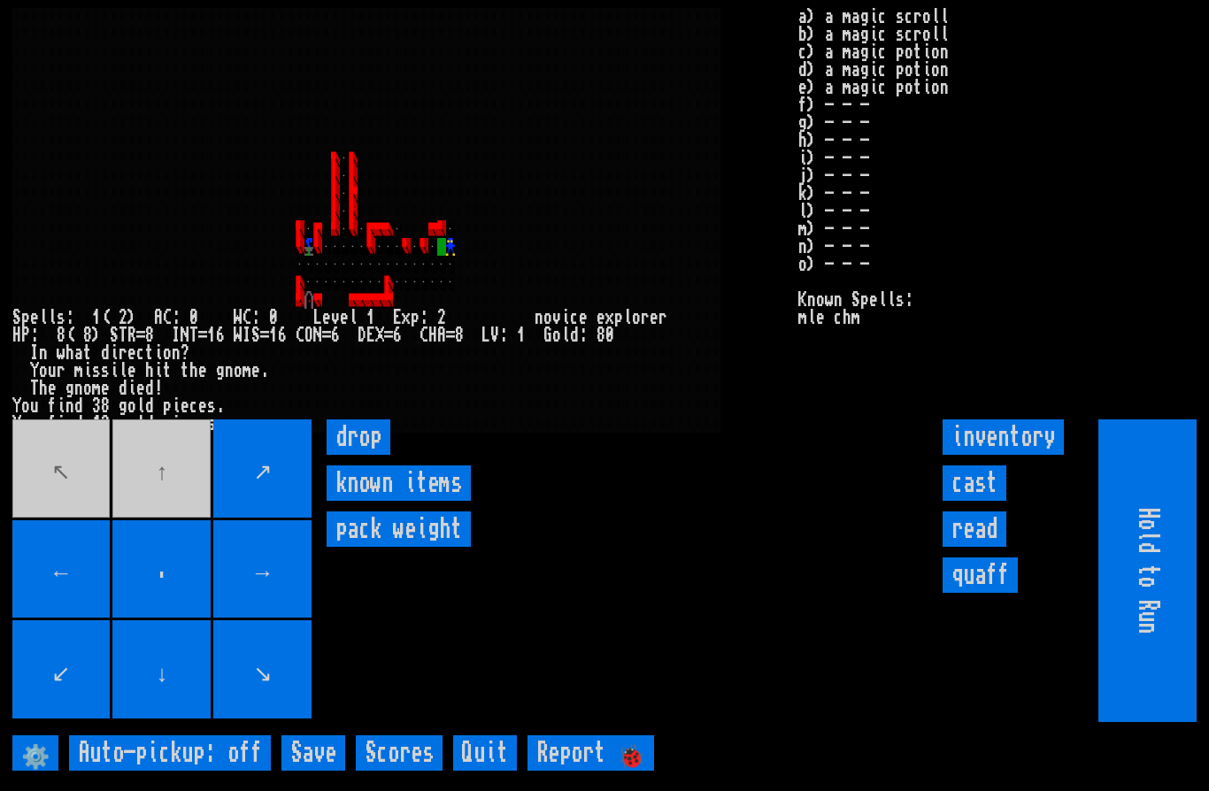
click at [177, 513] on movebuttons "↖ ↑ ↗ ← . → ↙ ↓ ↘" at bounding box center [163, 570] width 303 height 303
click at [961, 501] on input "cast" at bounding box center [974, 482] width 64 height 35
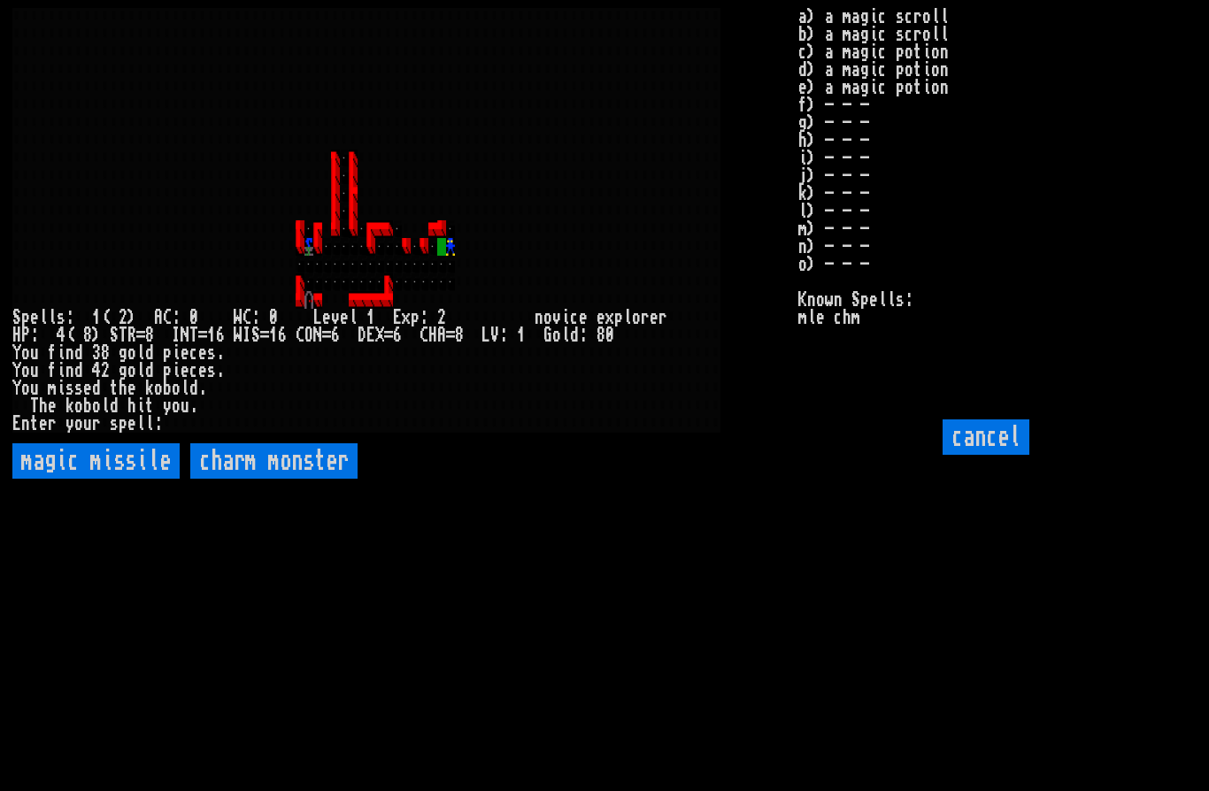
click at [128, 479] on missile "magic missile" at bounding box center [95, 460] width 167 height 35
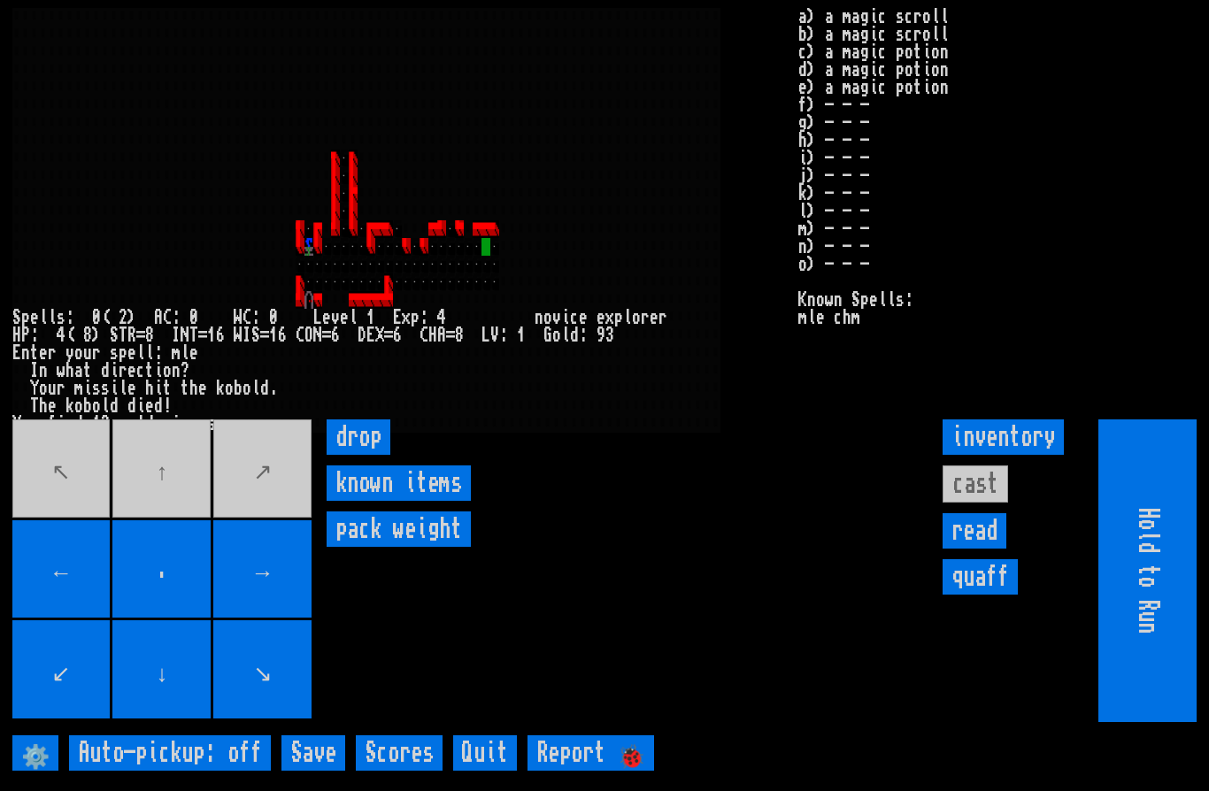
click at [165, 511] on movebuttons "↖ ↑ ↗ ← . → ↙ ↓ ↘" at bounding box center [163, 570] width 303 height 303
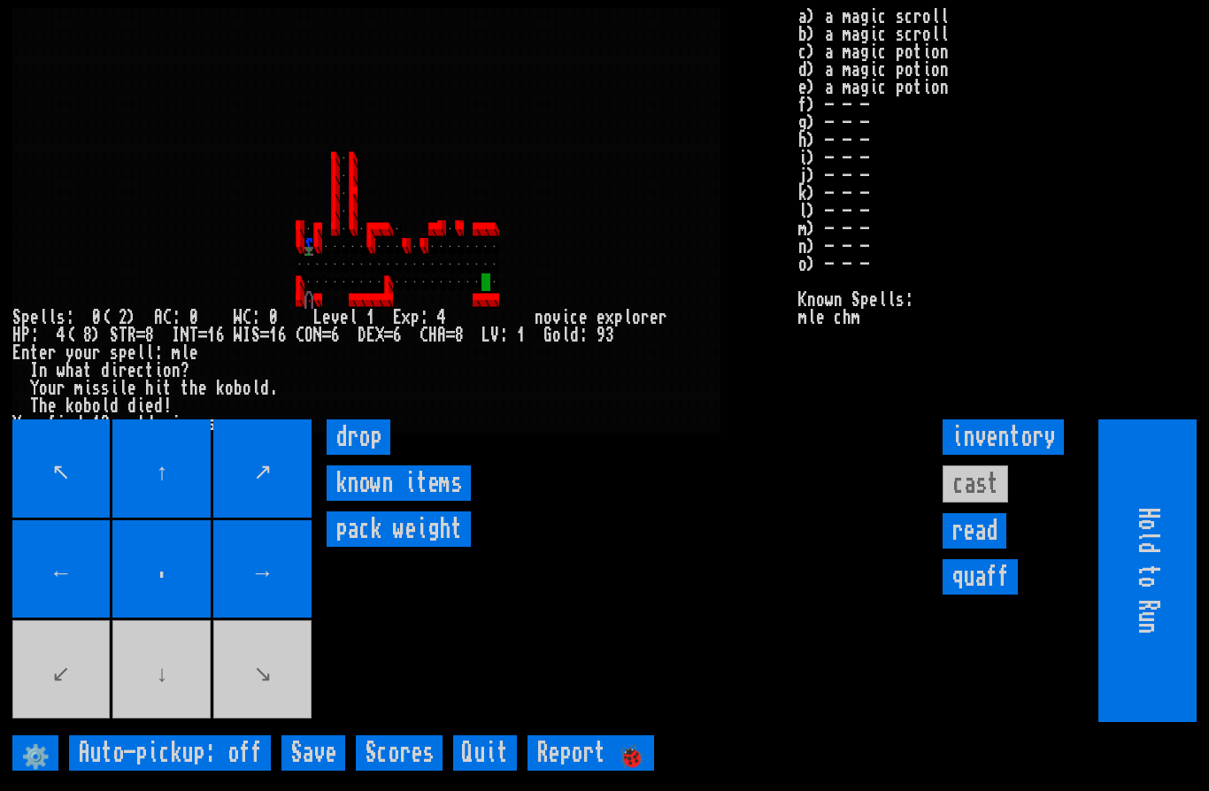
click at [163, 695] on movebuttons "↖ ↑ ↗ ← . → ↙ ↓ ↘" at bounding box center [163, 570] width 303 height 303
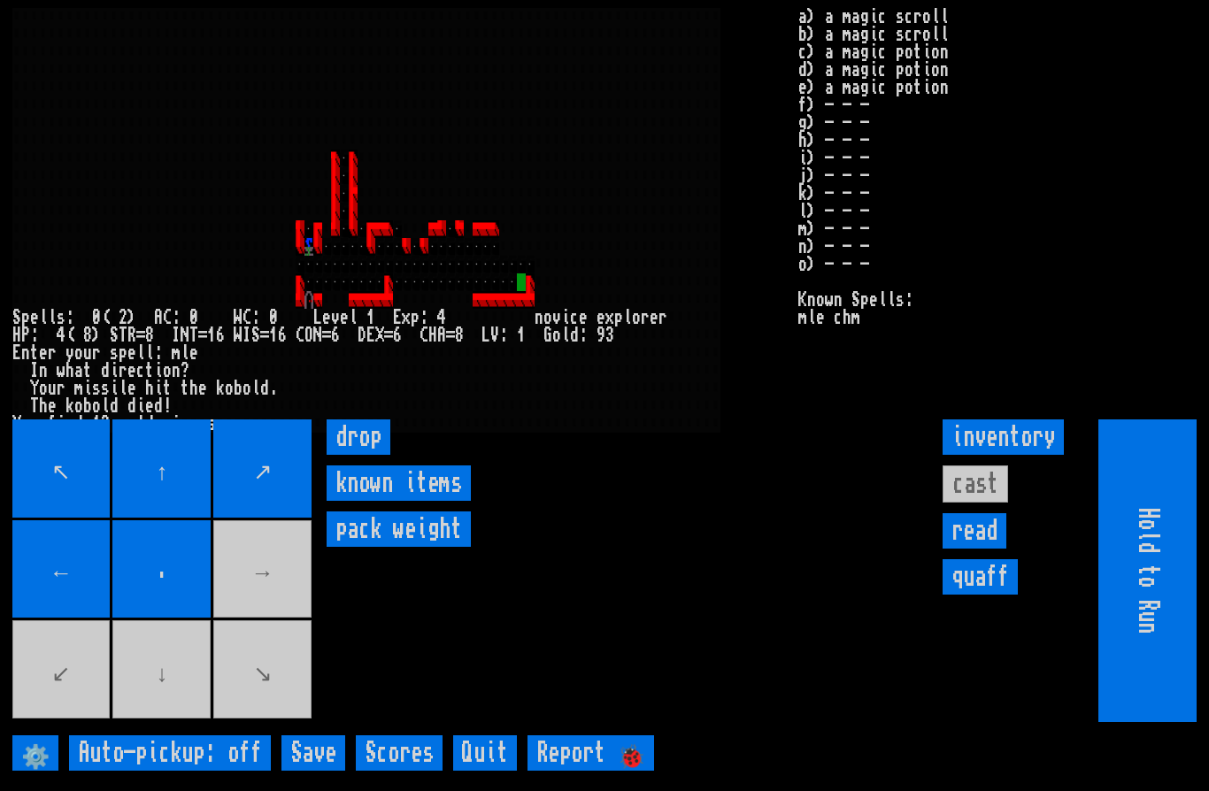
click at [282, 598] on movebuttons "↖ ↑ ↗ ← . → ↙ ↓ ↘" at bounding box center [163, 570] width 303 height 303
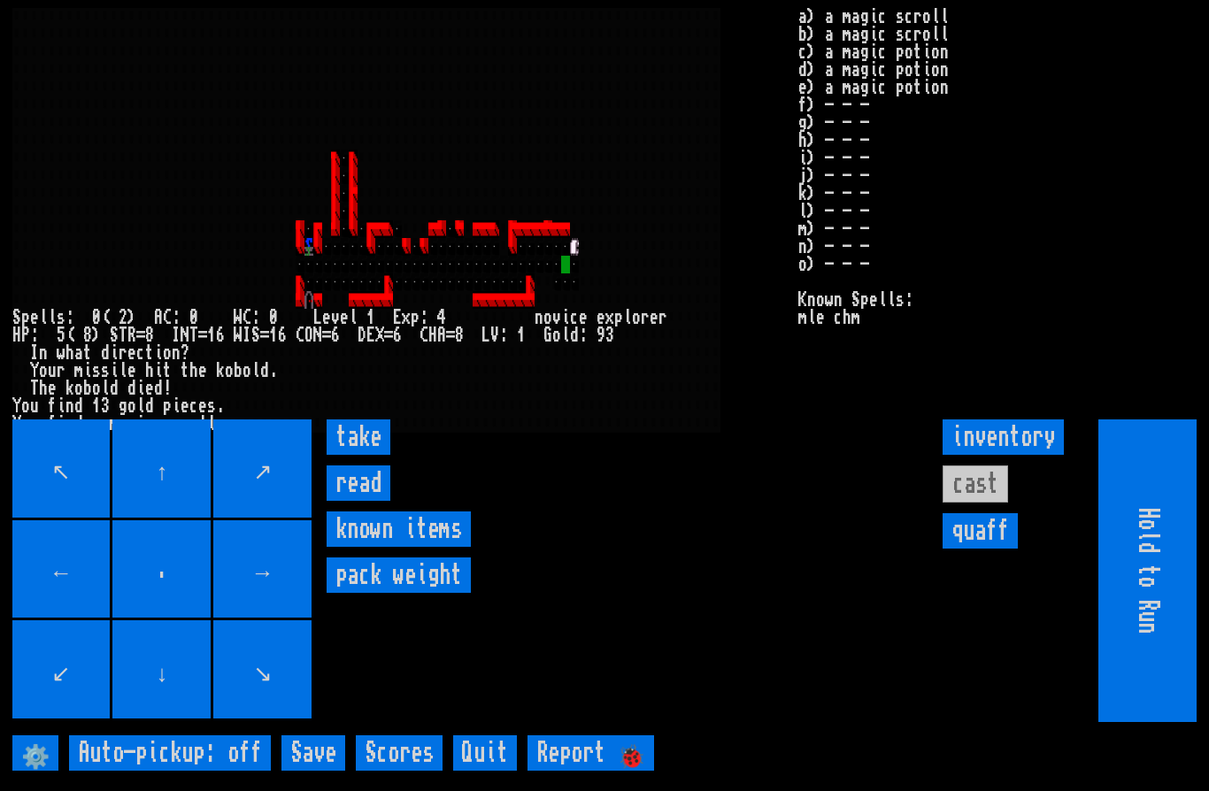
click at [356, 501] on input "read" at bounding box center [359, 482] width 64 height 35
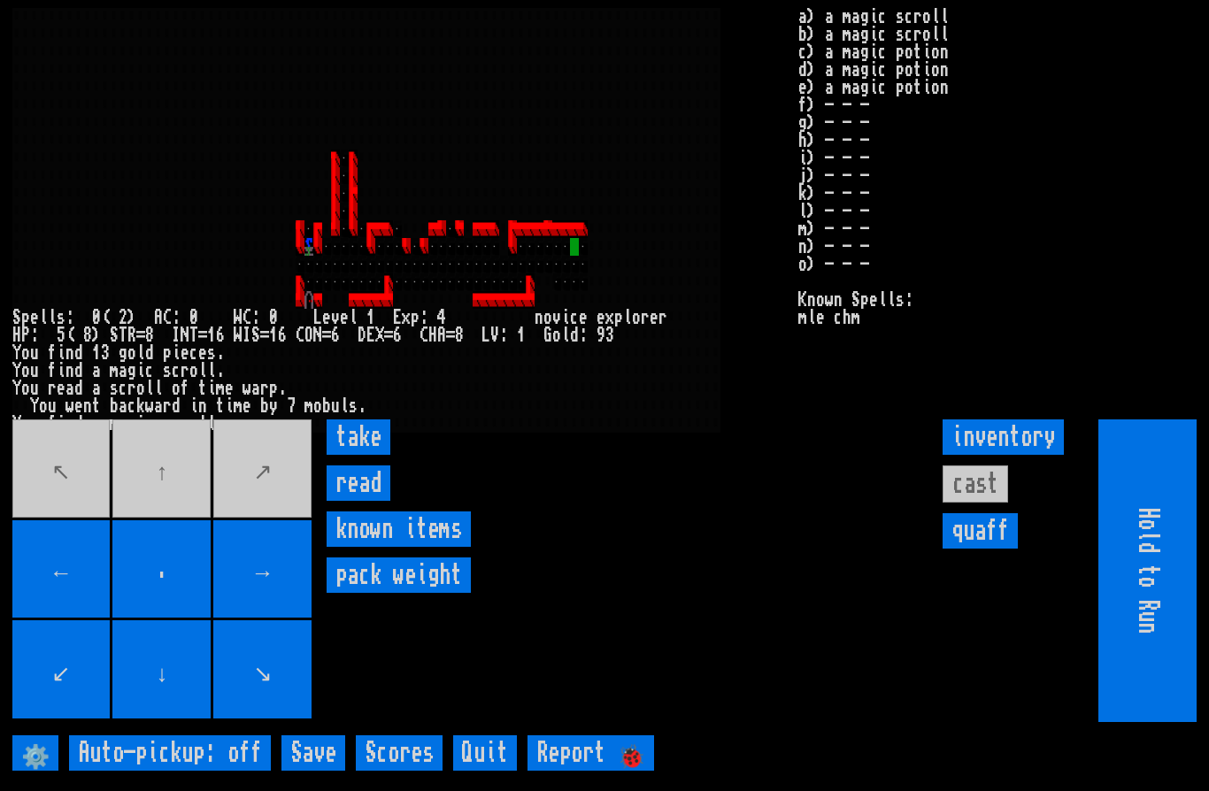
click at [350, 501] on input "read" at bounding box center [359, 482] width 64 height 35
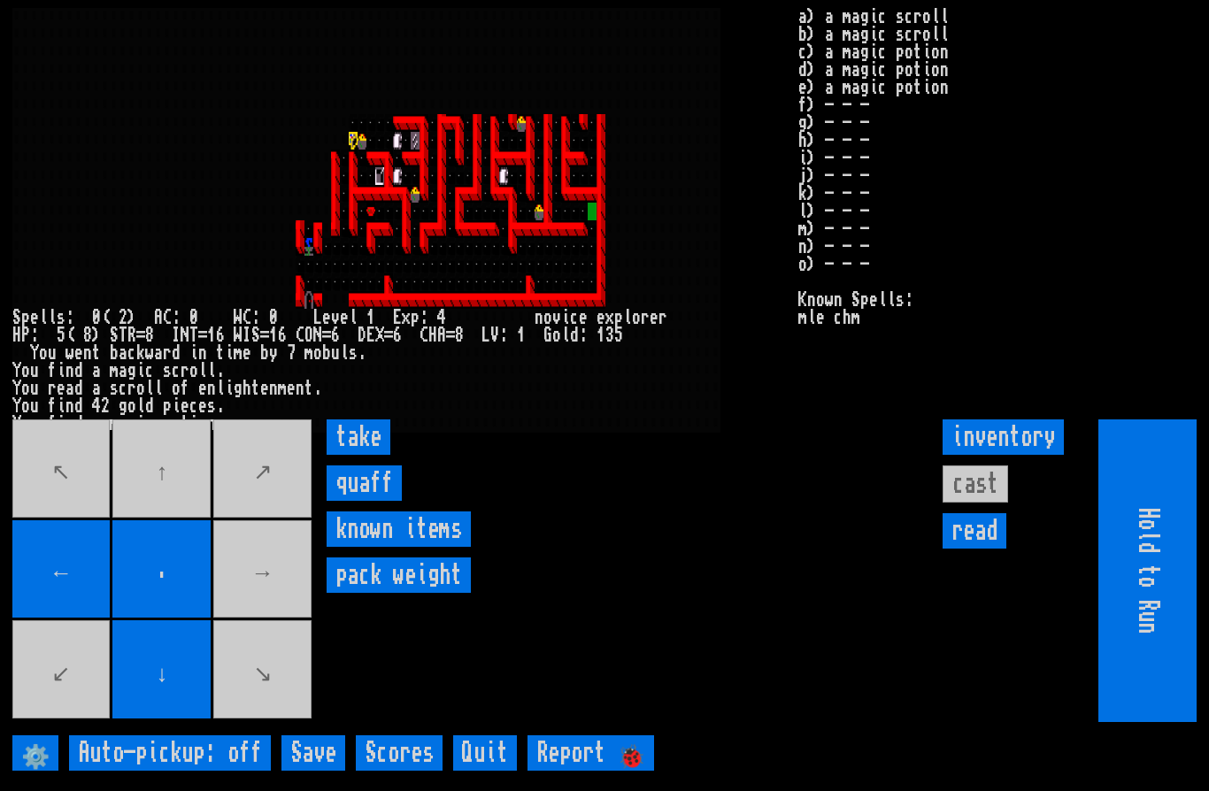
click at [357, 501] on input "quaff" at bounding box center [364, 482] width 75 height 35
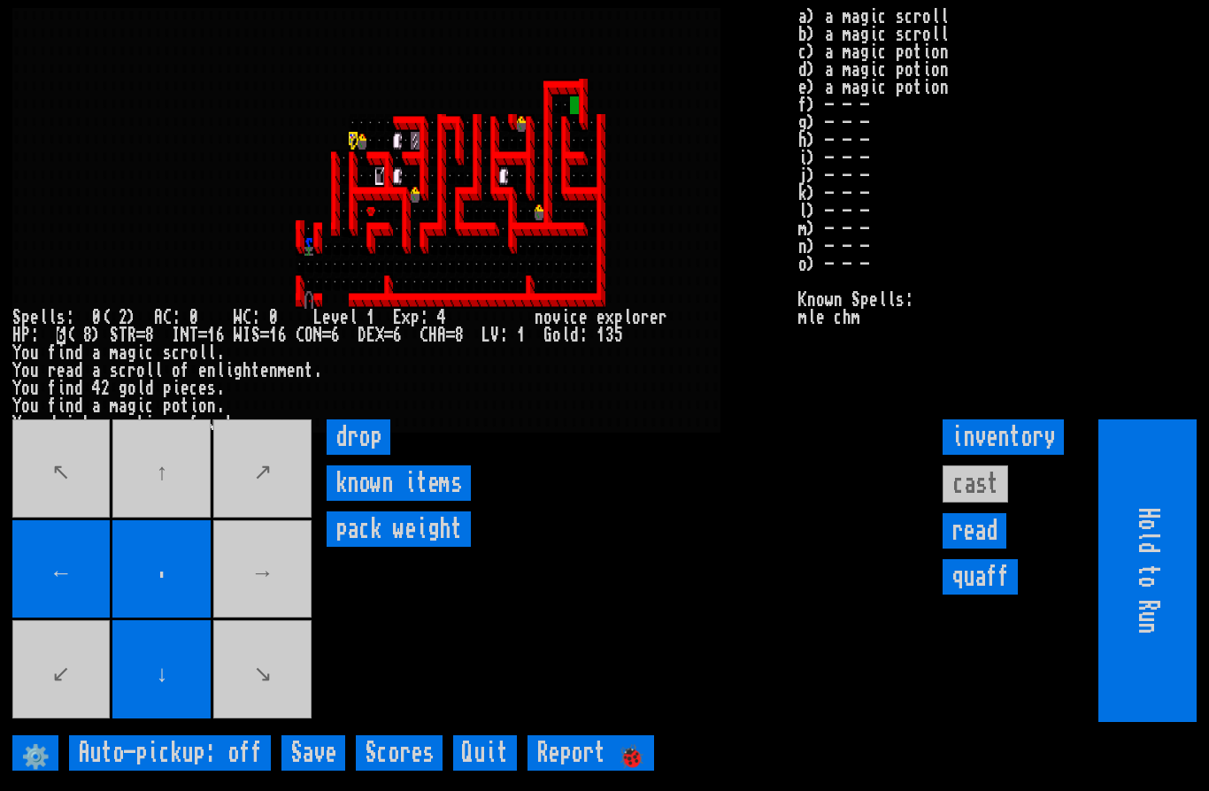
click at [280, 608] on movebuttons "↖ ↑ ↗ ← . → ↙ ↓ ↘" at bounding box center [163, 570] width 303 height 303
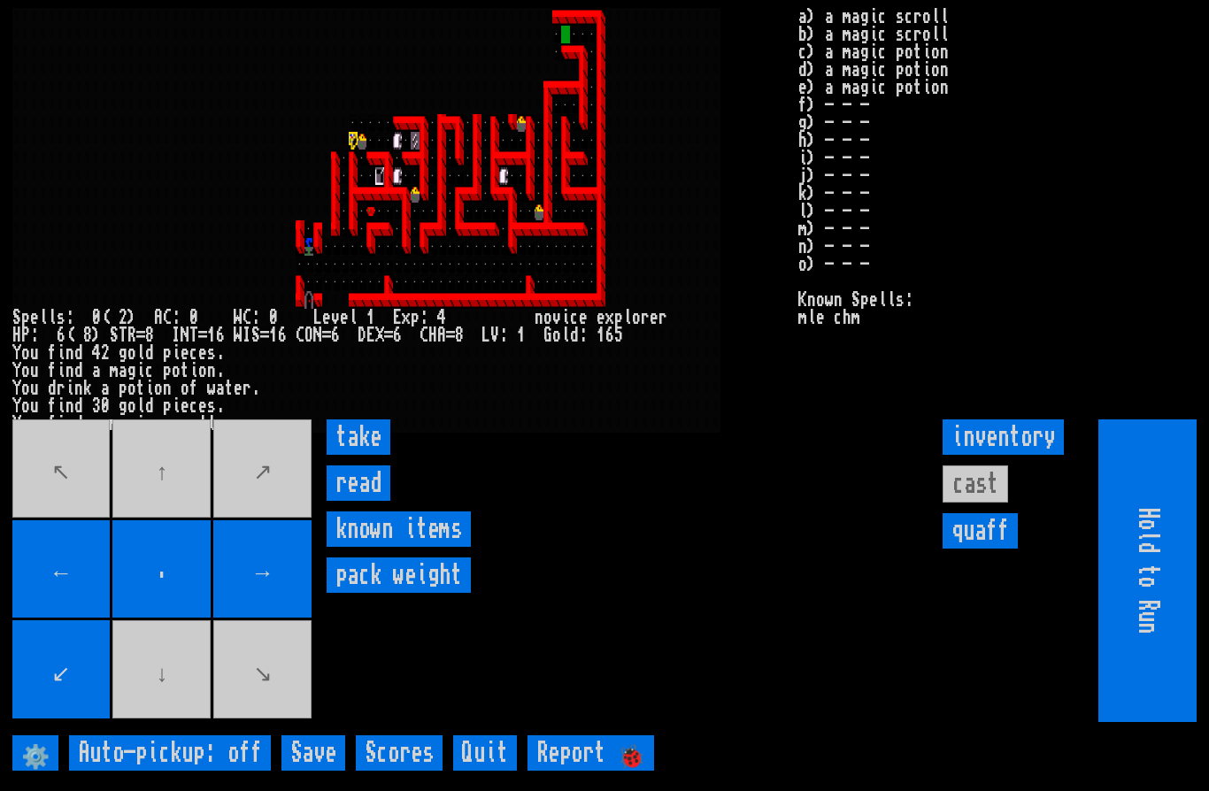
click at [360, 501] on input "read" at bounding box center [359, 482] width 64 height 35
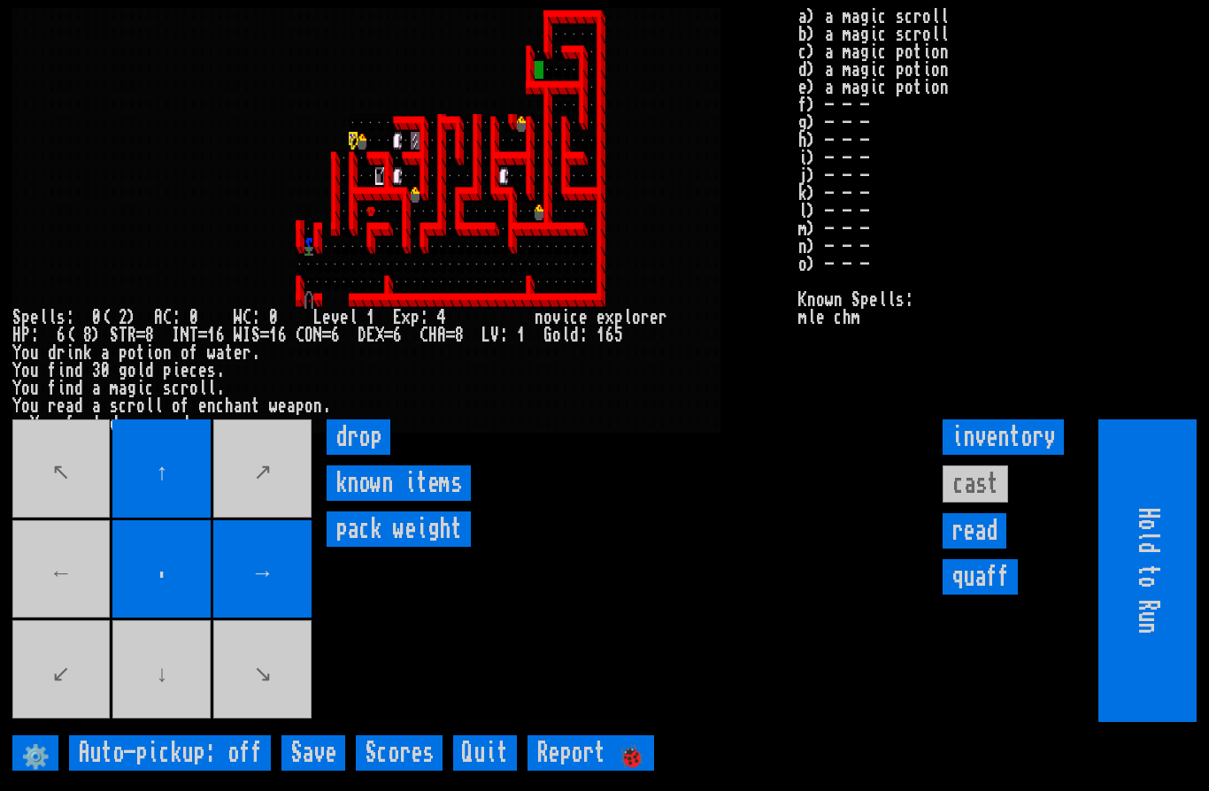
click at [70, 609] on movebuttons "↖ ↑ ↗ ← . → ↙ ↓ ↘" at bounding box center [163, 570] width 303 height 303
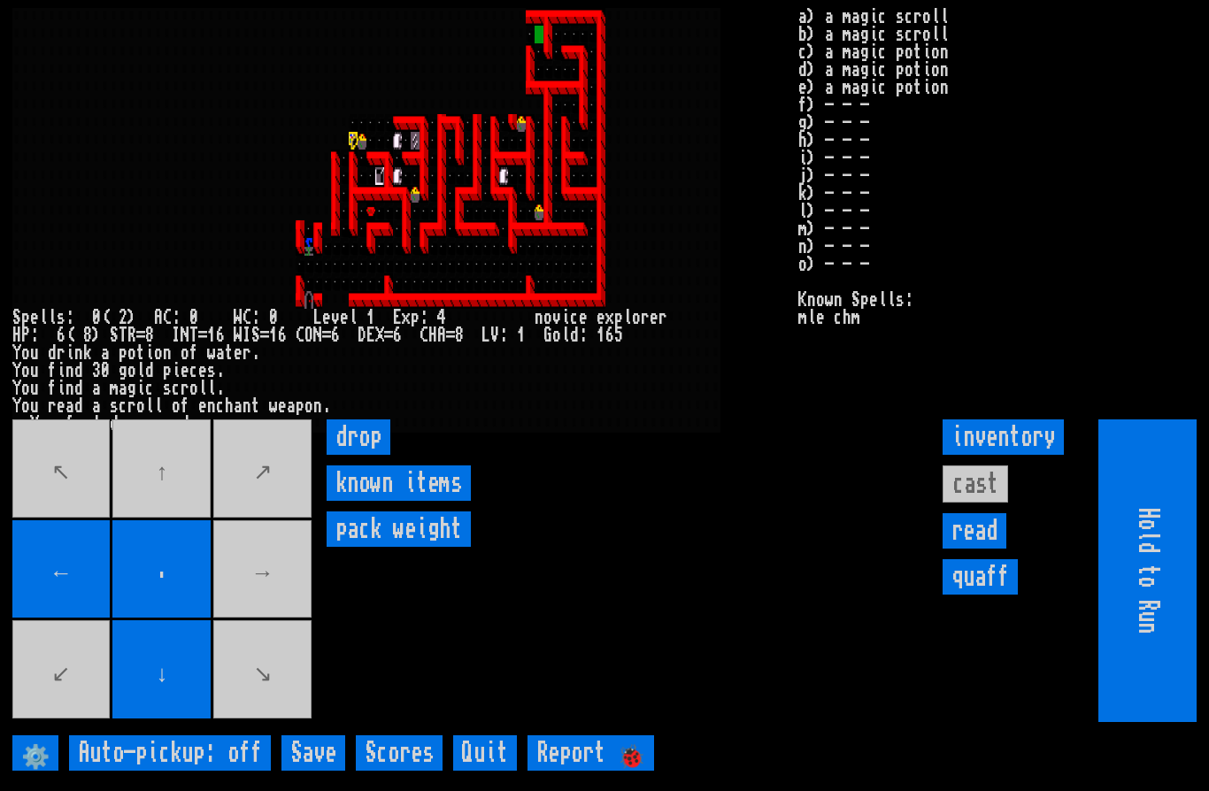
click at [174, 525] on movebuttons "↖ ↑ ↗ ← . → ↙ ↓ ↘" at bounding box center [163, 570] width 303 height 303
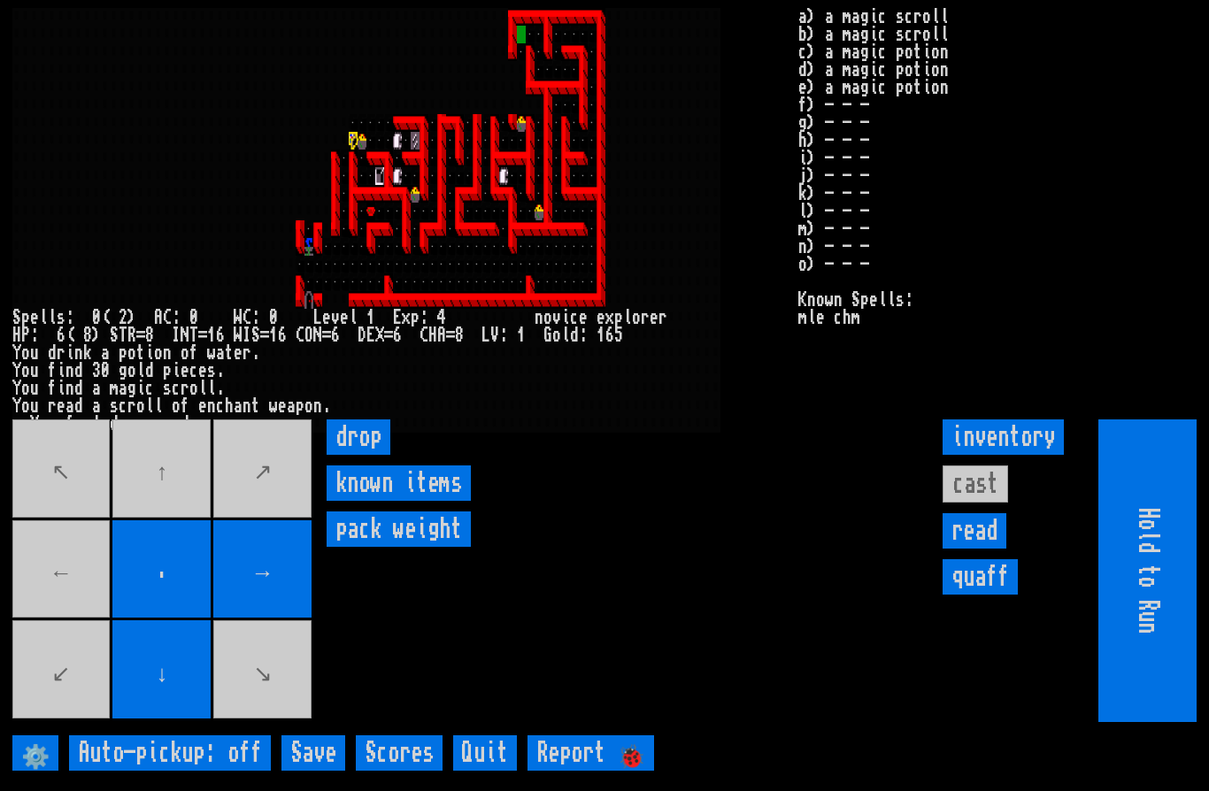
click at [72, 620] on movebuttons "↖ ↑ ↗ ← . → ↙ ↓ ↘" at bounding box center [163, 570] width 303 height 303
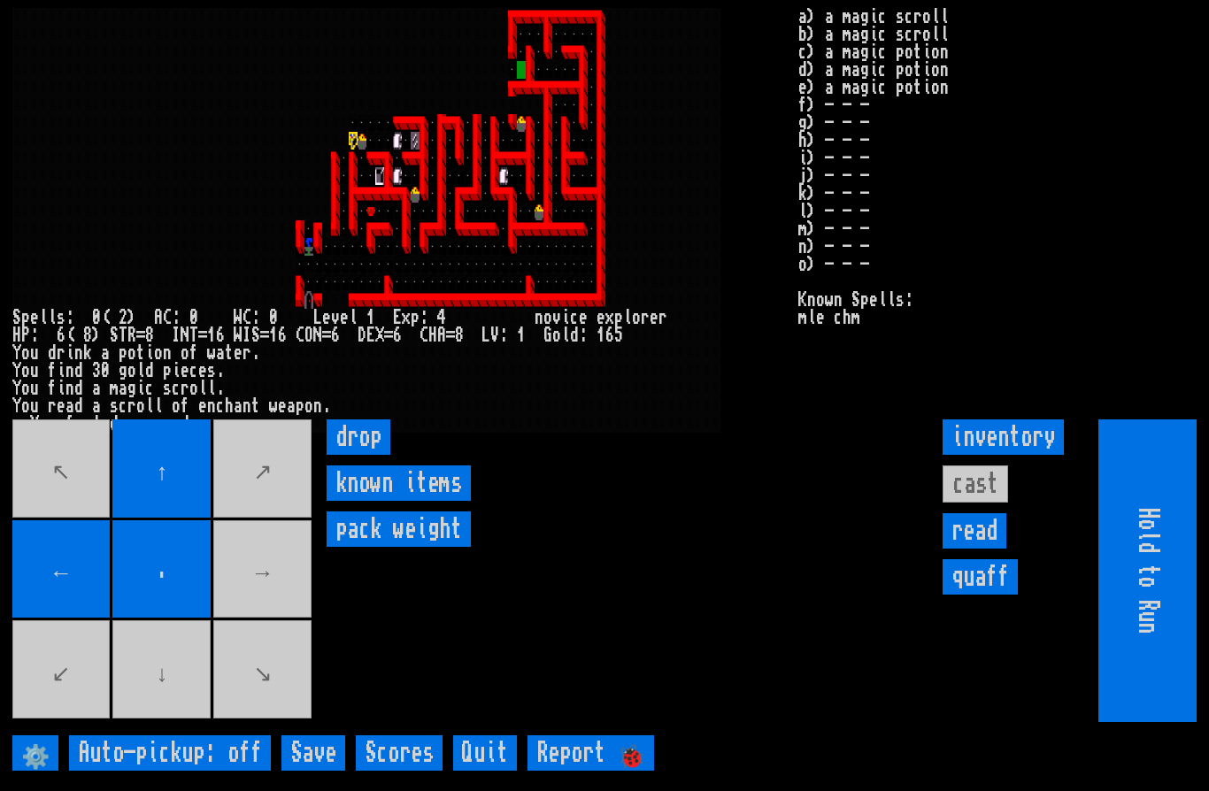
click at [169, 711] on movebuttons "↖ ↑ ↗ ← . → ↙ ↓ ↘" at bounding box center [163, 570] width 303 height 303
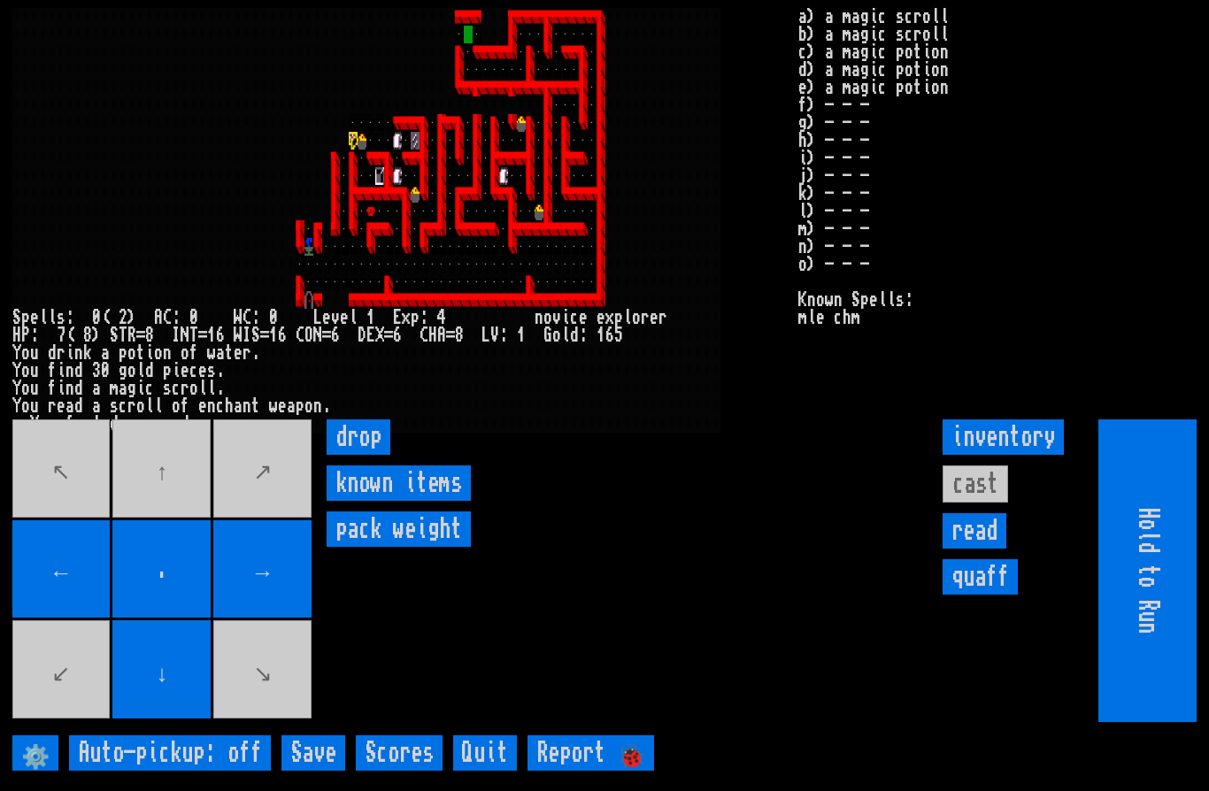
click at [170, 537] on movebuttons "↖ ↑ ↗ ← . → ↙ ↓ ↘" at bounding box center [163, 570] width 303 height 303
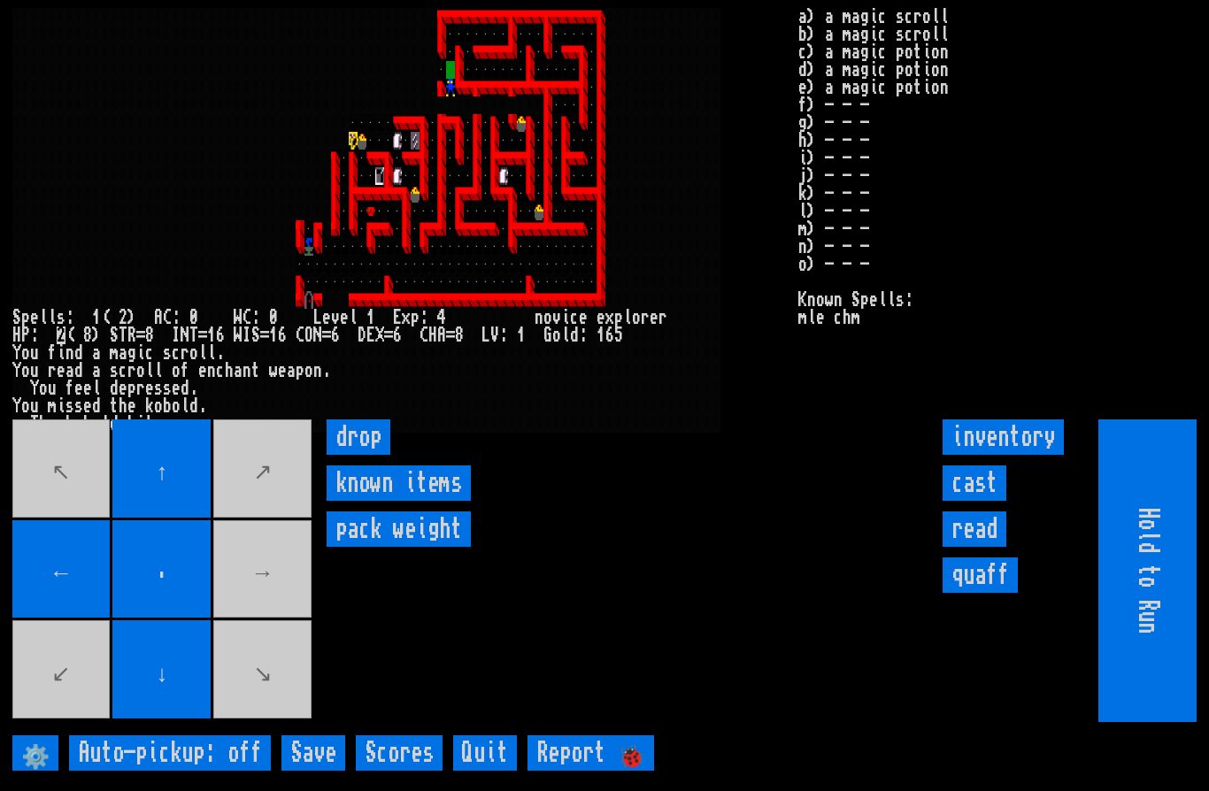
click at [976, 501] on input "cast" at bounding box center [974, 482] width 64 height 35
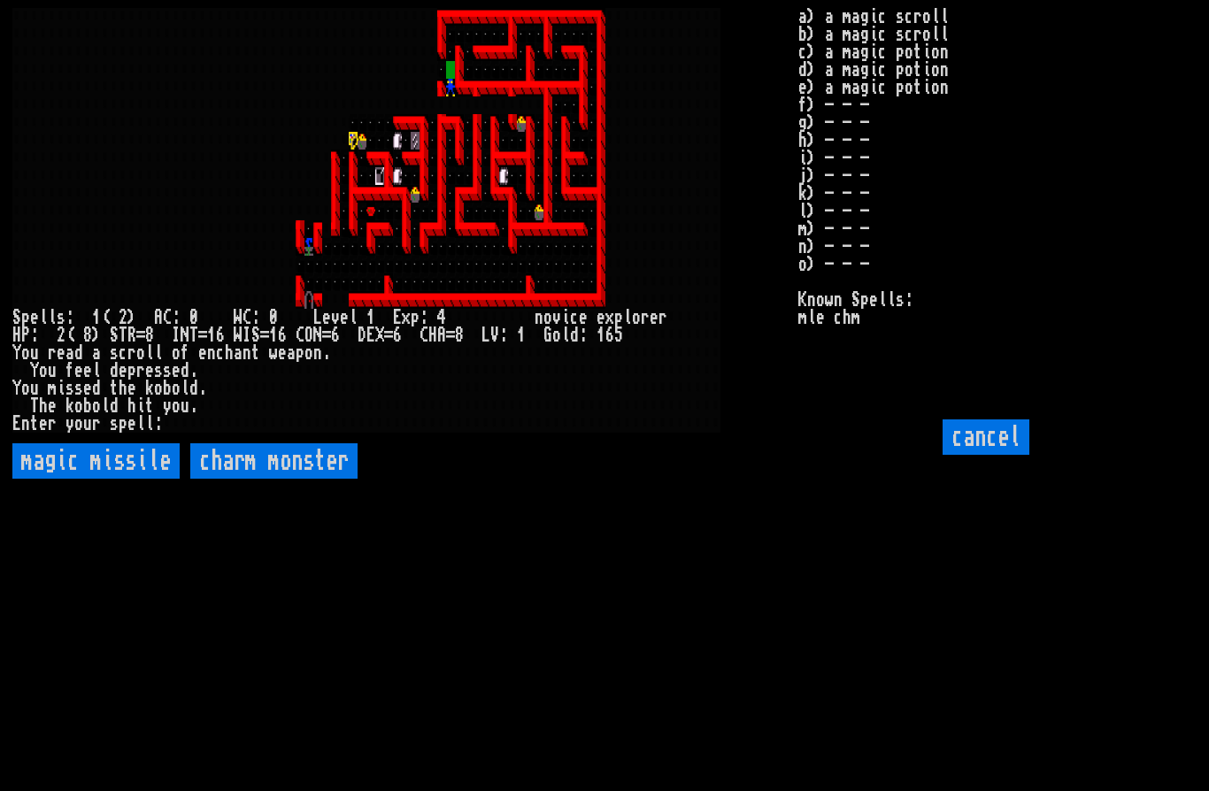
click at [123, 479] on missile "magic missile" at bounding box center [95, 460] width 167 height 35
